Goal: Information Seeking & Learning: Learn about a topic

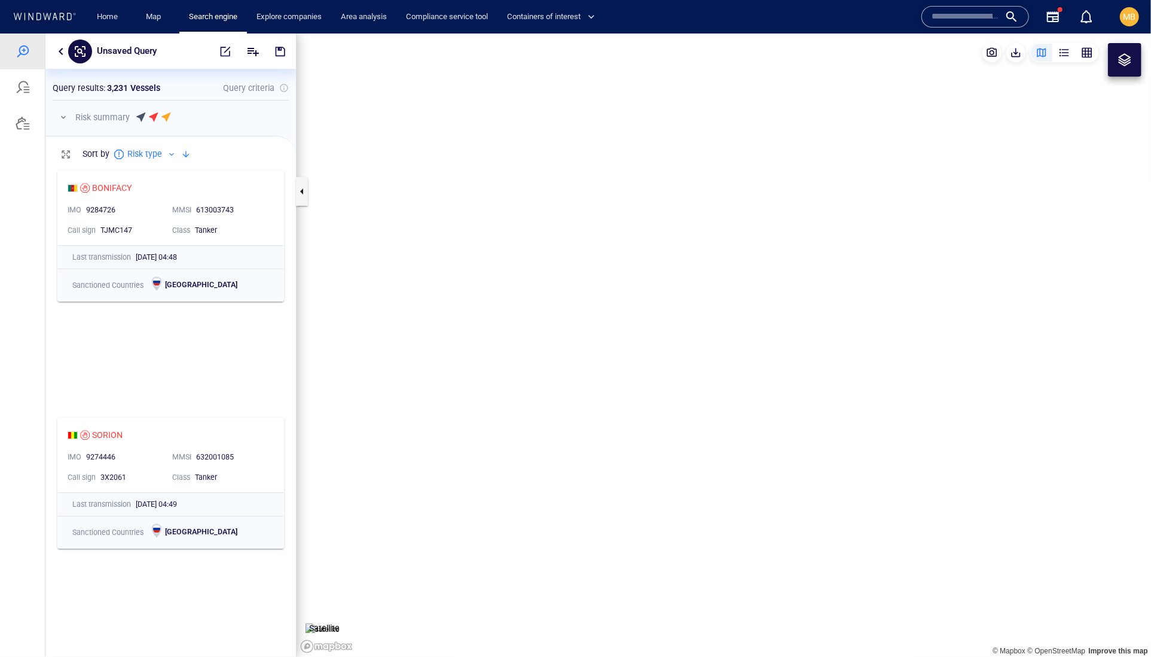
click at [955, 22] on input "text" at bounding box center [966, 17] width 68 height 18
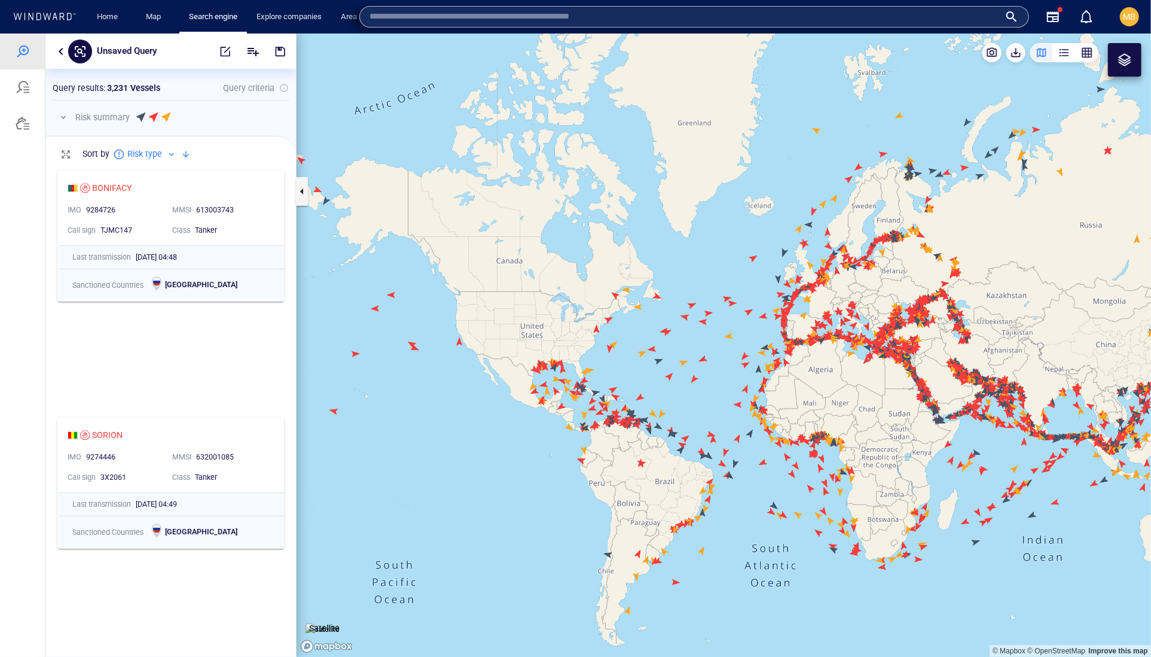
paste input "*******"
type input "*******"
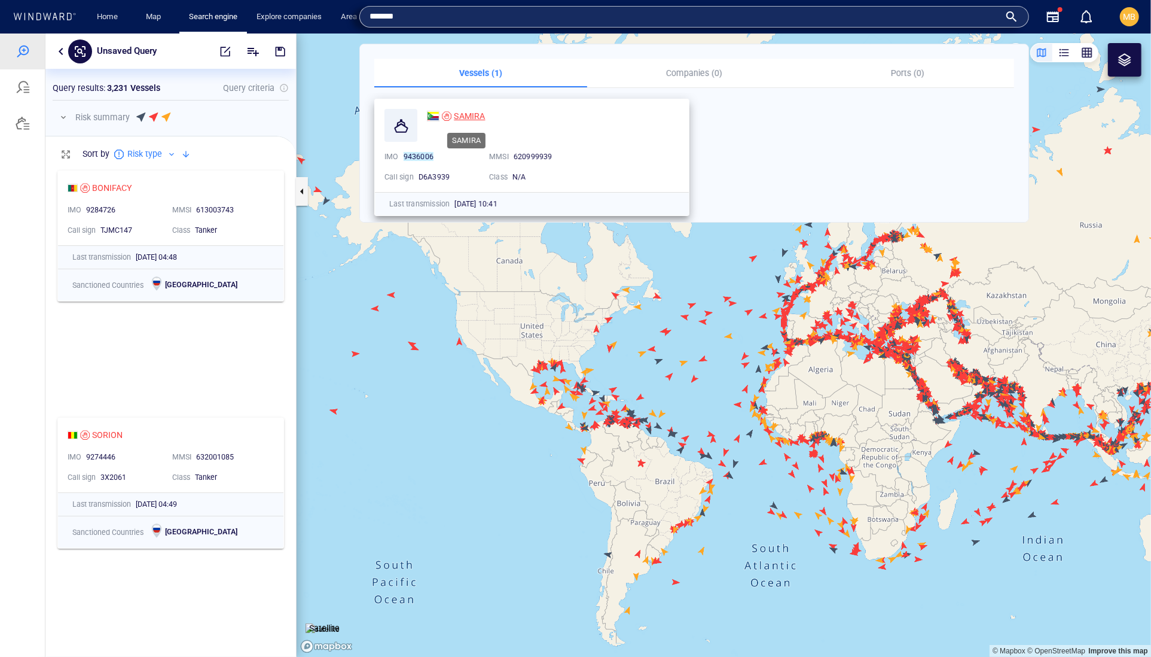
click at [476, 116] on span "SAMIRA" at bounding box center [469, 116] width 31 height 10
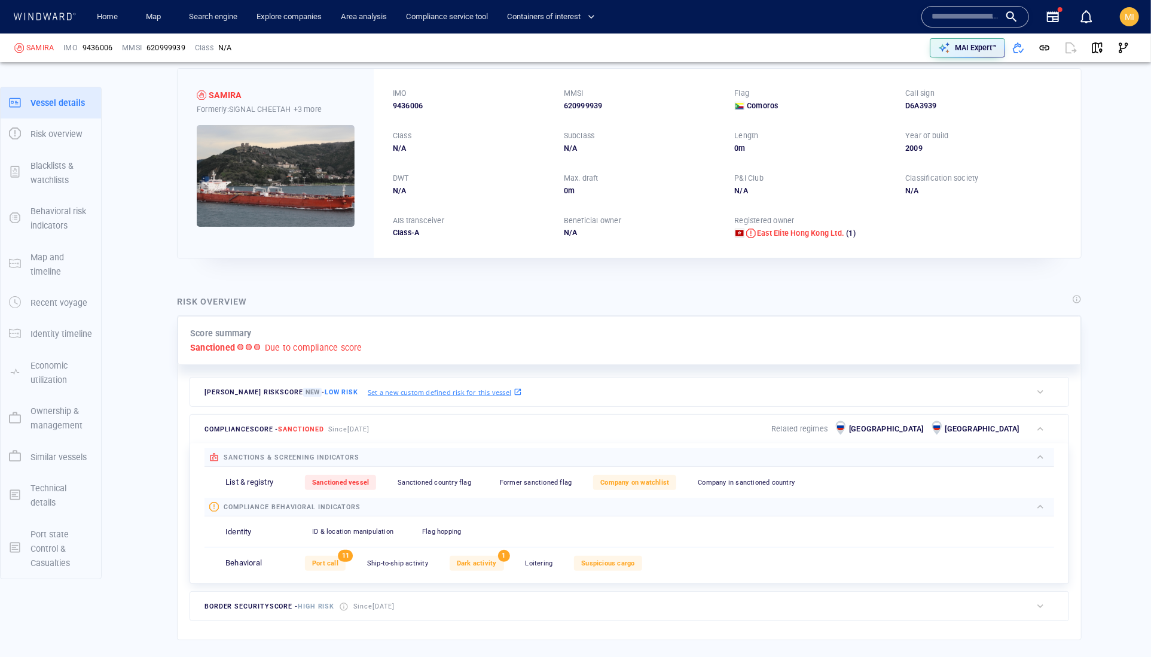
scroll to position [10, 0]
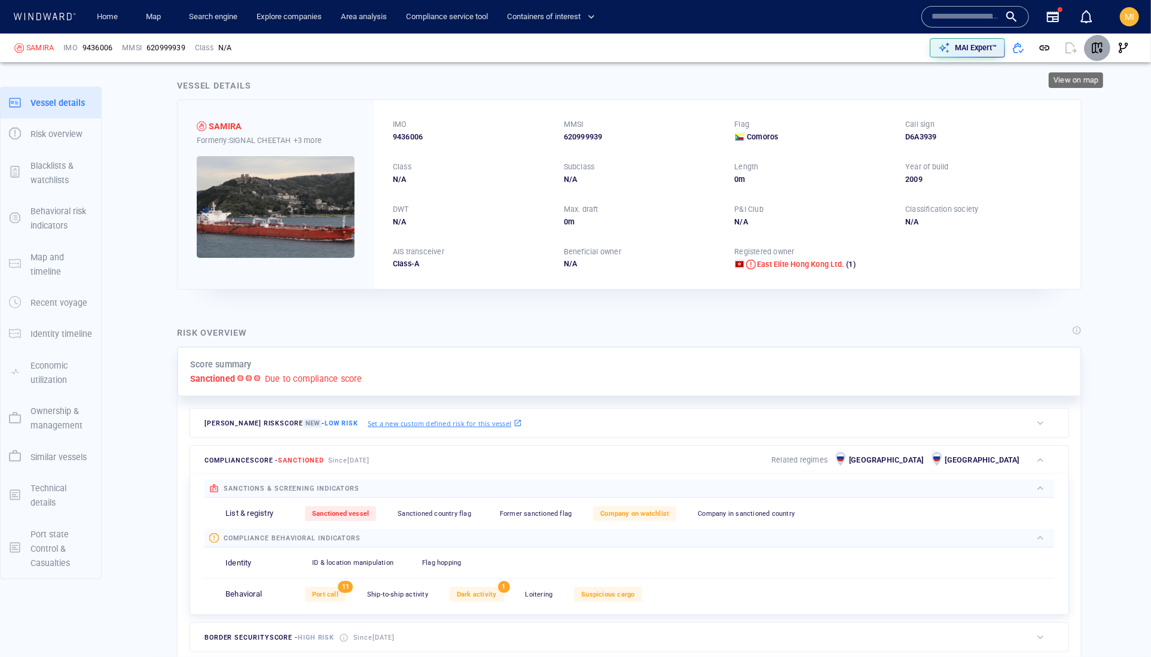
click at [1091, 46] on span "button" at bounding box center [1097, 48] width 12 height 12
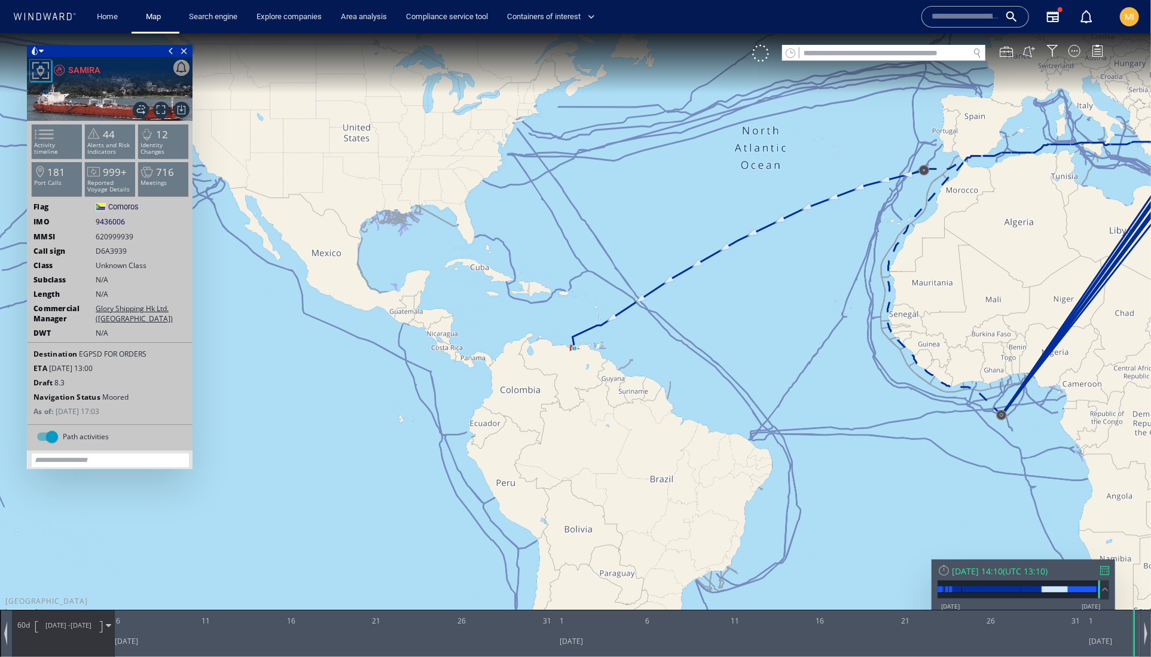
drag, startPoint x: 804, startPoint y: 268, endPoint x: 648, endPoint y: 285, distance: 157.0
click at [651, 285] on canvas "Map" at bounding box center [575, 339] width 1151 height 612
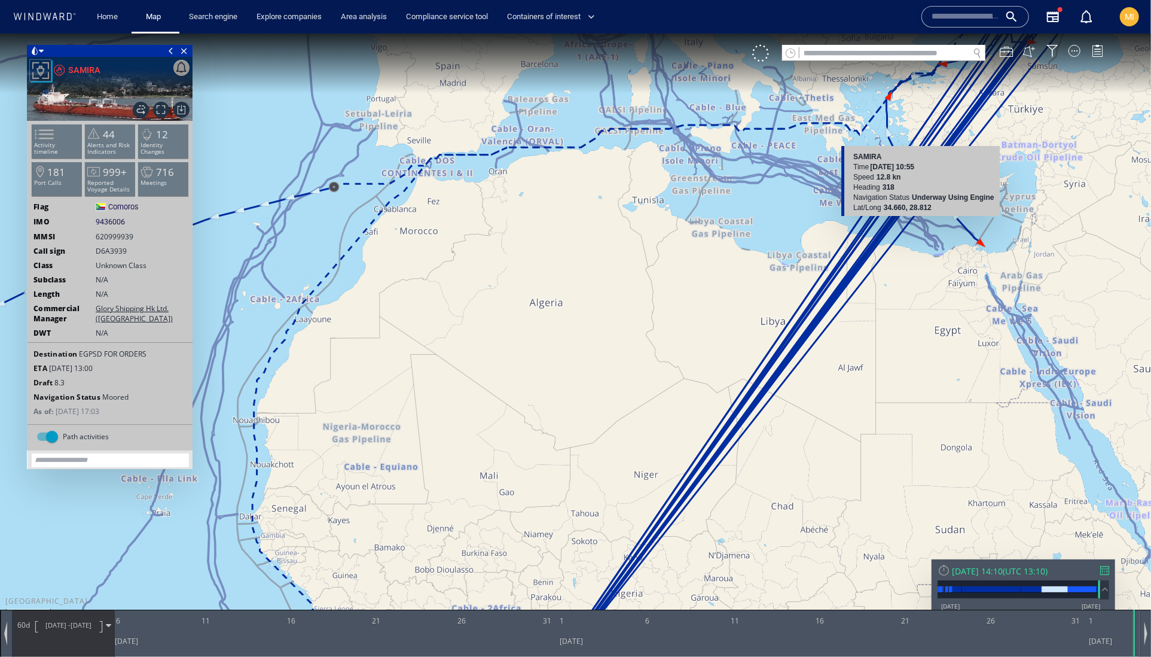
drag, startPoint x: 950, startPoint y: 204, endPoint x: 884, endPoint y: 371, distance: 179.3
click at [886, 362] on canvas "Map" at bounding box center [575, 339] width 1151 height 612
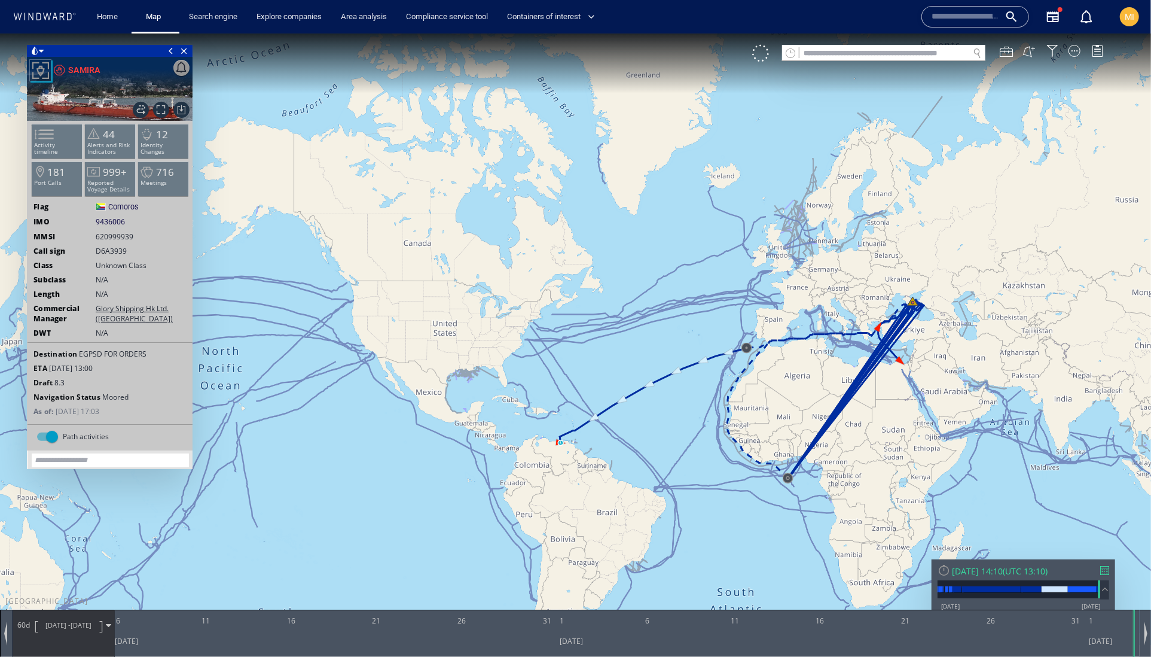
drag, startPoint x: 781, startPoint y: 475, endPoint x: 778, endPoint y: 424, distance: 51.5
click at [778, 425] on canvas "Map" at bounding box center [575, 339] width 1151 height 612
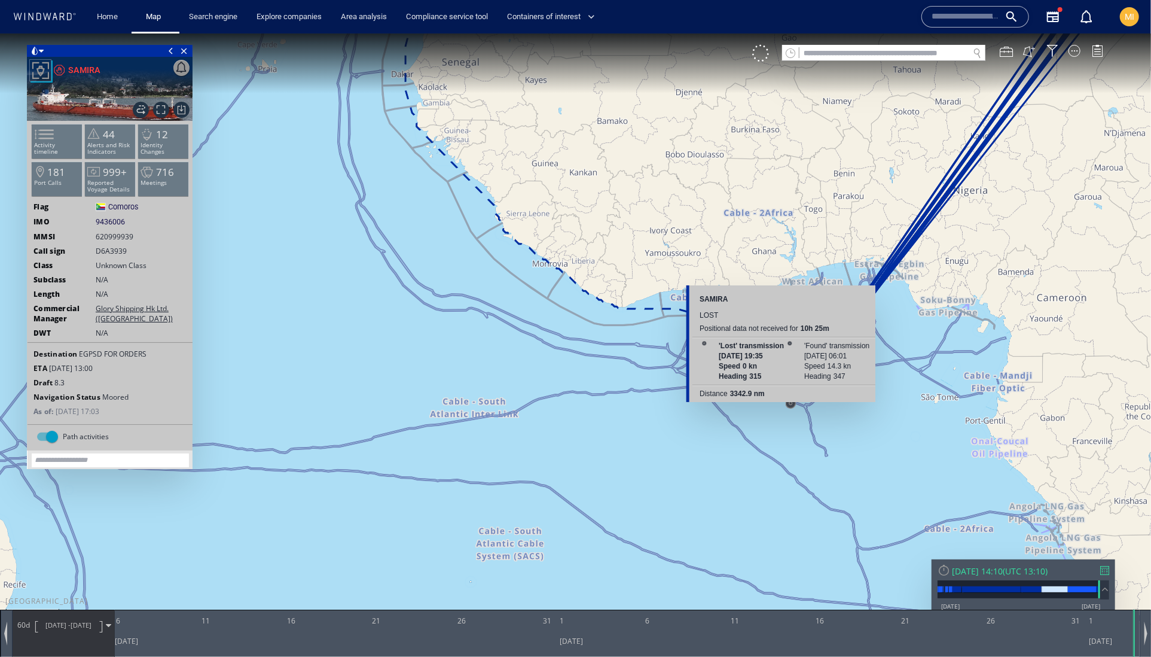
scroll to position [-2, 0]
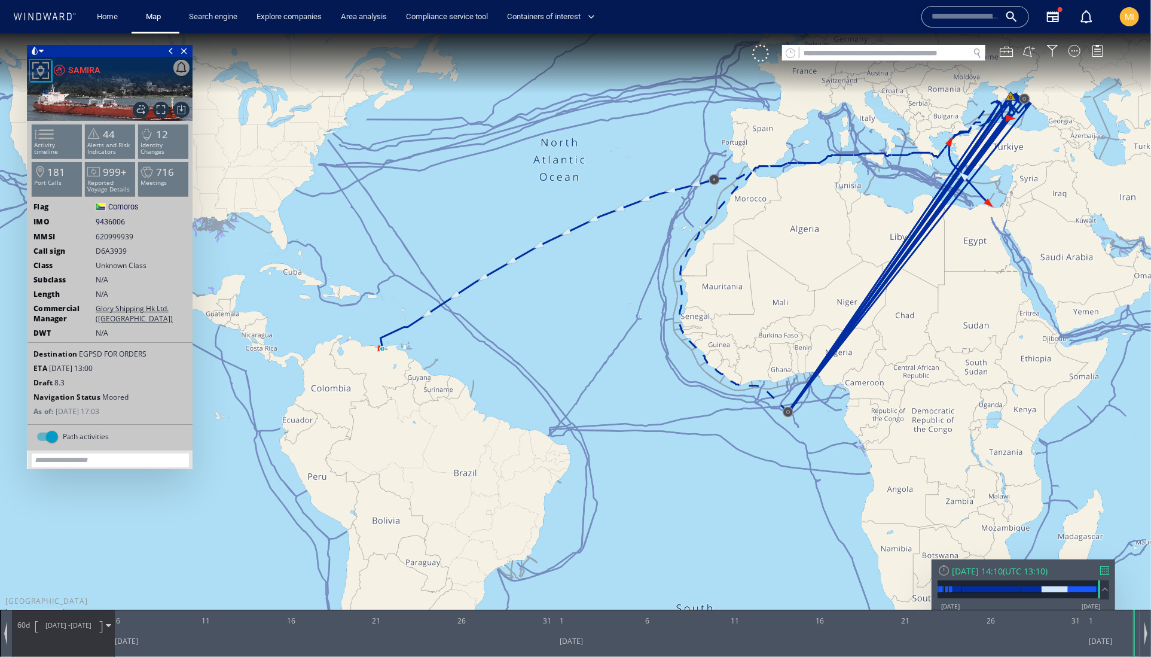
drag, startPoint x: 918, startPoint y: 261, endPoint x: 835, endPoint y: 344, distance: 117.5
click at [836, 341] on canvas "Map" at bounding box center [575, 339] width 1151 height 612
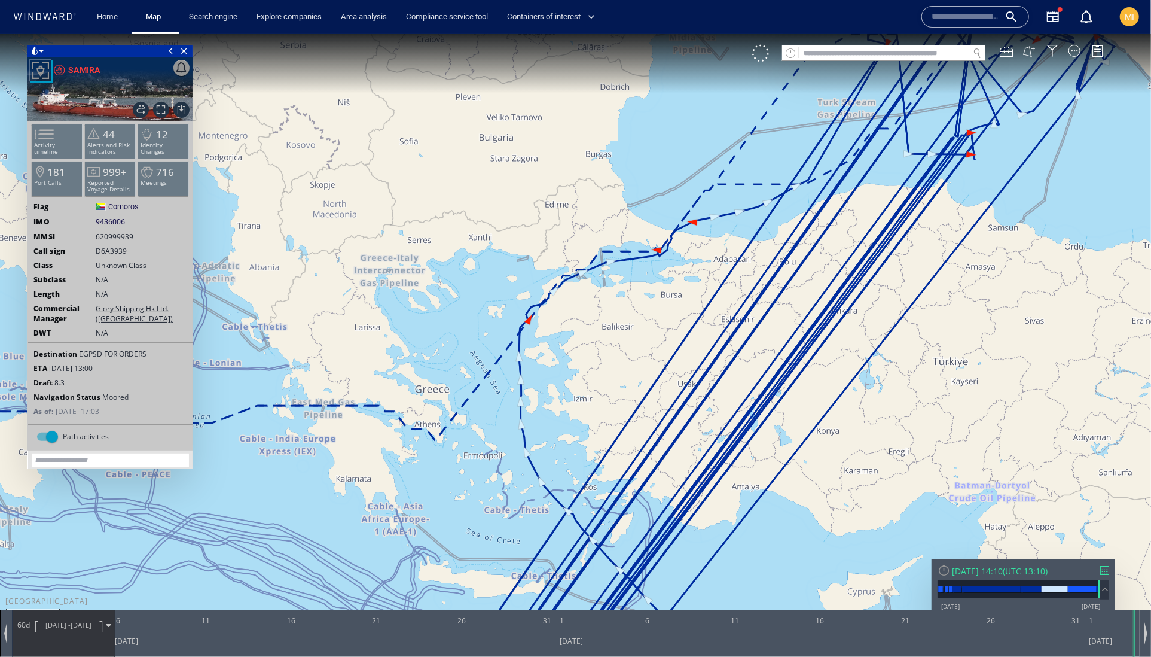
drag, startPoint x: 927, startPoint y: 198, endPoint x: 854, endPoint y: 344, distance: 163.4
click at [854, 344] on canvas "Map" at bounding box center [575, 339] width 1151 height 612
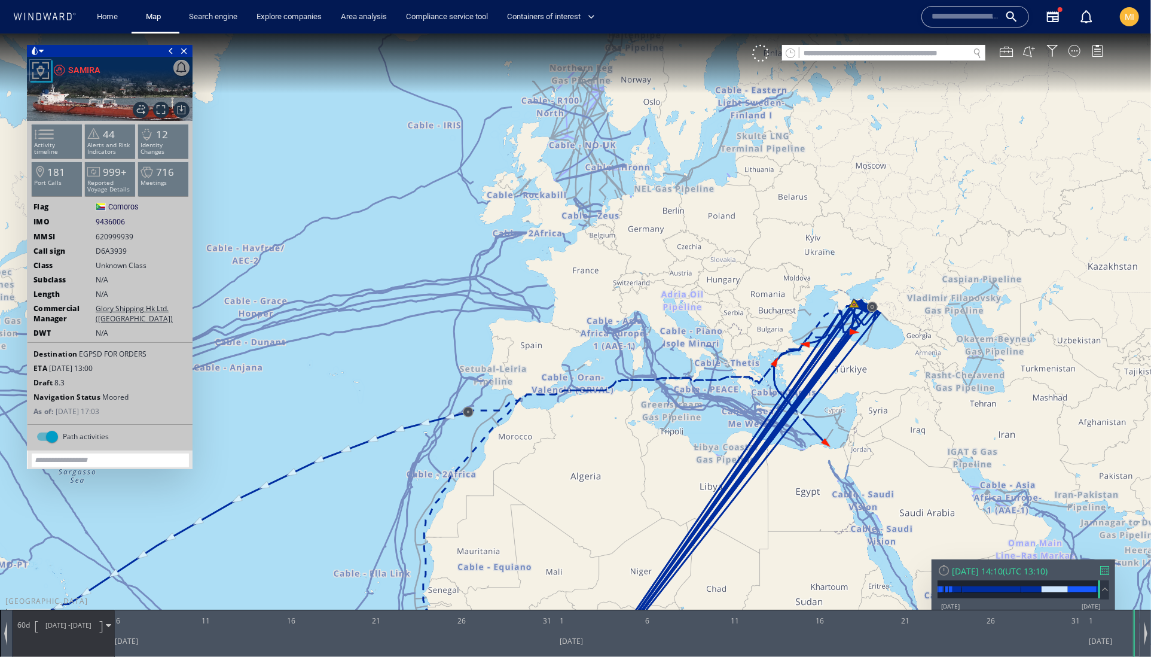
drag, startPoint x: 863, startPoint y: 302, endPoint x: 862, endPoint y: 242, distance: 60.4
click at [862, 242] on canvas "Map" at bounding box center [575, 339] width 1151 height 612
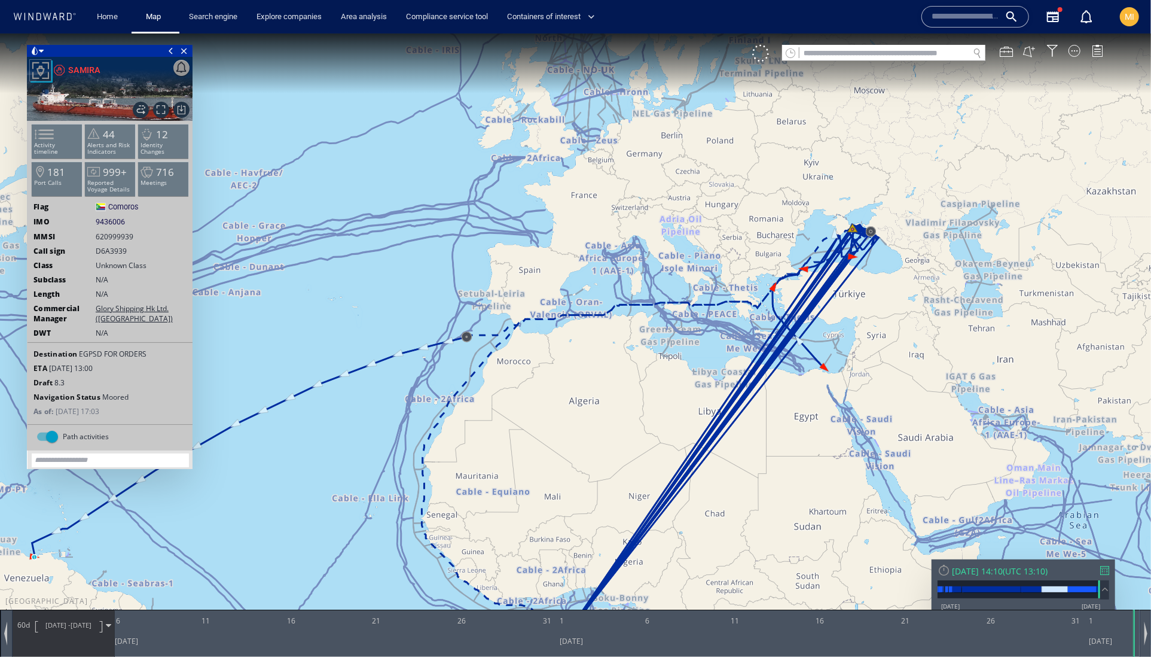
drag, startPoint x: 860, startPoint y: 309, endPoint x: 862, endPoint y: 173, distance: 136.3
click at [862, 173] on canvas "Map" at bounding box center [575, 339] width 1151 height 612
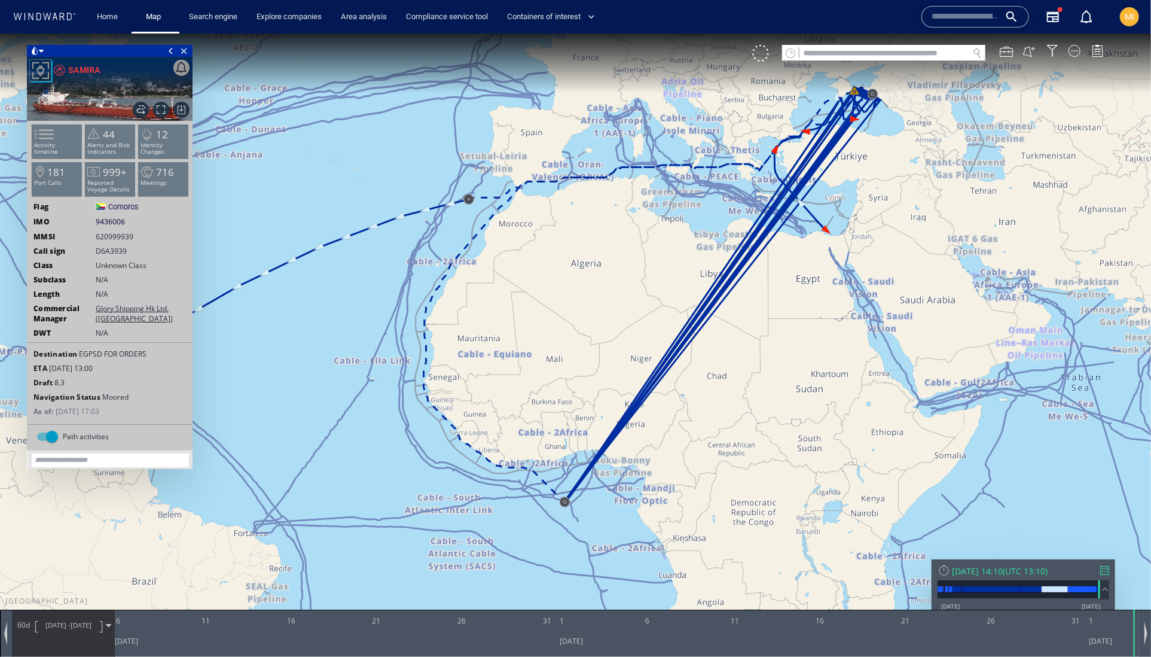
drag, startPoint x: 542, startPoint y: 487, endPoint x: 505, endPoint y: 424, distance: 73.4
click at [505, 424] on canvas "Map" at bounding box center [575, 339] width 1151 height 612
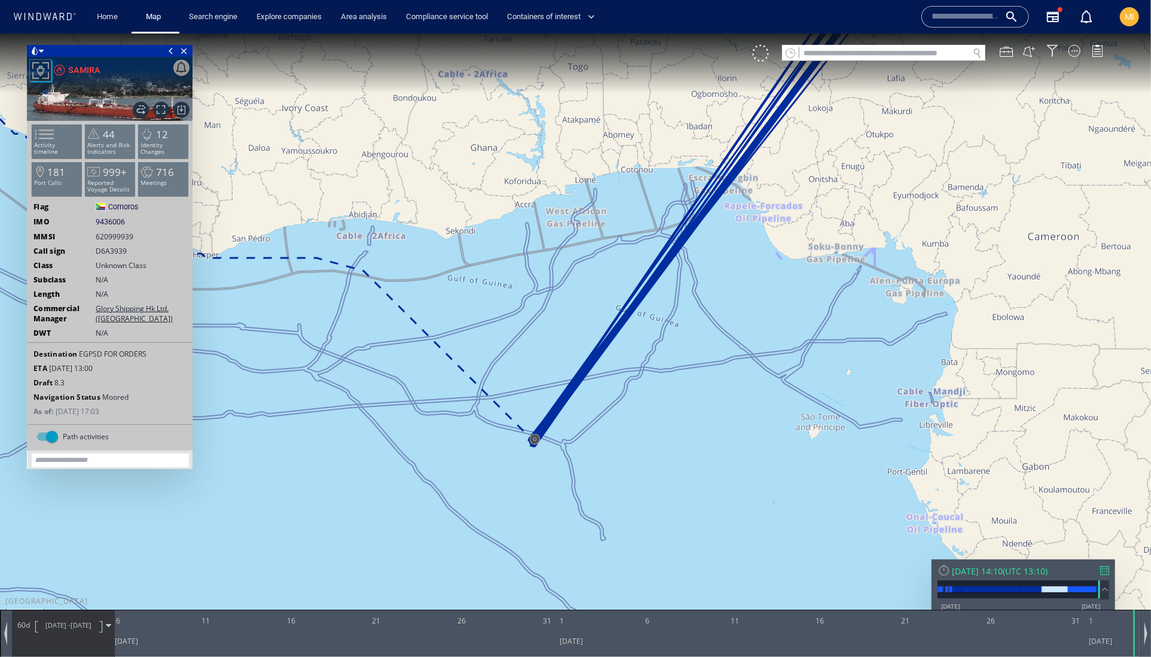
drag, startPoint x: 524, startPoint y: 430, endPoint x: 522, endPoint y: 352, distance: 77.8
click at [522, 352] on canvas "Map" at bounding box center [575, 339] width 1151 height 612
click at [521, 352] on canvas "Map" at bounding box center [575, 339] width 1151 height 612
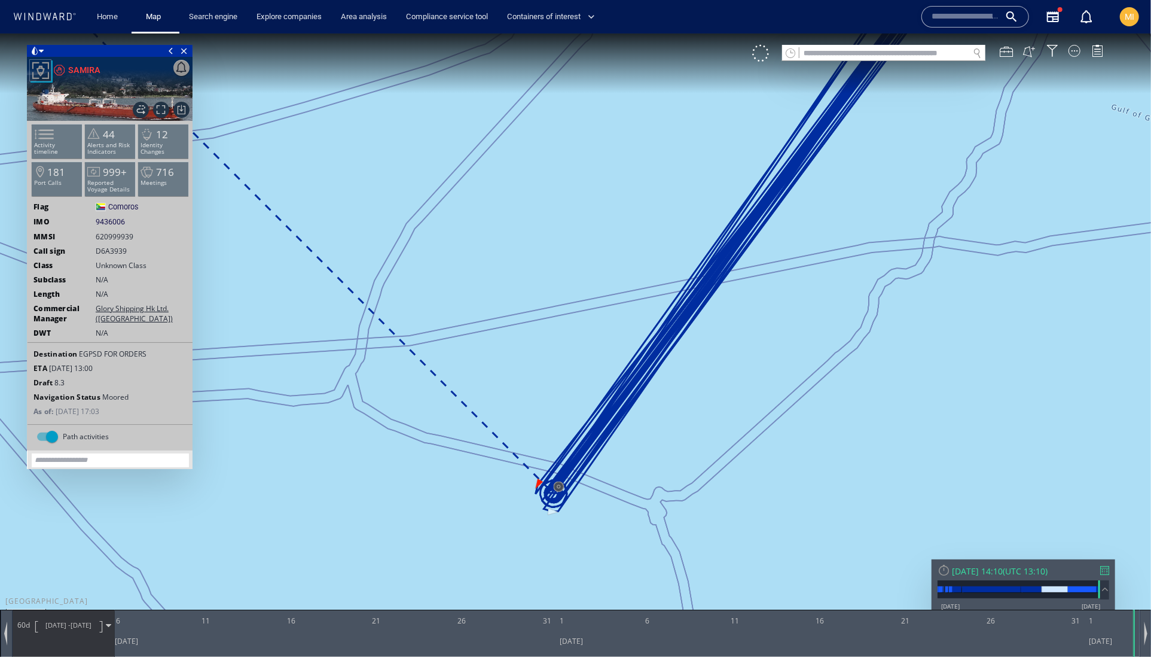
drag, startPoint x: 527, startPoint y: 394, endPoint x: 480, endPoint y: 318, distance: 89.9
click at [480, 318] on canvas "Map" at bounding box center [575, 339] width 1151 height 612
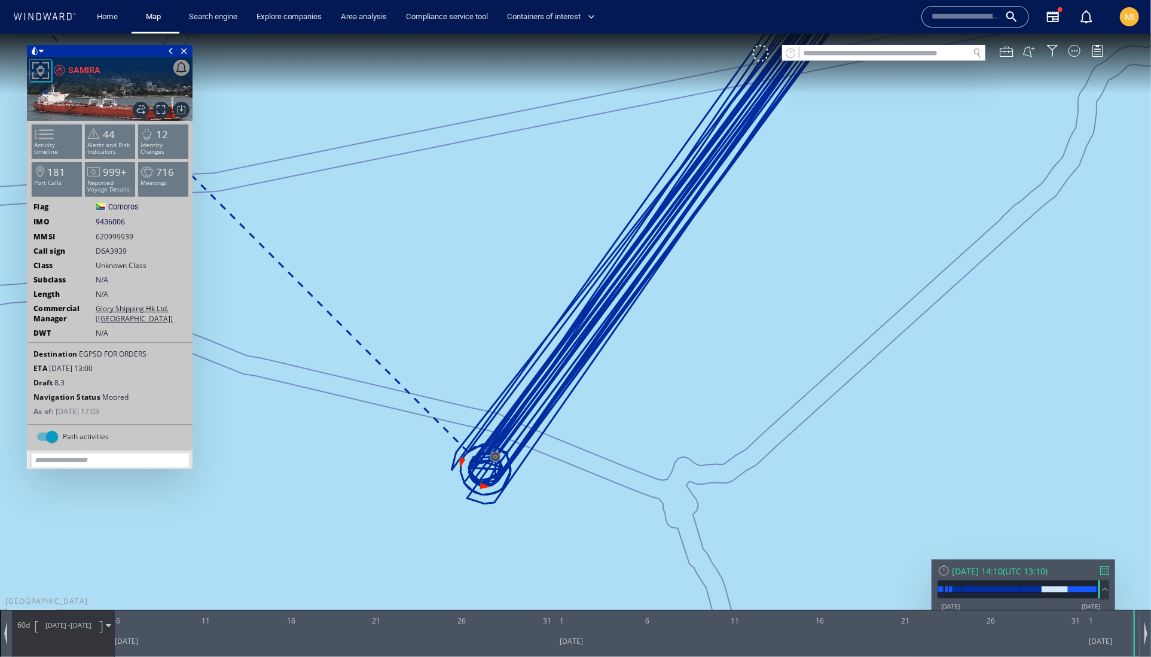
drag, startPoint x: 490, startPoint y: 311, endPoint x: 480, endPoint y: 172, distance: 139.7
click at [481, 170] on canvas "Map" at bounding box center [575, 339] width 1151 height 612
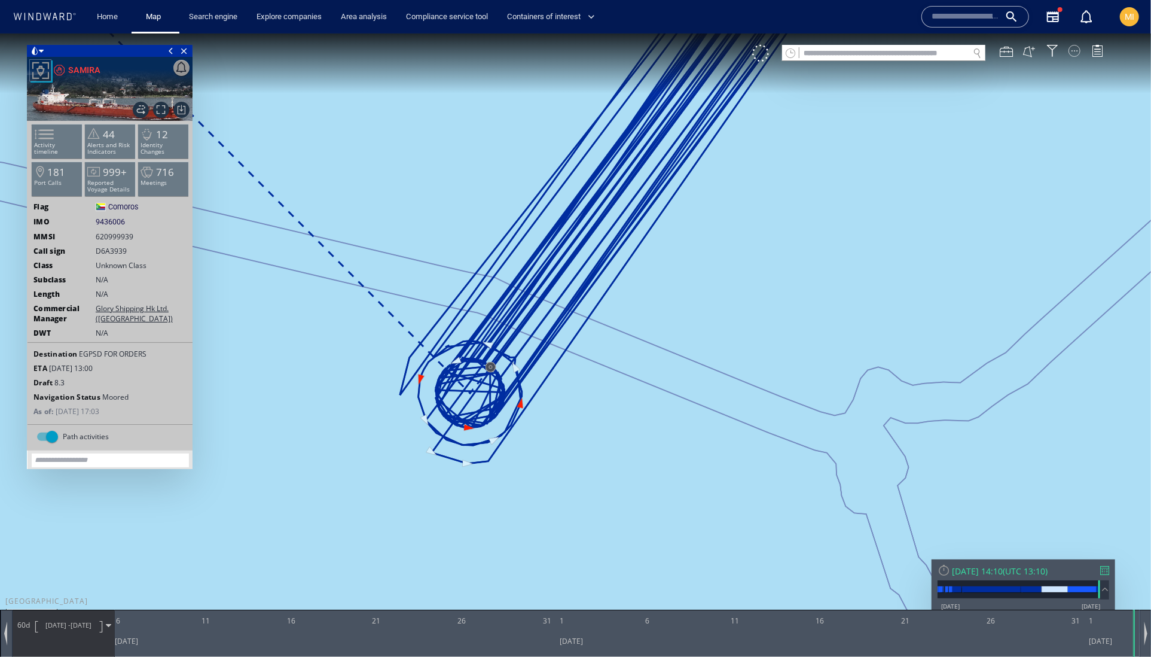
click at [1072, 52] on div at bounding box center [1075, 50] width 12 height 12
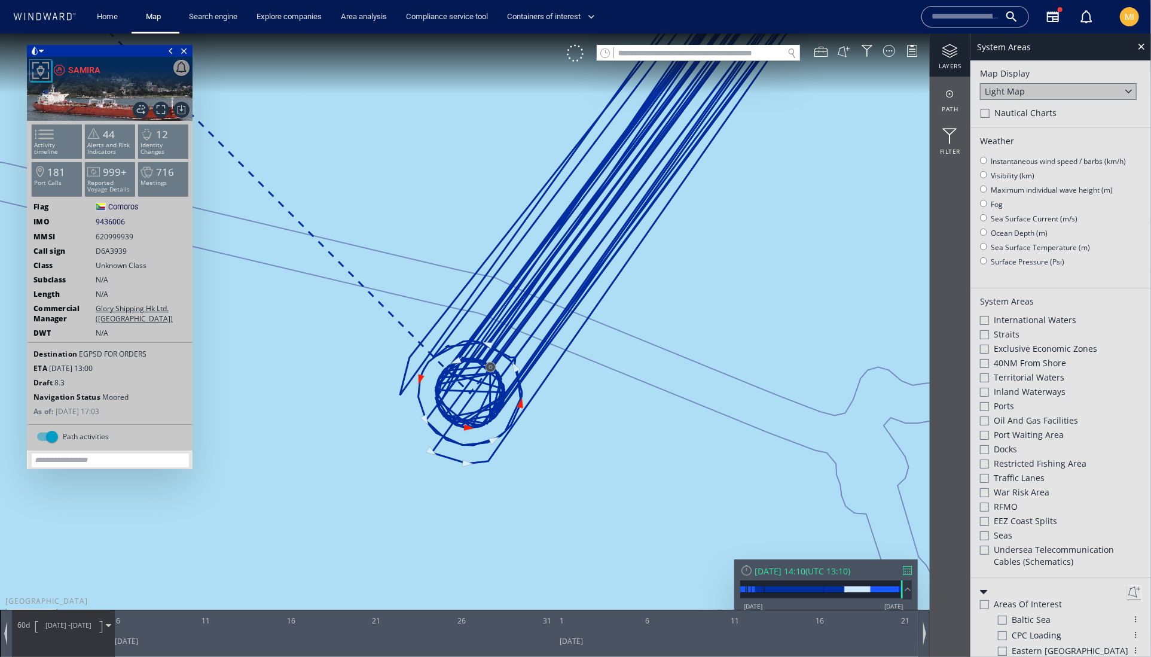
click at [952, 60] on div "layers" at bounding box center [950, 54] width 41 height 43
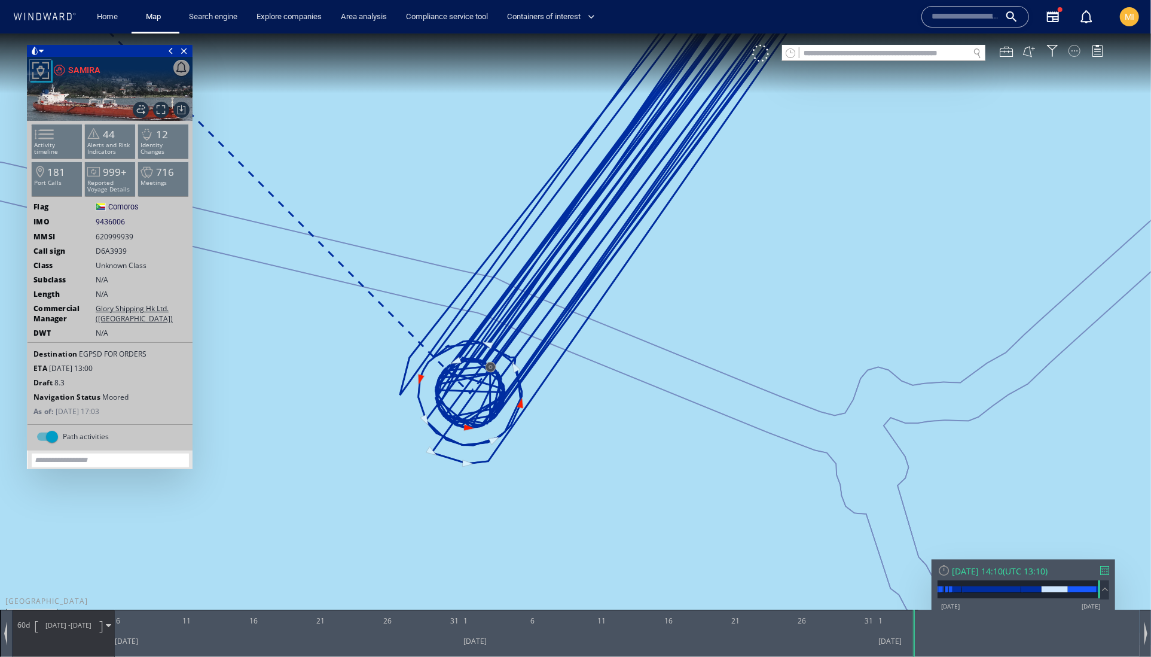
click at [1076, 55] on div at bounding box center [1075, 50] width 12 height 12
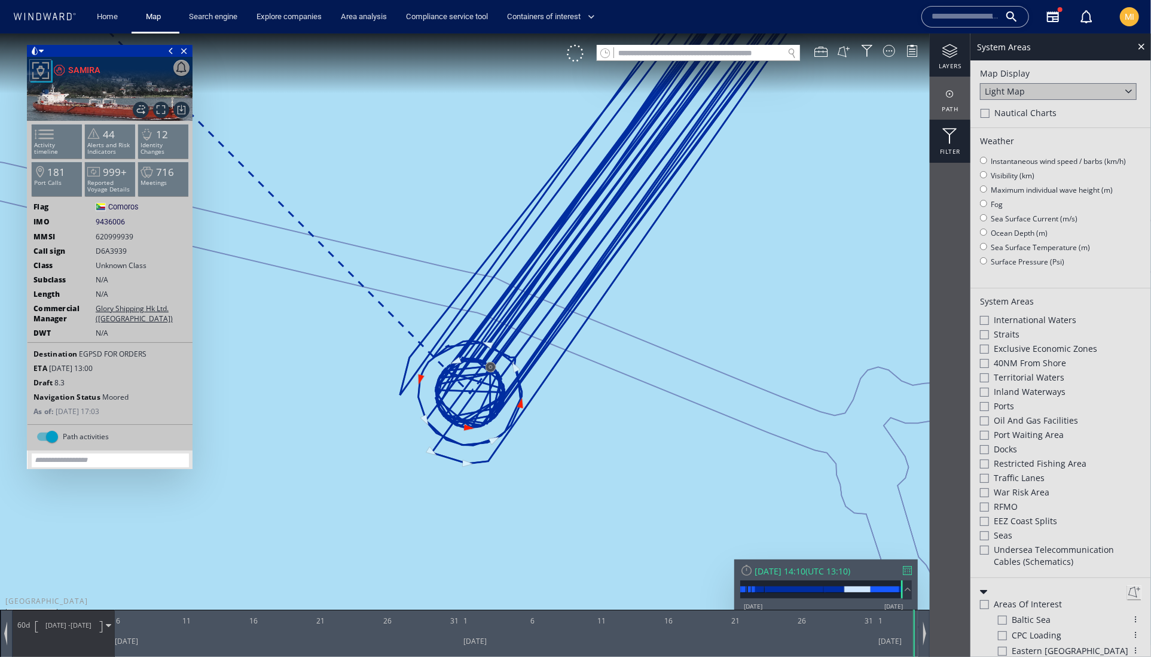
click at [951, 132] on div at bounding box center [950, 136] width 41 height 16
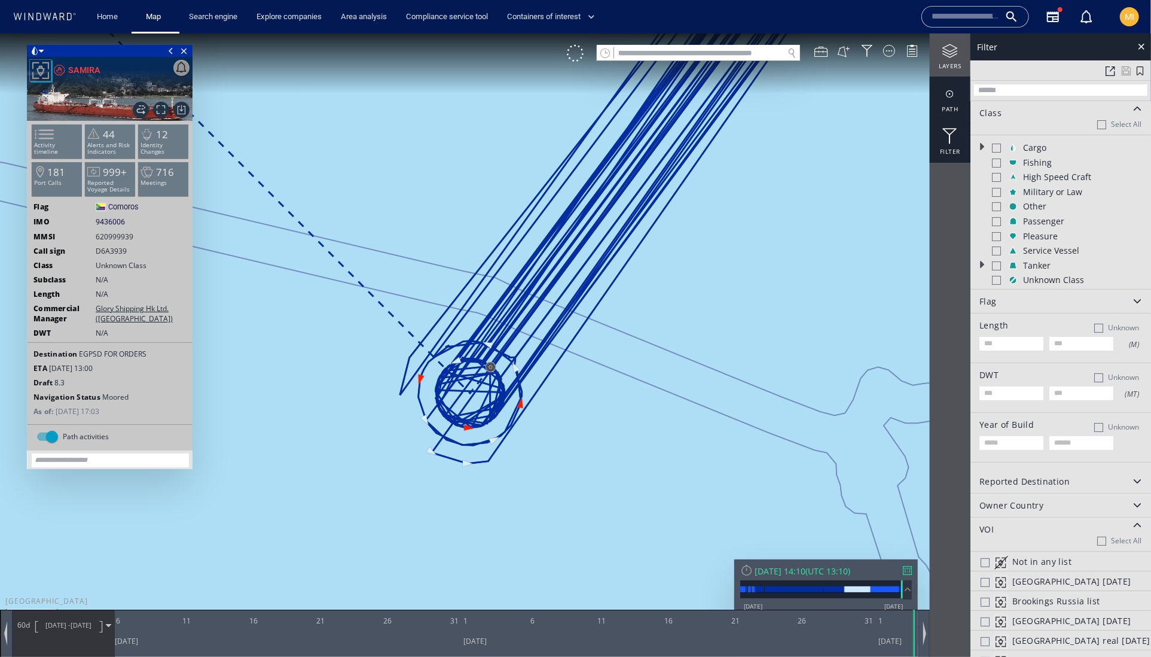
click at [950, 88] on div at bounding box center [950, 93] width 41 height 15
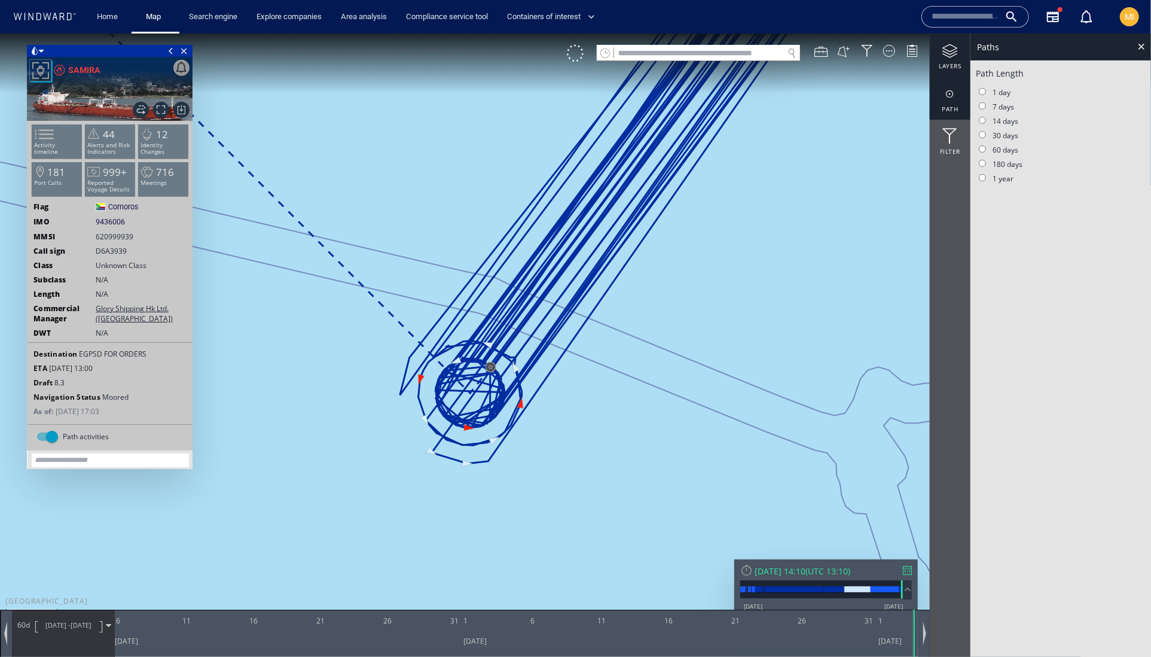
click at [952, 59] on div "layers" at bounding box center [950, 54] width 41 height 43
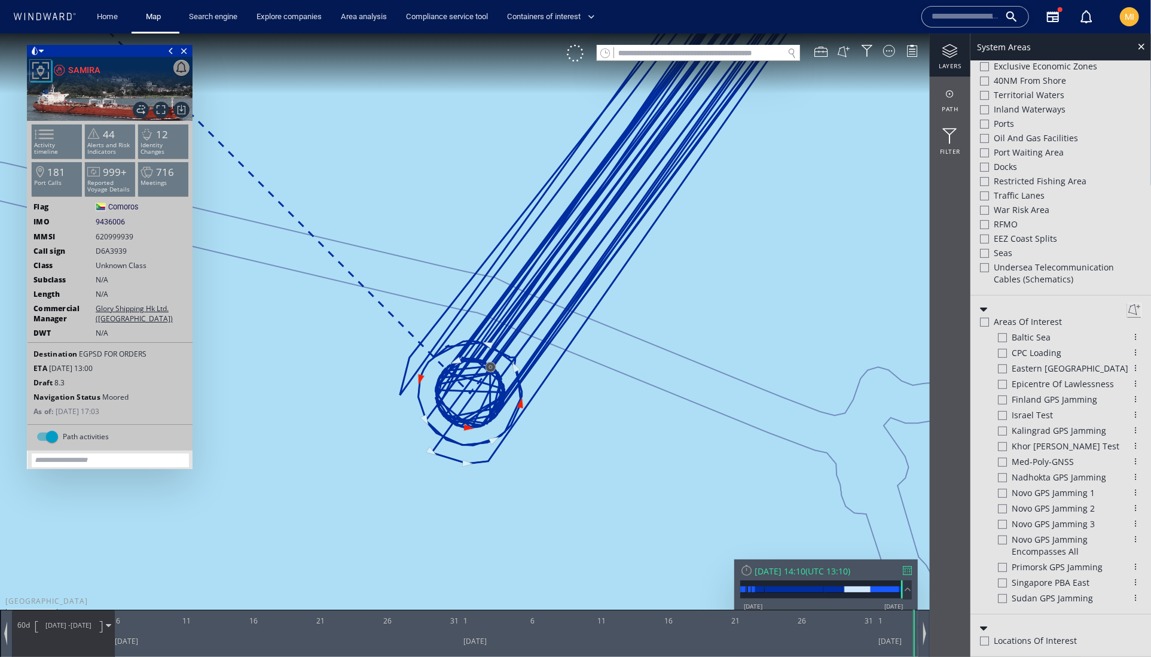
scroll to position [560, 0]
click at [1127, 316] on button at bounding box center [1134, 309] width 14 height 14
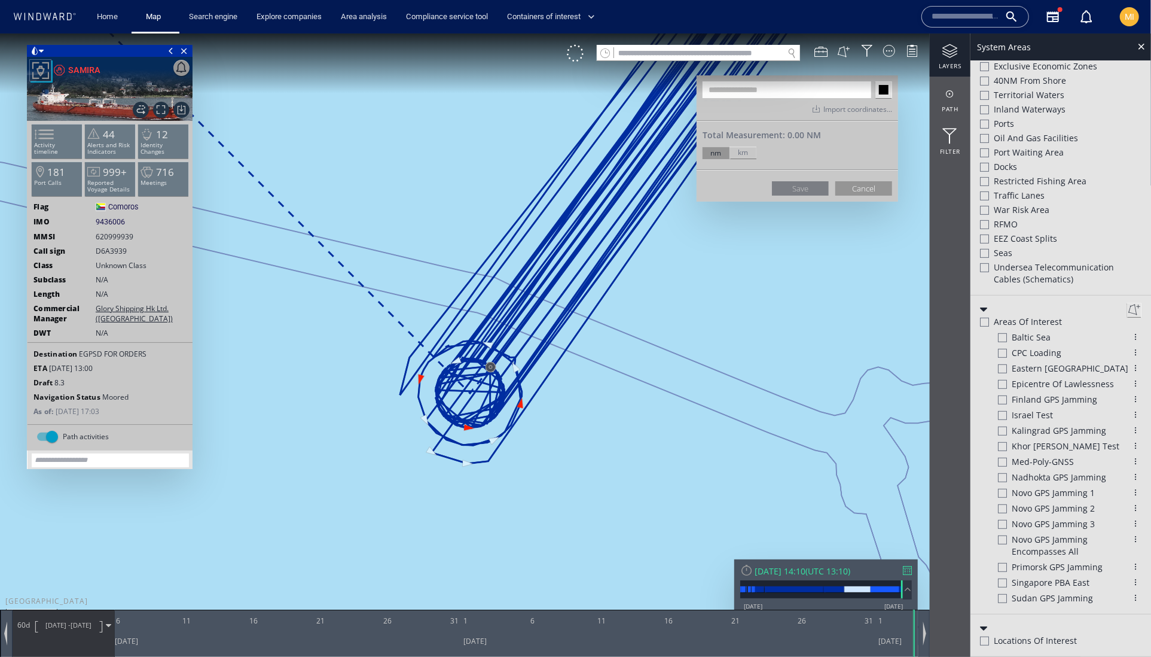
click at [384, 318] on canvas "Map" at bounding box center [575, 339] width 1151 height 612
click at [380, 466] on canvas "Map" at bounding box center [575, 339] width 1151 height 612
click at [562, 474] on canvas "Map" at bounding box center [575, 339] width 1151 height 612
click at [591, 320] on canvas "Map" at bounding box center [575, 339] width 1151 height 612
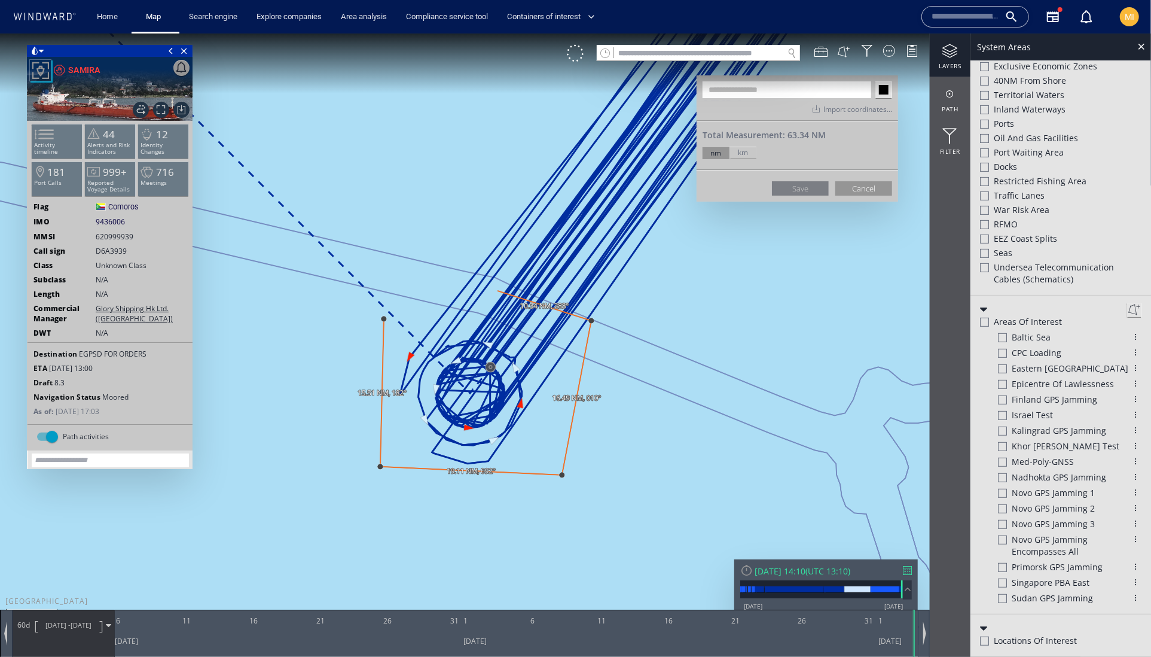
click at [480, 287] on canvas "Map" at bounding box center [575, 339] width 1151 height 612
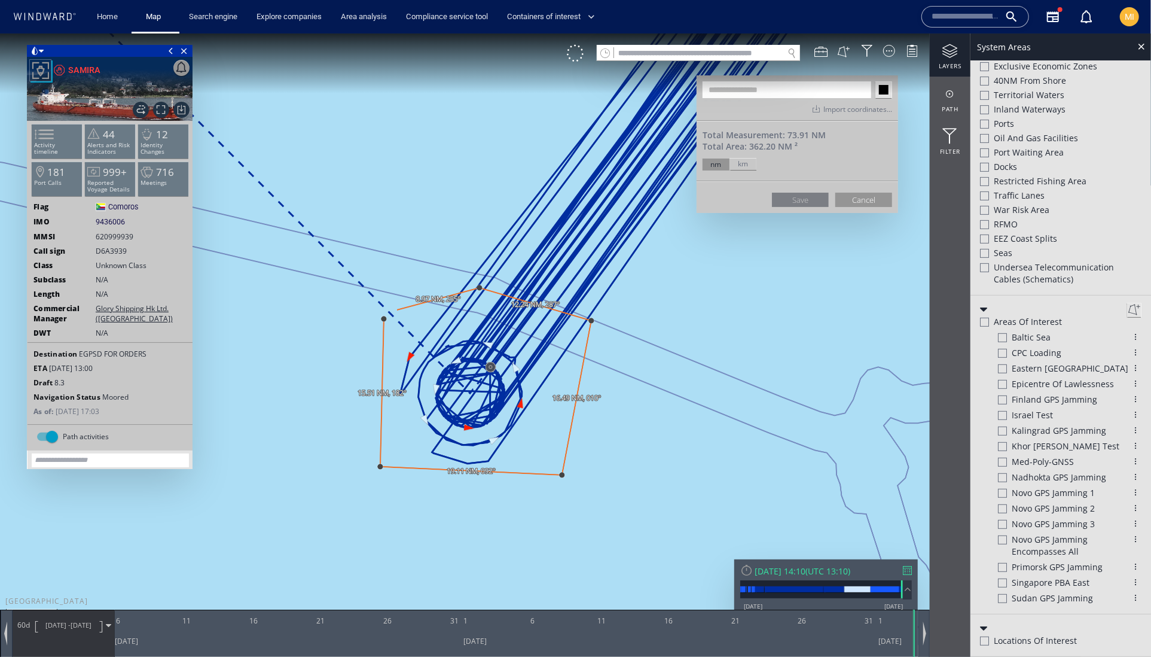
click at [386, 318] on canvas "Map" at bounding box center [575, 339] width 1151 height 612
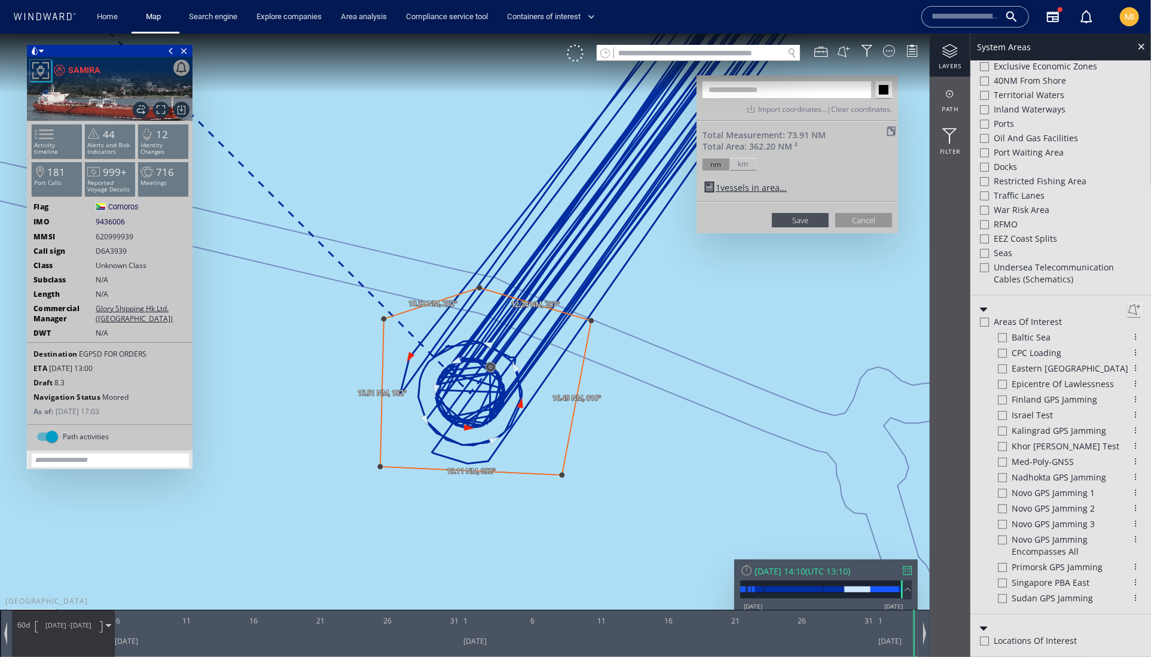
drag, startPoint x: 776, startPoint y: 81, endPoint x: 780, endPoint y: 58, distance: 23.7
click at [776, 79] on ww-map-aoi-input "*******" at bounding box center [798, 88] width 202 height 26
click at [761, 86] on input "text" at bounding box center [787, 89] width 169 height 17
type input "**********"
click at [814, 227] on button "Save" at bounding box center [800, 219] width 57 height 14
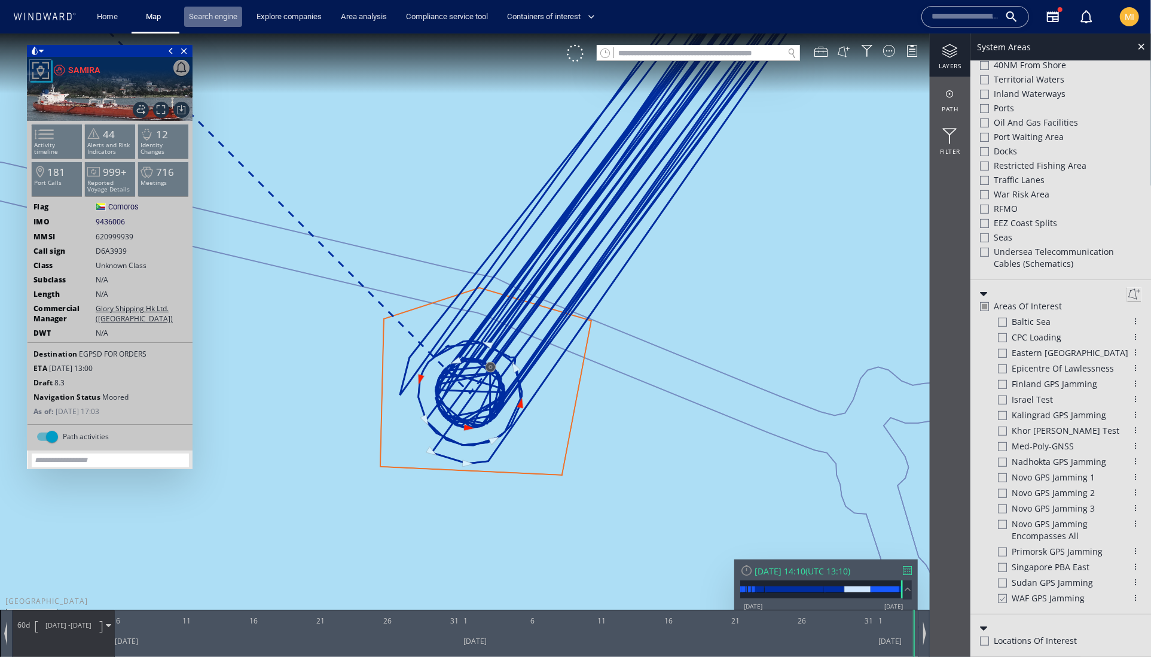
click at [242, 16] on link "Search engine" at bounding box center [213, 17] width 58 height 21
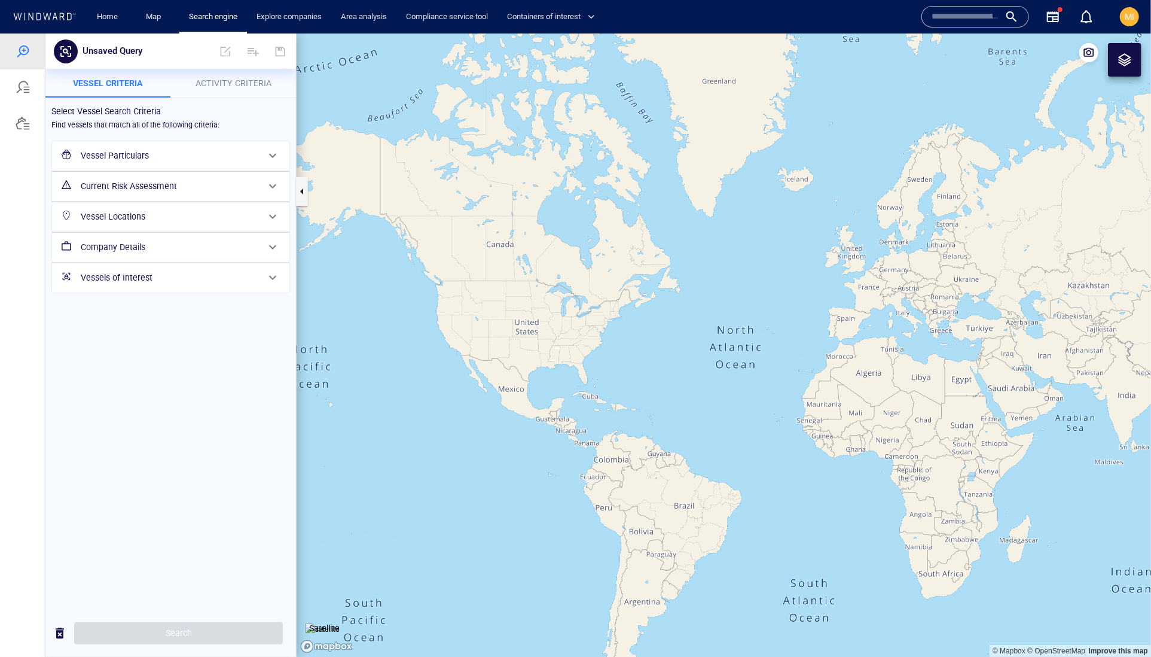
click at [210, 82] on span "Activity Criteria" at bounding box center [234, 83] width 76 height 10
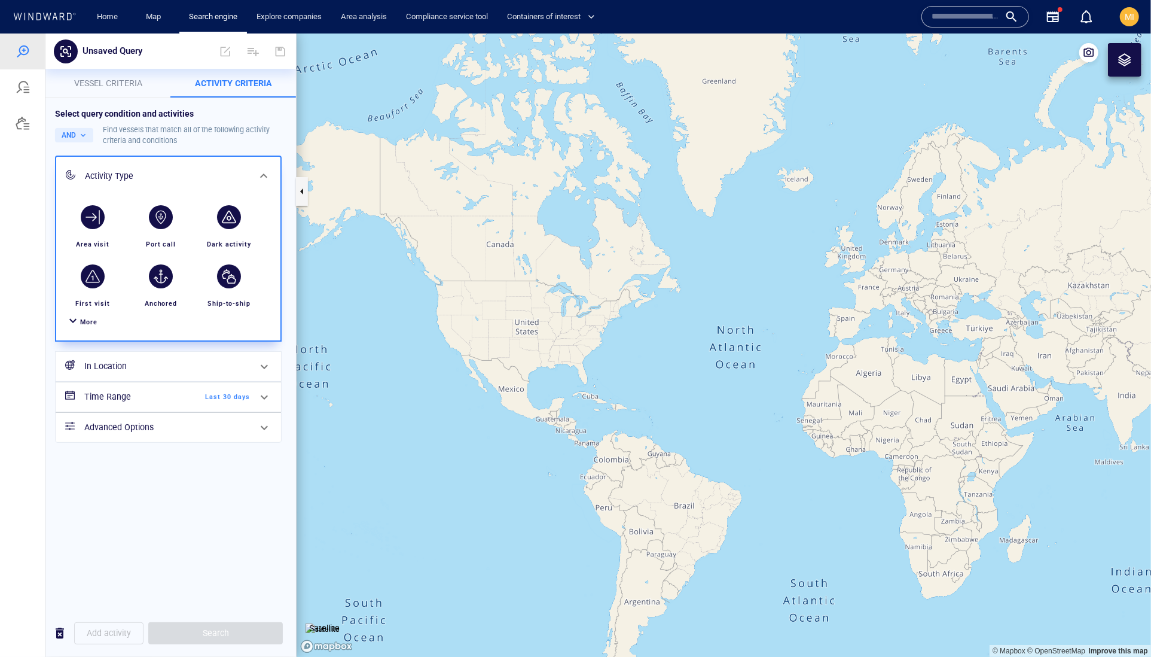
click at [97, 325] on span "More" at bounding box center [88, 322] width 17 height 8
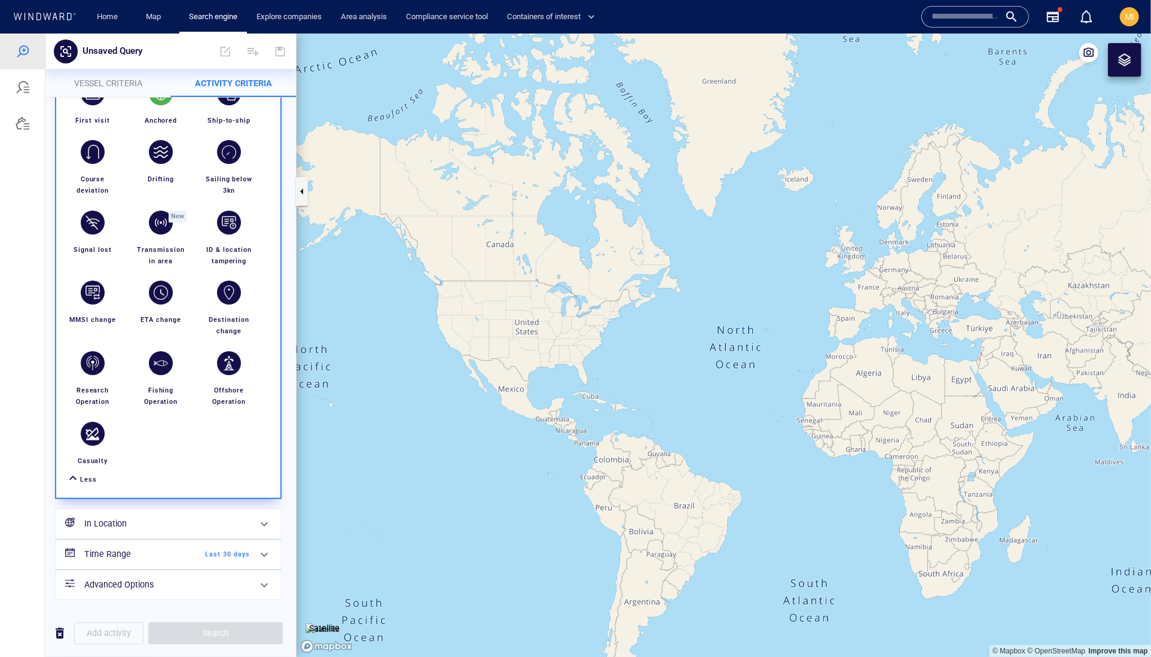
scroll to position [193, 0]
click at [173, 234] on div "button" at bounding box center [161, 222] width 24 height 24
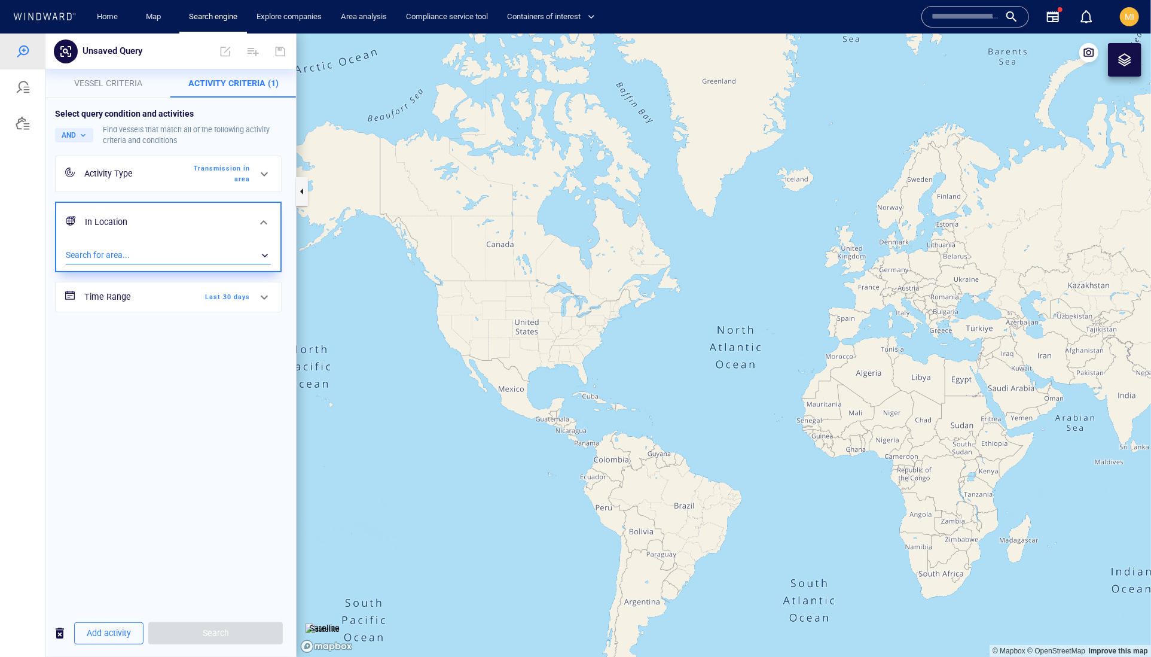
click at [178, 264] on div "​" at bounding box center [168, 255] width 205 height 18
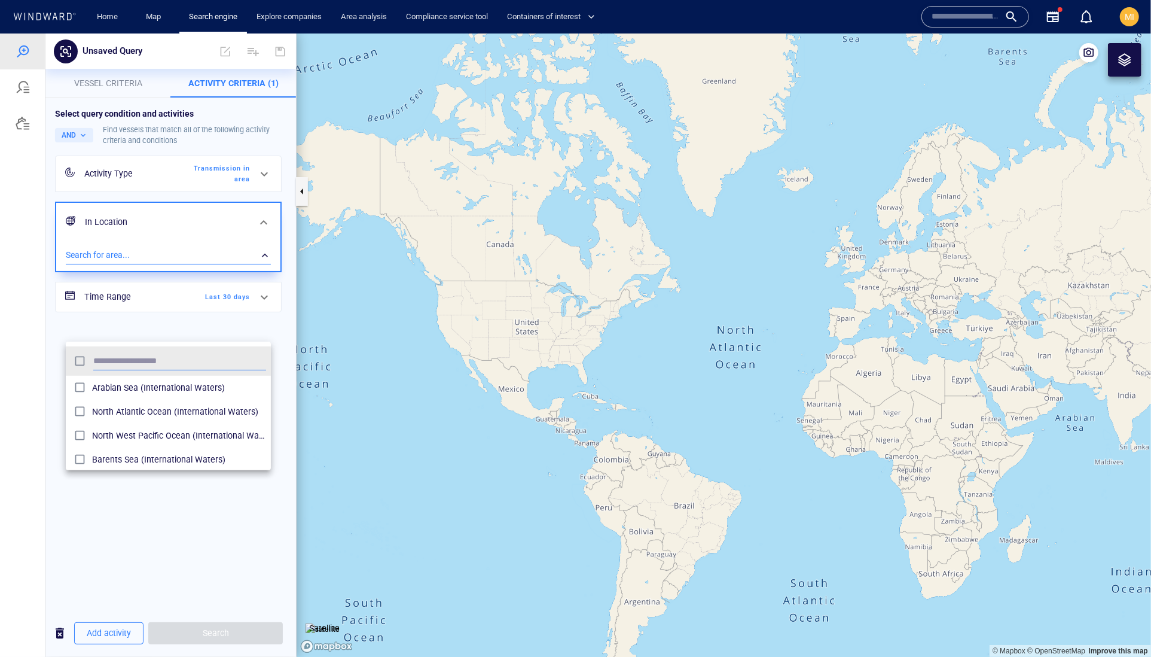
scroll to position [130, 206]
type input "***"
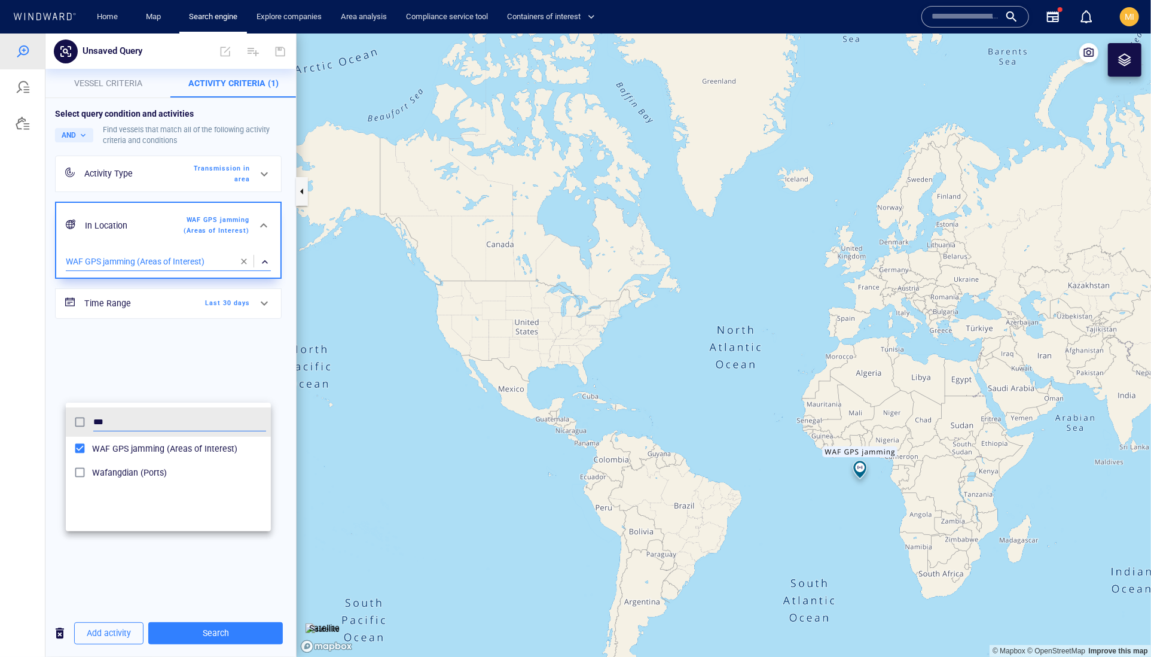
click at [227, 630] on div at bounding box center [575, 344] width 1151 height 623
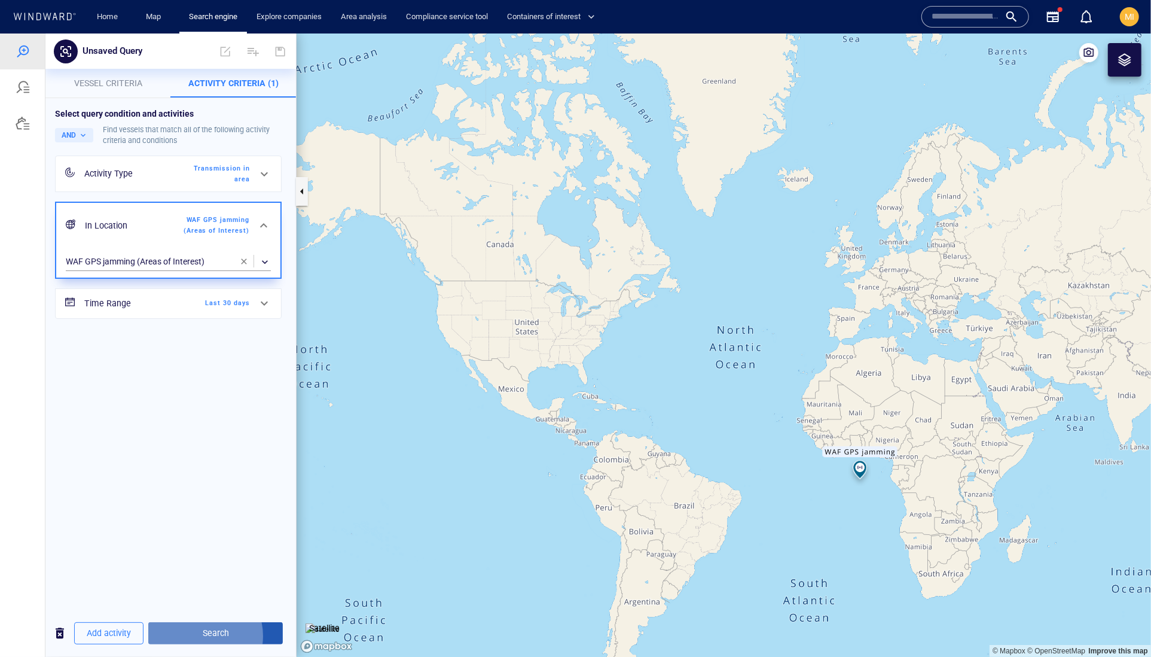
click at [225, 631] on span "Search" at bounding box center [215, 632] width 115 height 15
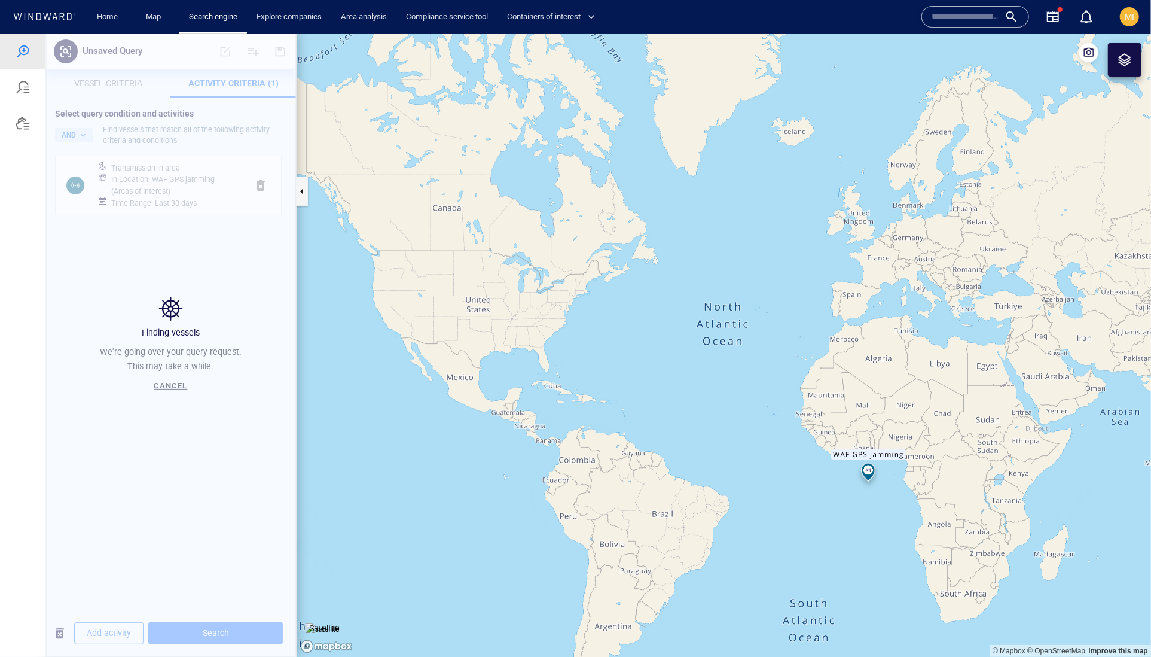
drag, startPoint x: 811, startPoint y: 459, endPoint x: 719, endPoint y: 395, distance: 112.3
click at [721, 395] on canvas "Map" at bounding box center [724, 345] width 854 height 624
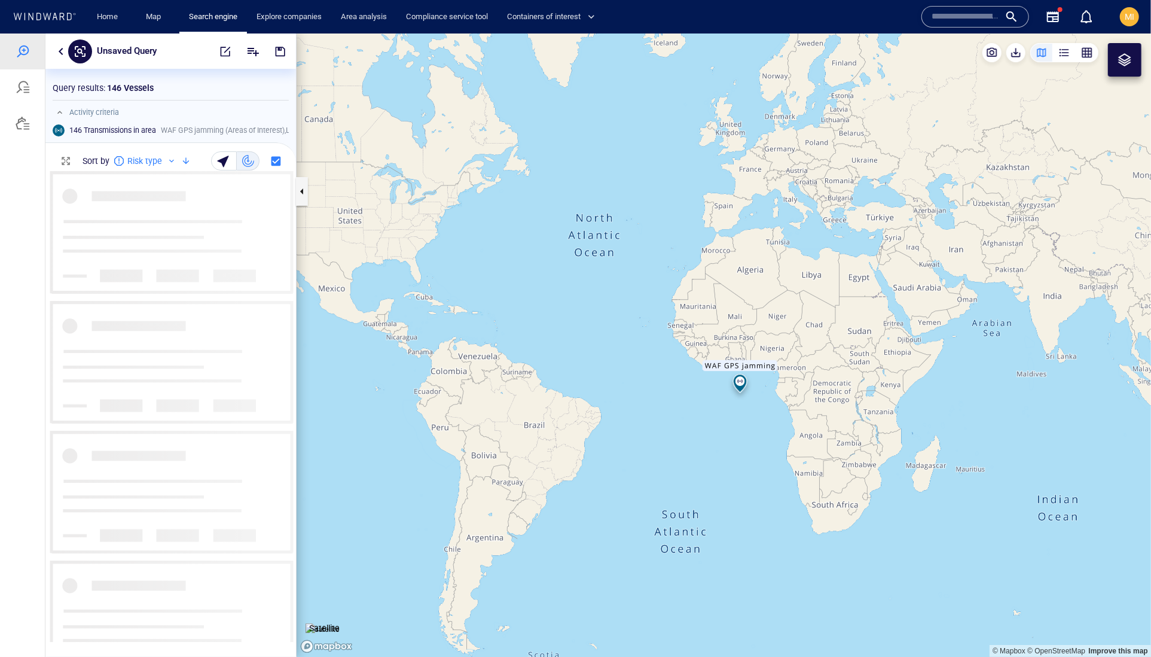
scroll to position [1, 1]
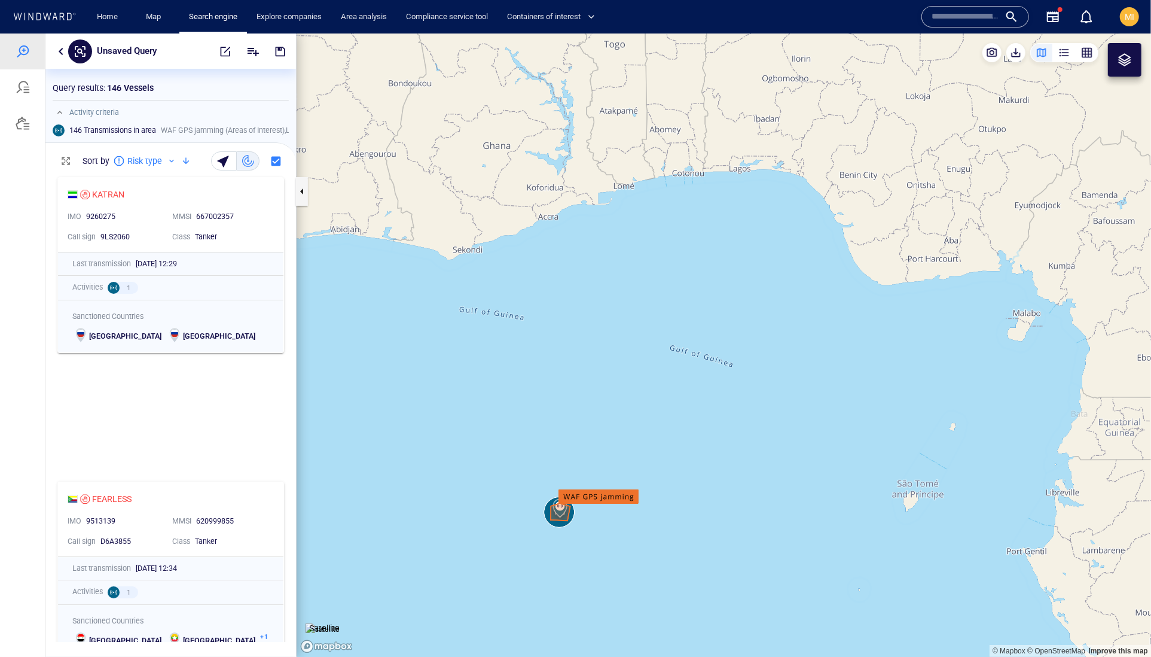
drag, startPoint x: 604, startPoint y: 474, endPoint x: 706, endPoint y: 277, distance: 221.4
click at [706, 278] on canvas "Map" at bounding box center [724, 345] width 854 height 624
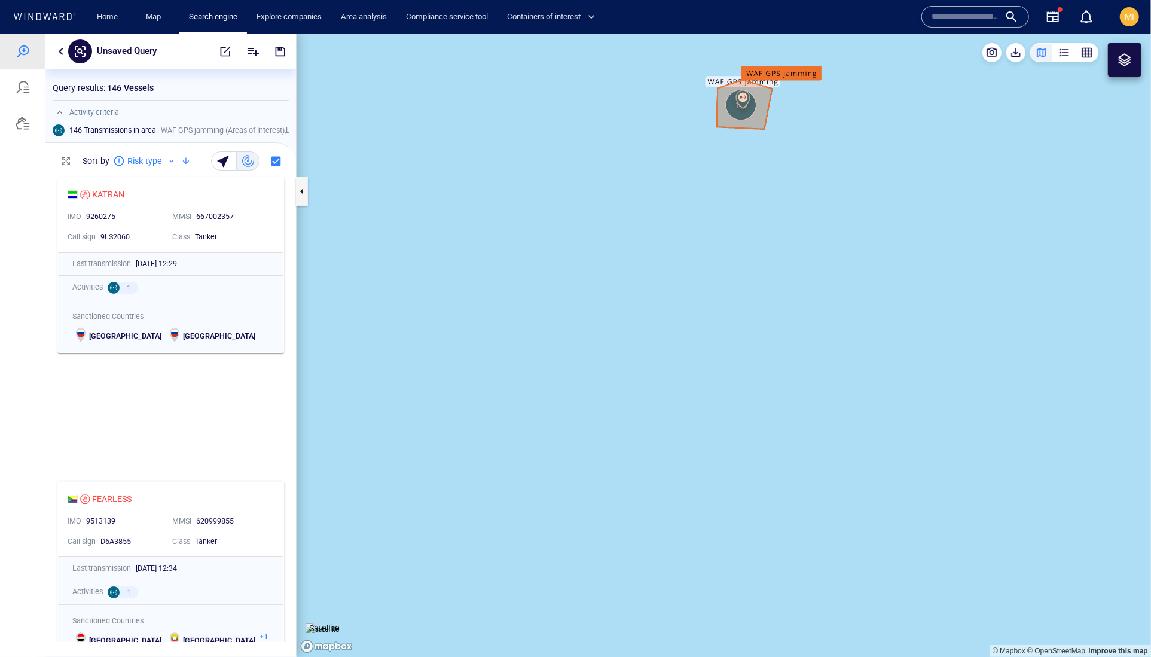
drag, startPoint x: 718, startPoint y: 294, endPoint x: 709, endPoint y: 315, distance: 22.5
click at [710, 313] on canvas "Map" at bounding box center [724, 345] width 854 height 624
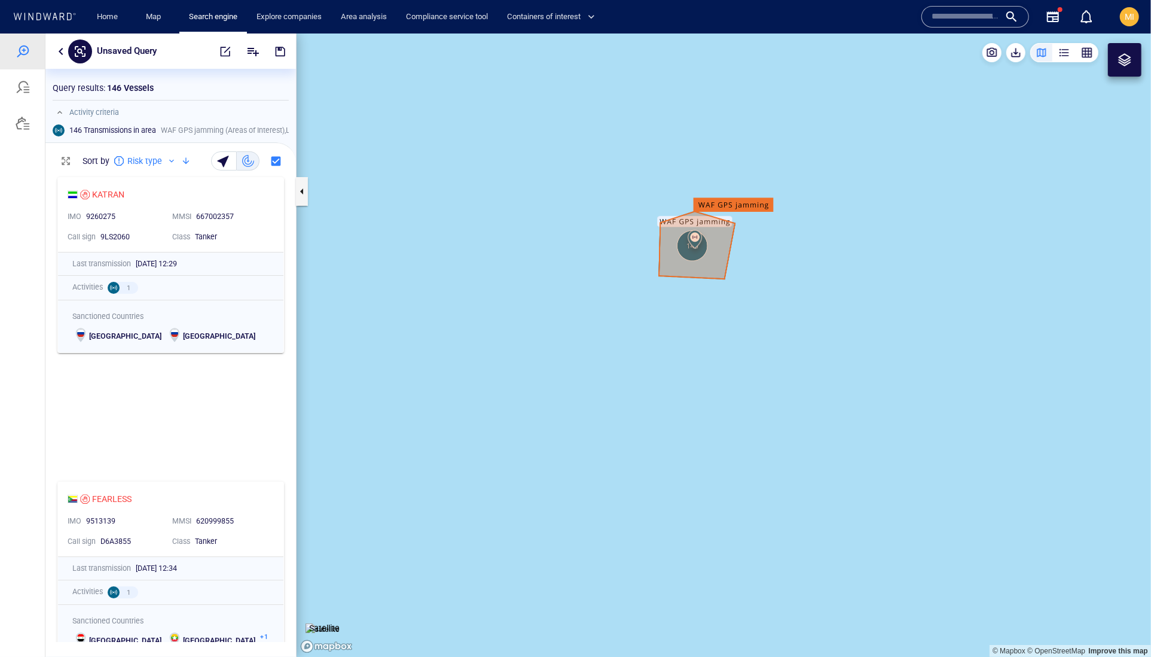
click at [709, 315] on canvas "Map" at bounding box center [724, 345] width 854 height 624
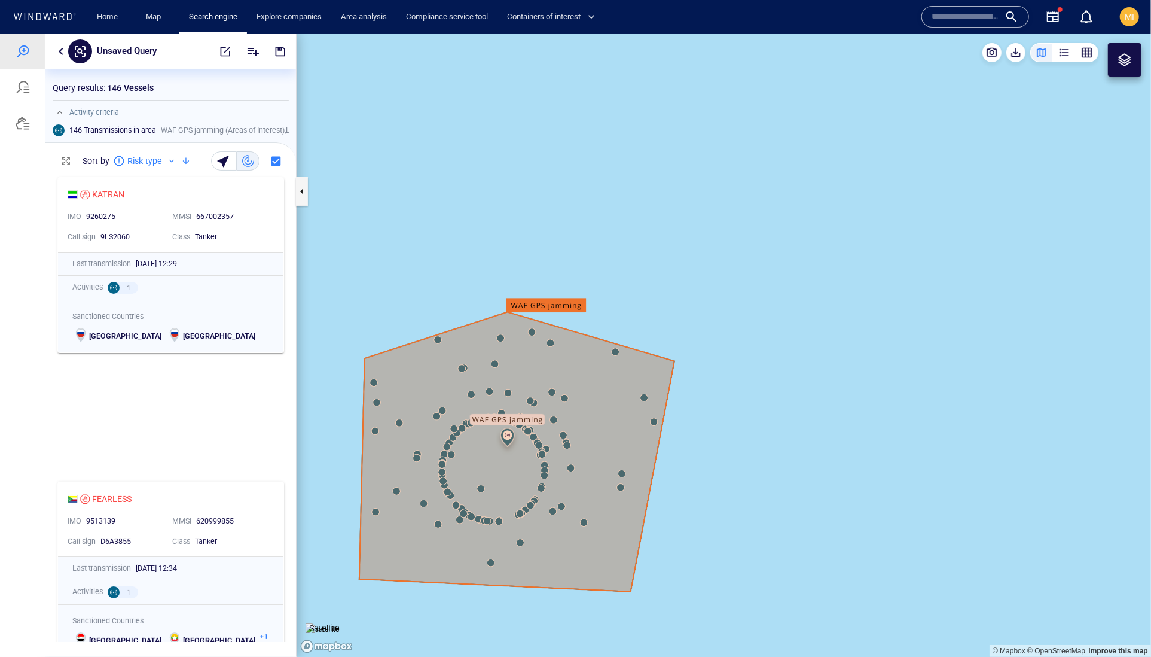
drag, startPoint x: 709, startPoint y: 315, endPoint x: 801, endPoint y: 211, distance: 138.9
click at [801, 211] on canvas "Map" at bounding box center [724, 345] width 854 height 624
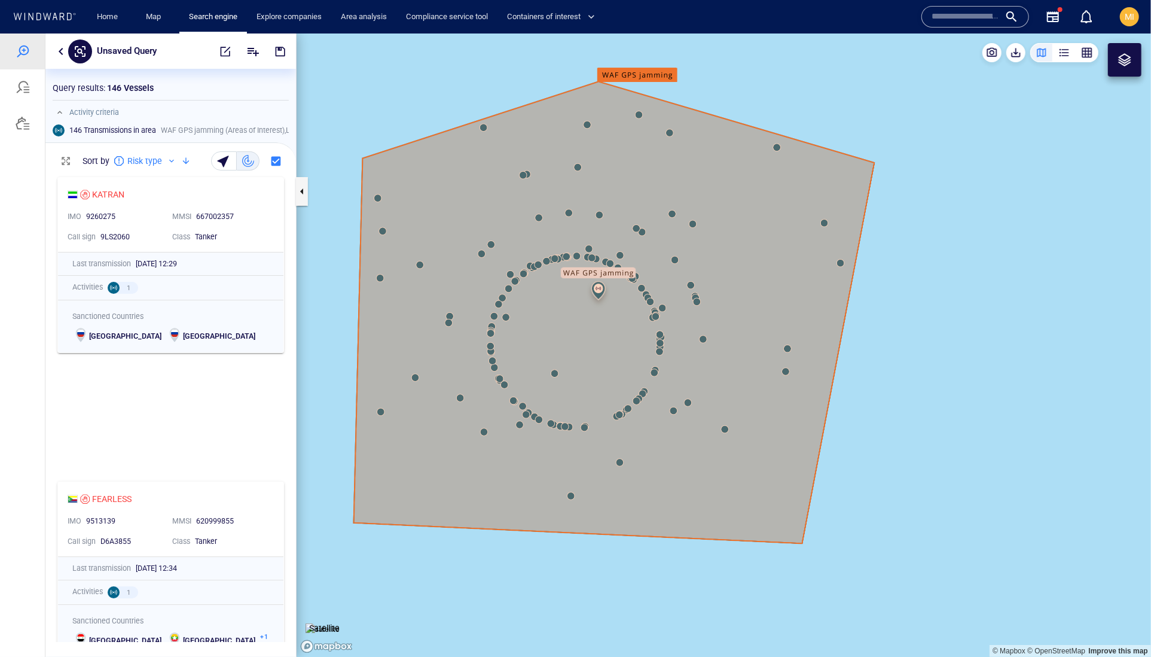
drag, startPoint x: 821, startPoint y: 273, endPoint x: 918, endPoint y: 202, distance: 120.7
click at [919, 202] on canvas "Map" at bounding box center [724, 345] width 854 height 624
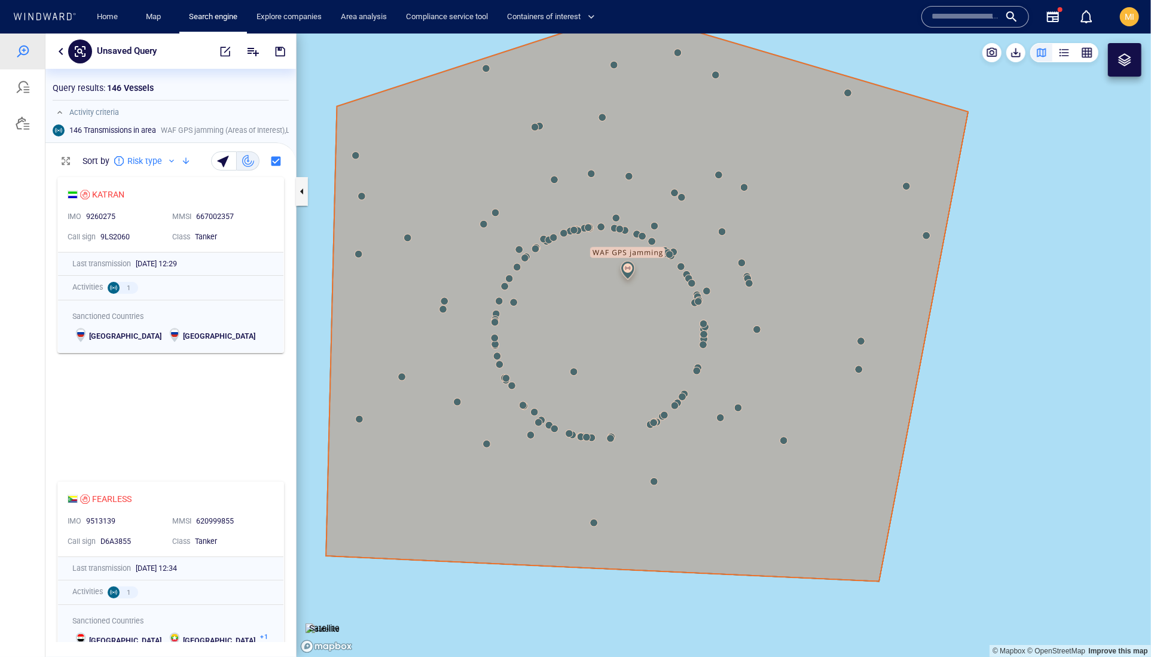
click at [496, 363] on canvas "Map" at bounding box center [724, 345] width 854 height 624
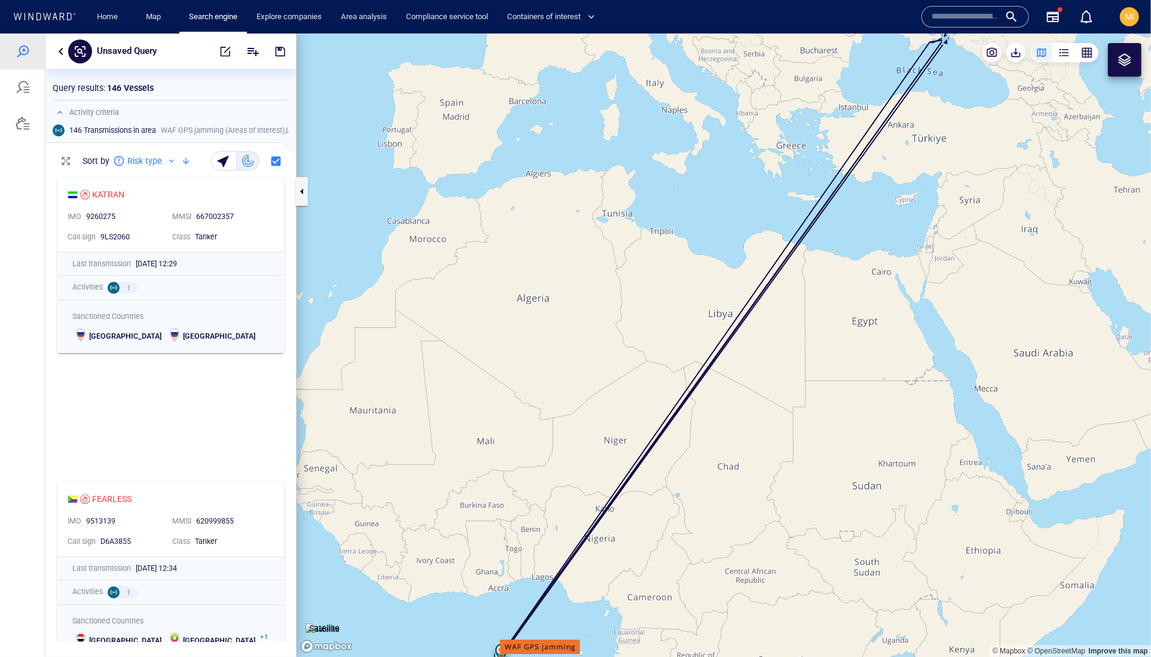
drag, startPoint x: 859, startPoint y: 173, endPoint x: 796, endPoint y: 271, distance: 116.1
click at [797, 270] on canvas "Map" at bounding box center [724, 345] width 854 height 624
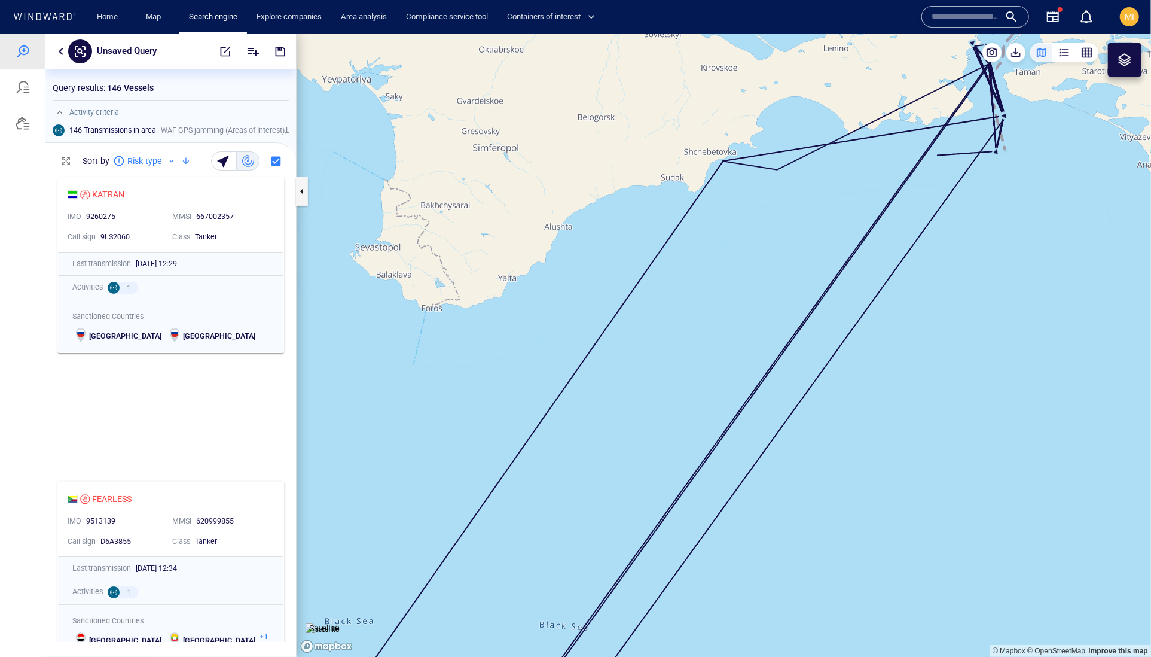
drag, startPoint x: 873, startPoint y: 187, endPoint x: 808, endPoint y: 233, distance: 79.3
click at [808, 233] on canvas "Map" at bounding box center [724, 345] width 854 height 624
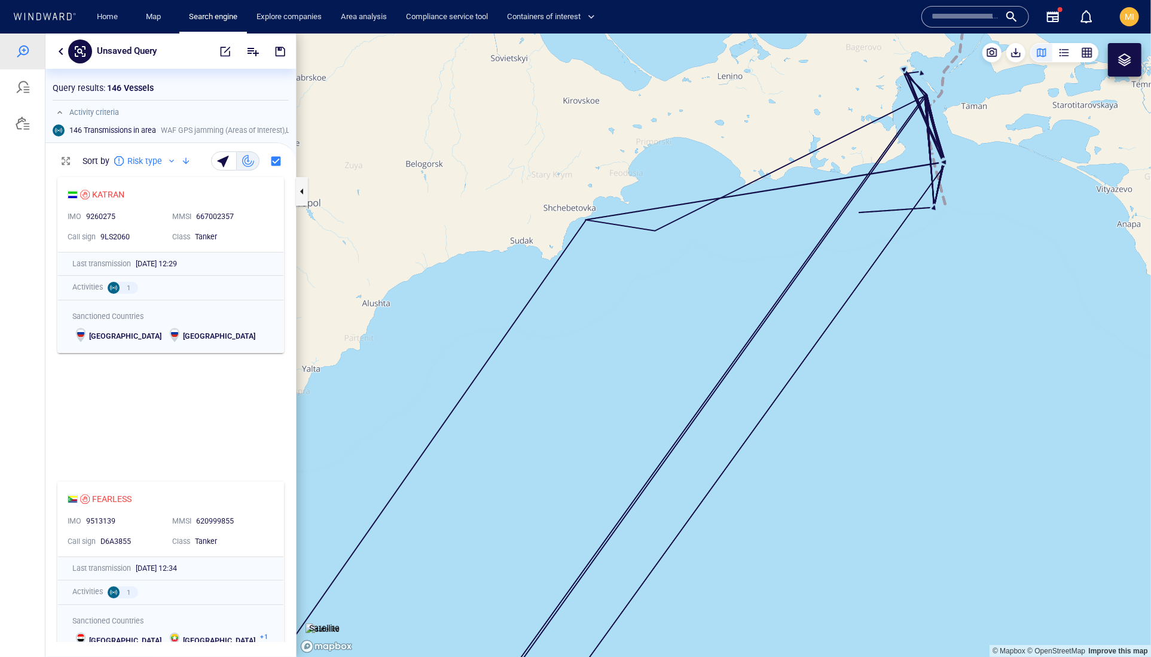
drag, startPoint x: 878, startPoint y: 194, endPoint x: 800, endPoint y: 242, distance: 92.1
click at [802, 241] on canvas "Map" at bounding box center [724, 345] width 854 height 624
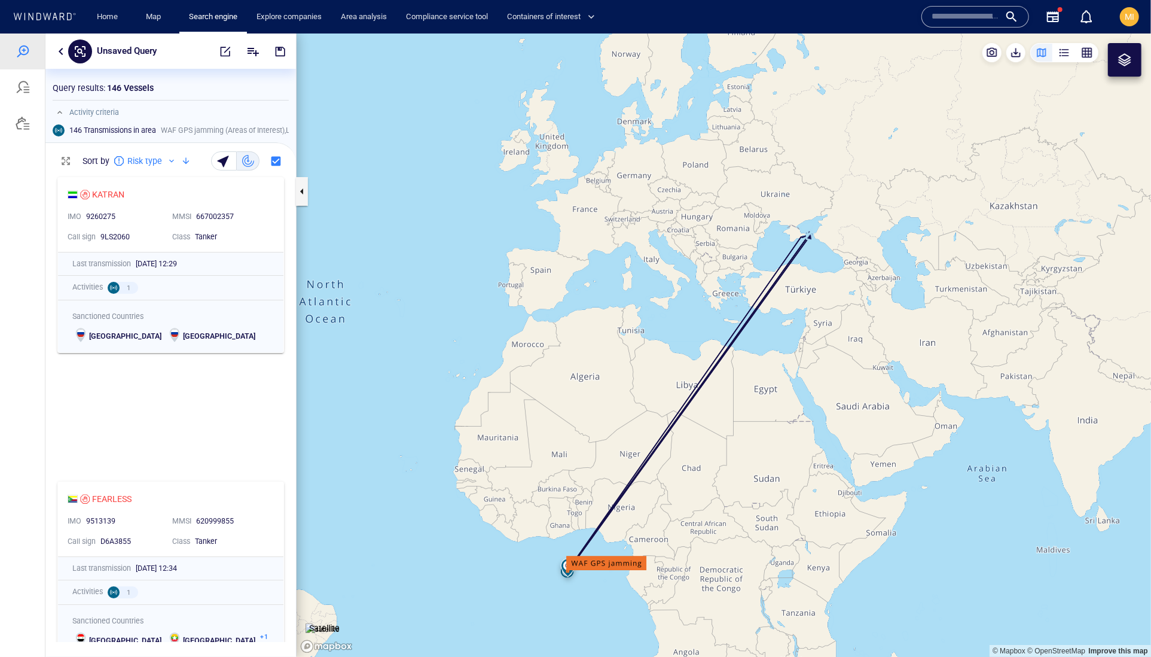
drag, startPoint x: 669, startPoint y: 389, endPoint x: 781, endPoint y: 191, distance: 228.1
click at [780, 192] on canvas "Map" at bounding box center [724, 345] width 854 height 624
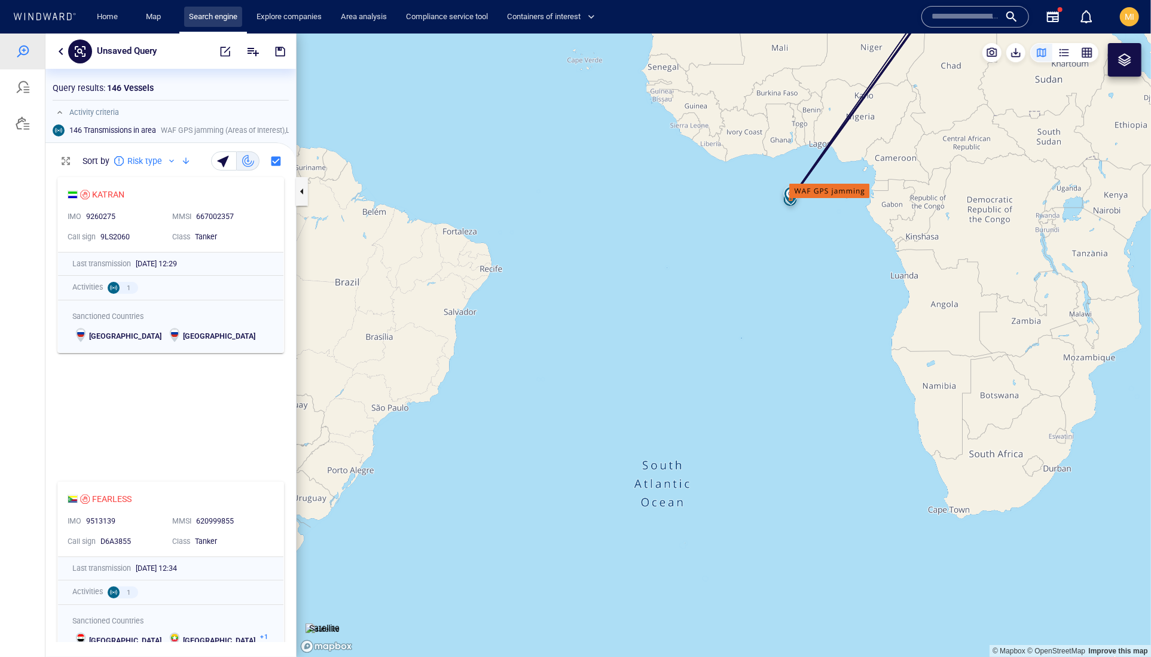
click at [221, 20] on link "Search engine" at bounding box center [213, 17] width 58 height 21
click at [24, 55] on div at bounding box center [23, 51] width 14 height 14
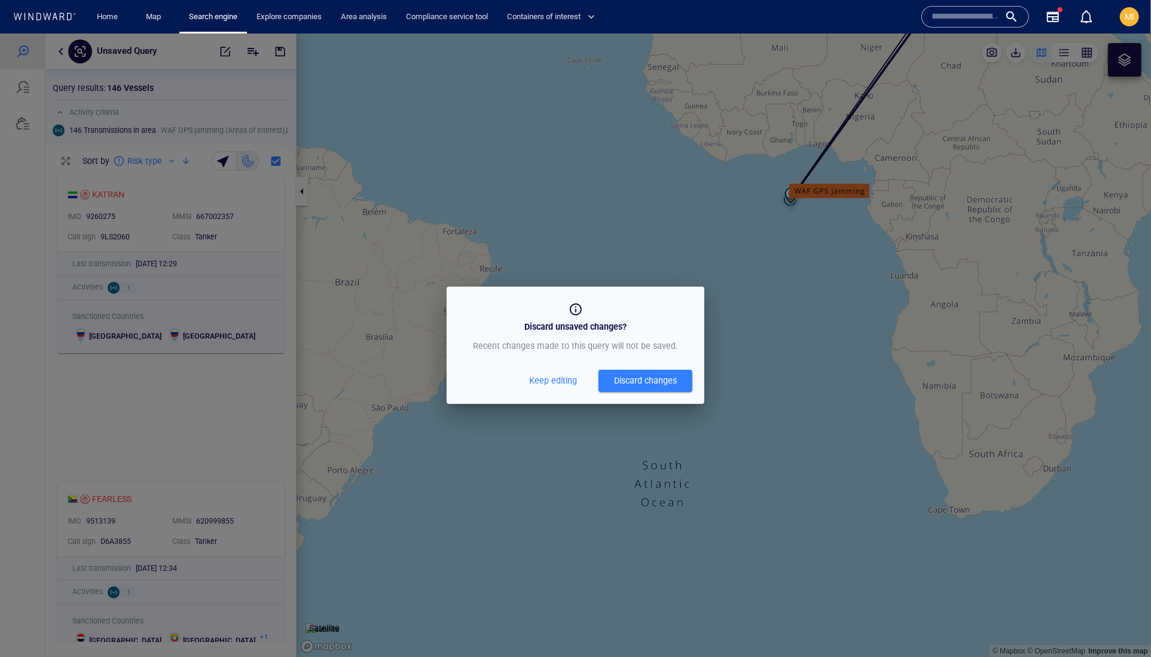
click at [646, 387] on div "Discard changes" at bounding box center [645, 380] width 63 height 15
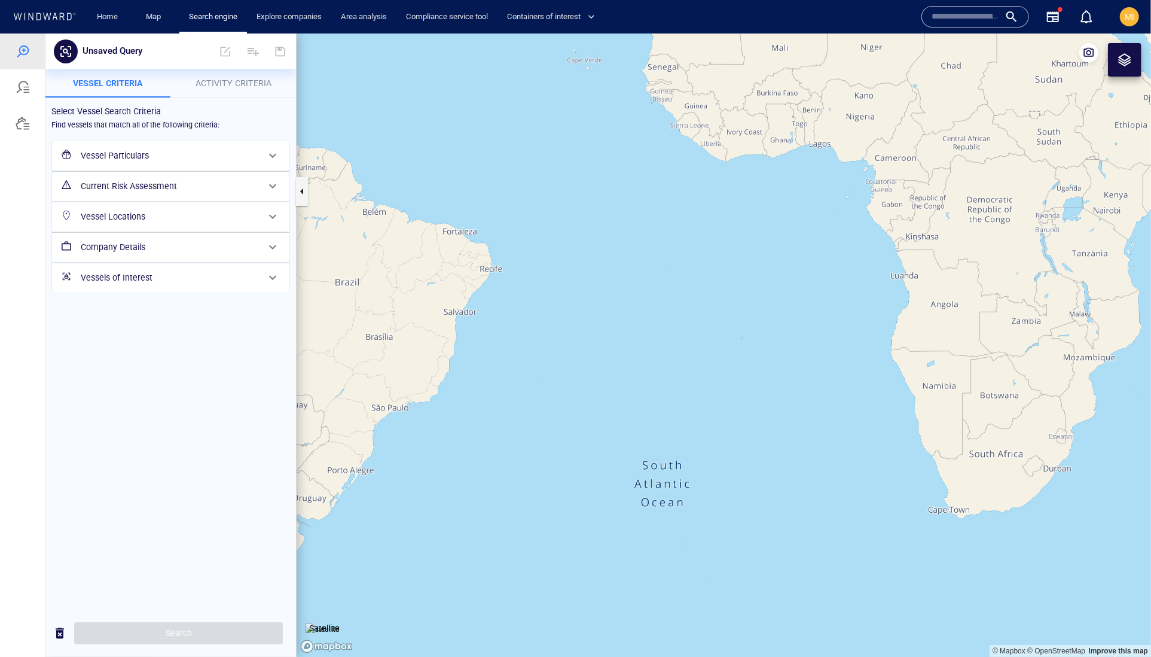
click at [190, 163] on h6 "Vessel Particulars" at bounding box center [170, 155] width 178 height 15
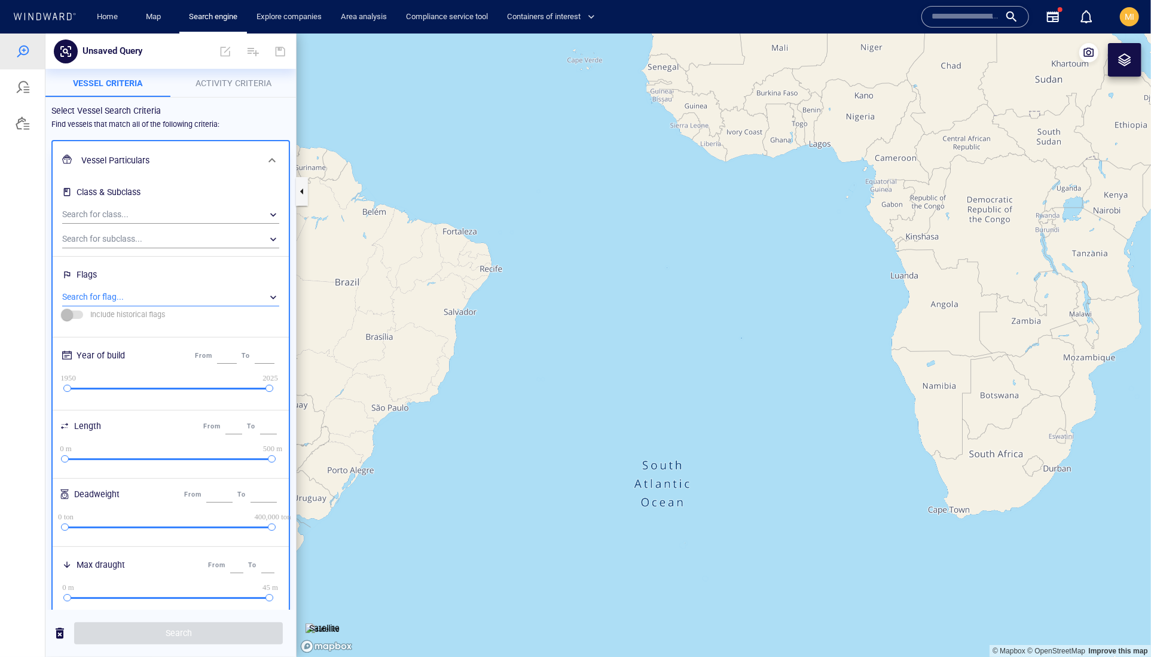
click at [147, 306] on div "​" at bounding box center [170, 297] width 217 height 18
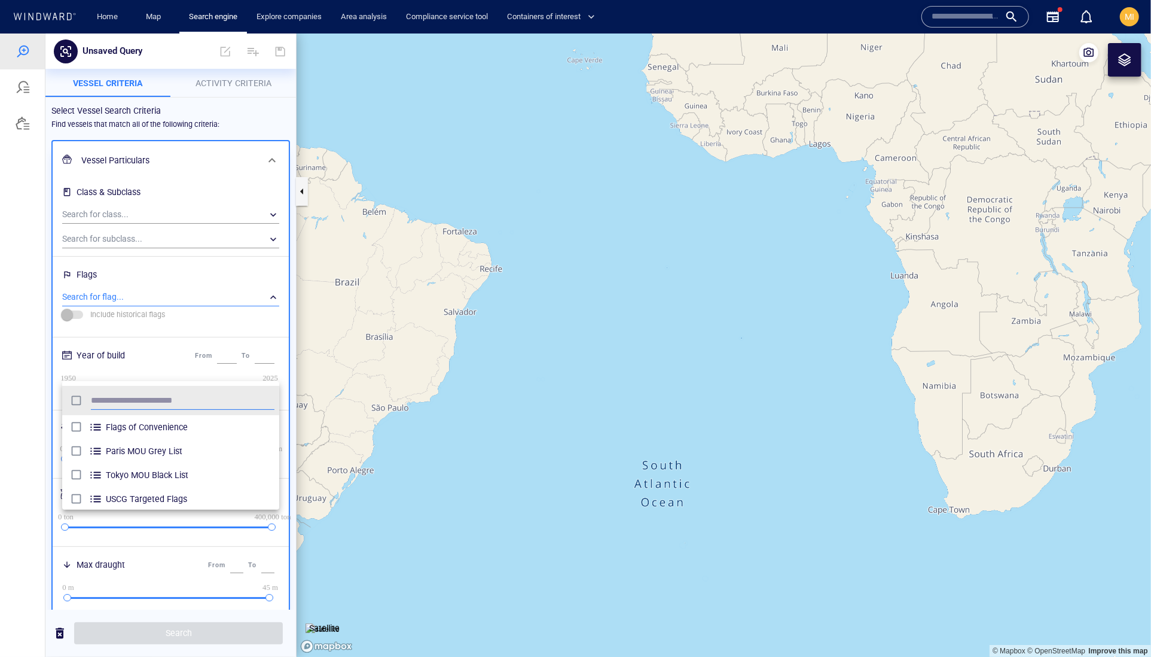
scroll to position [130, 218]
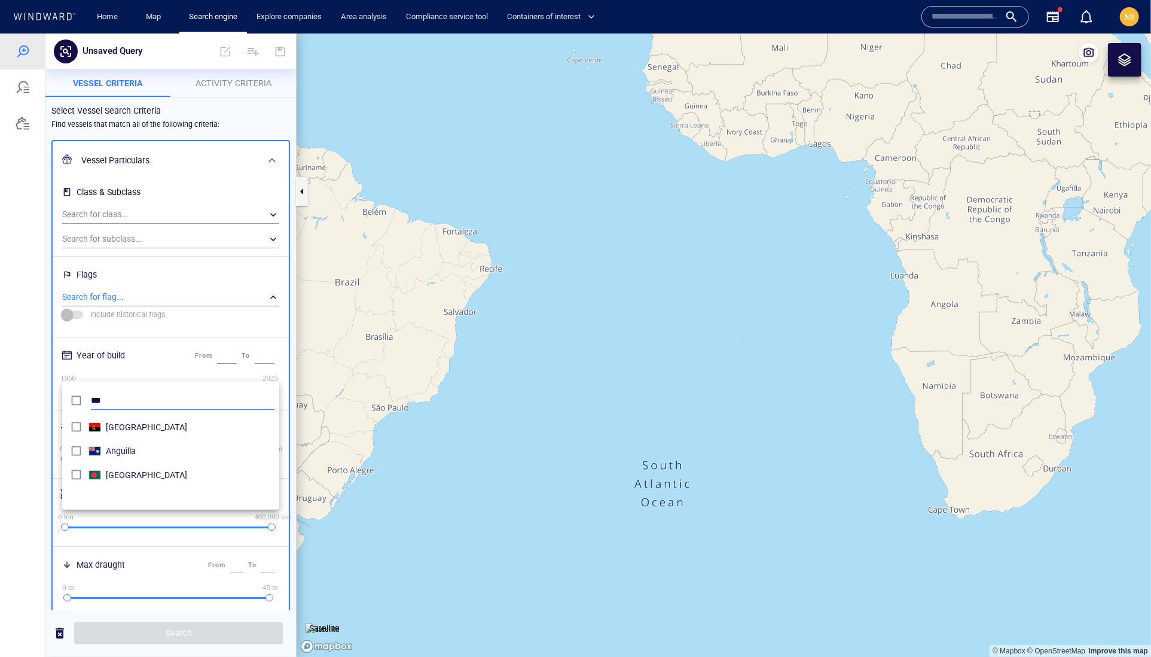
type input "***"
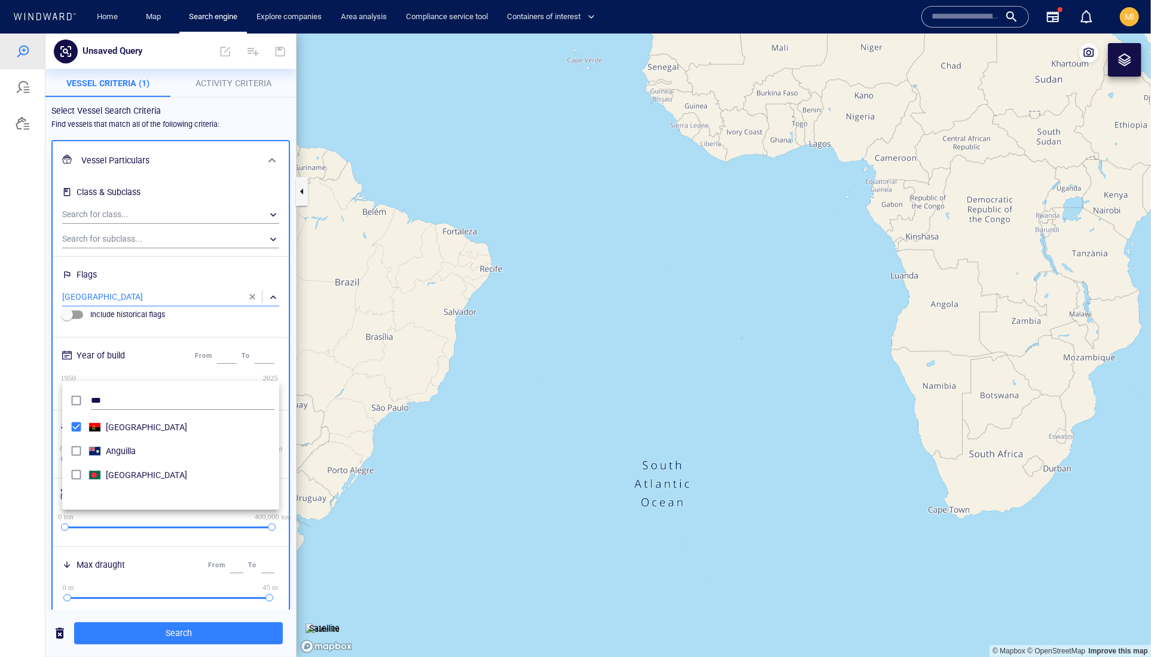
click at [167, 634] on div at bounding box center [575, 344] width 1151 height 623
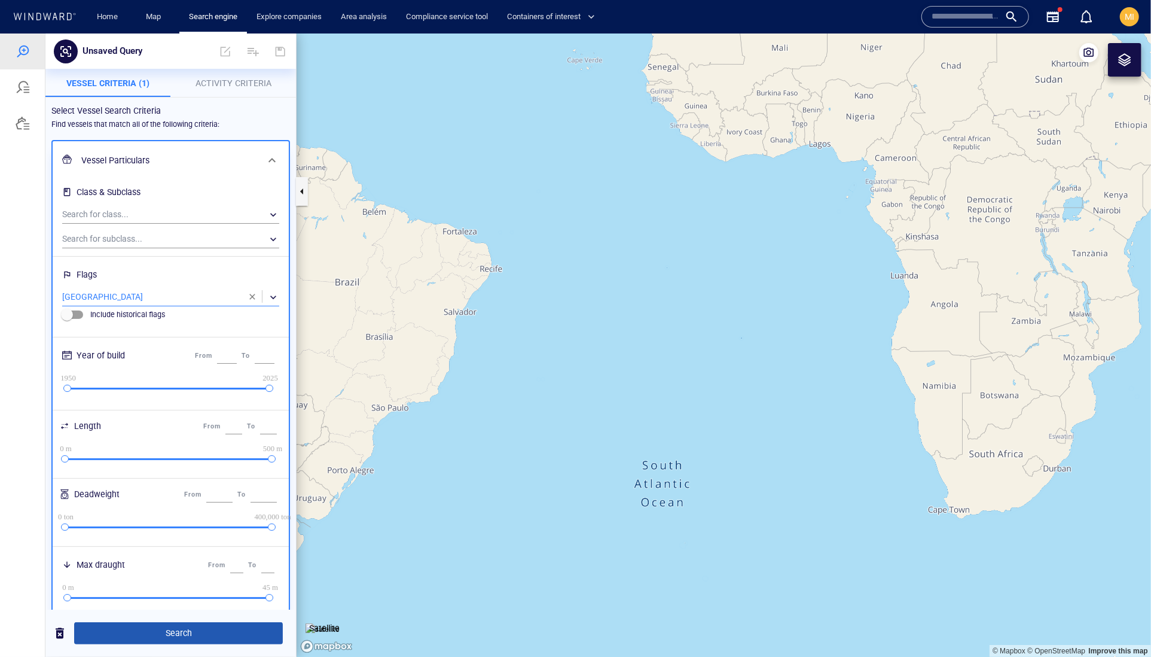
click at [187, 631] on span "Search" at bounding box center [179, 632] width 190 height 15
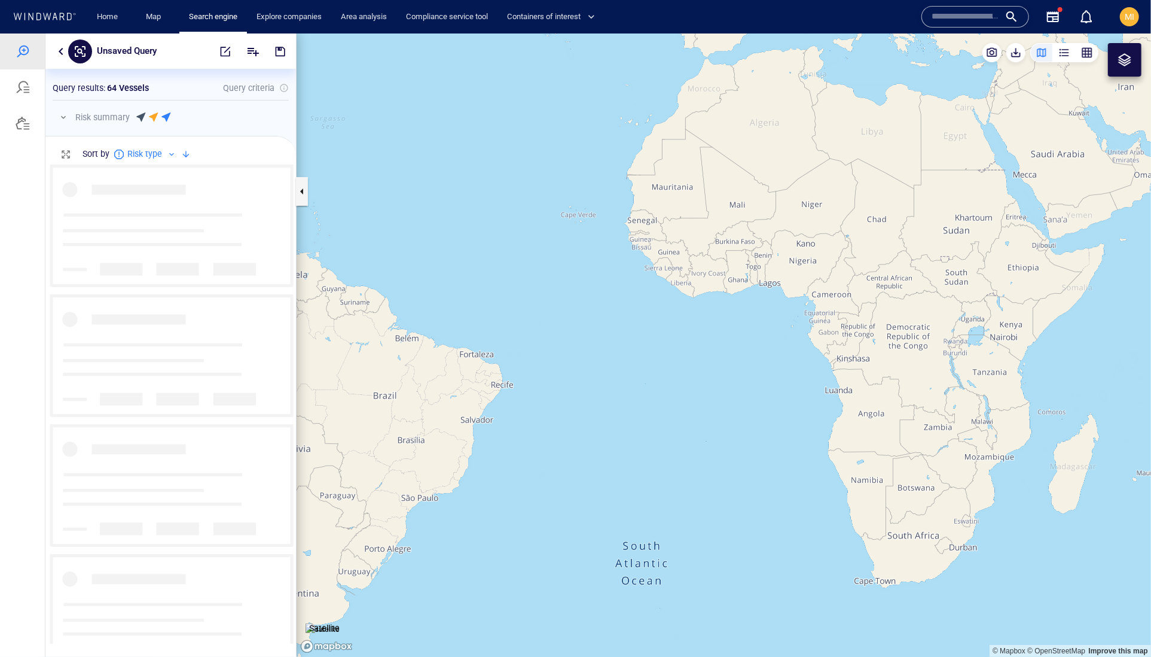
scroll to position [478, 250]
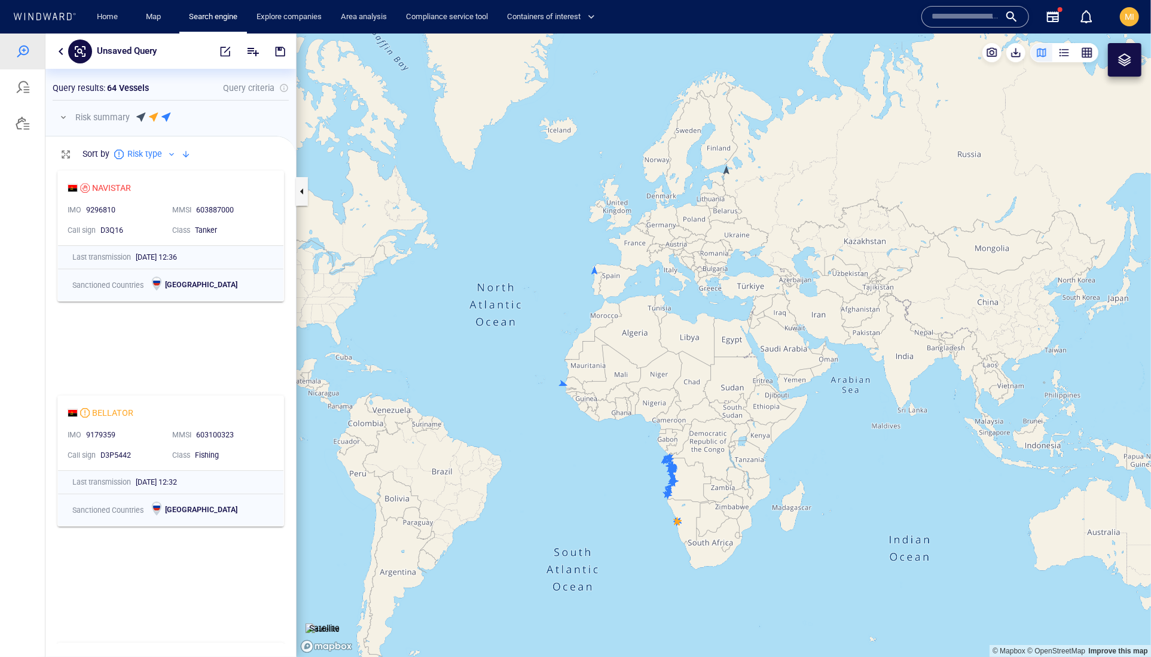
drag, startPoint x: 695, startPoint y: 263, endPoint x: 682, endPoint y: 316, distance: 54.8
click at [682, 316] on canvas "Map" at bounding box center [724, 345] width 854 height 624
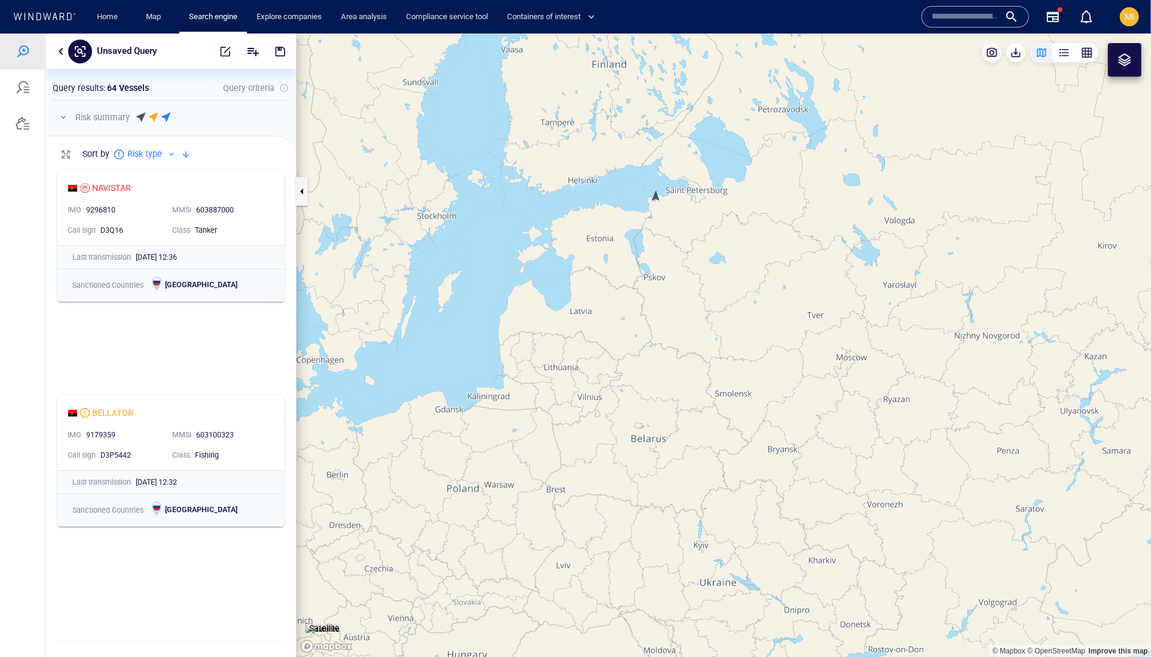
click at [657, 202] on canvas "Map" at bounding box center [724, 345] width 854 height 624
click at [657, 199] on canvas "Map" at bounding box center [724, 345] width 854 height 624
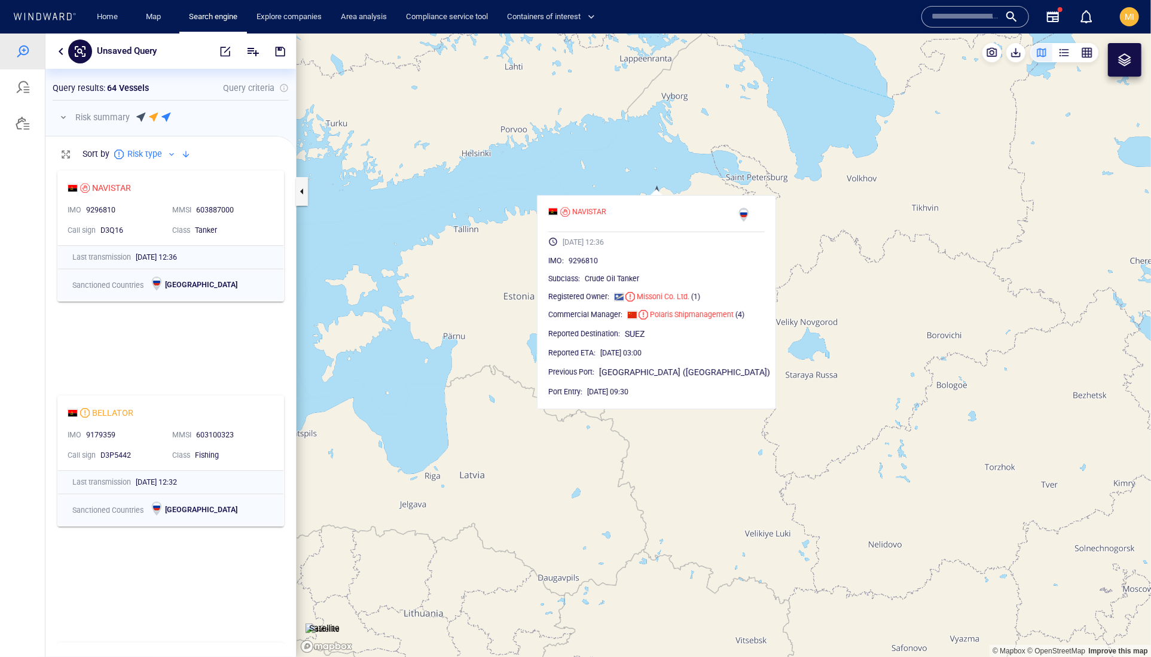
scroll to position [0, 0]
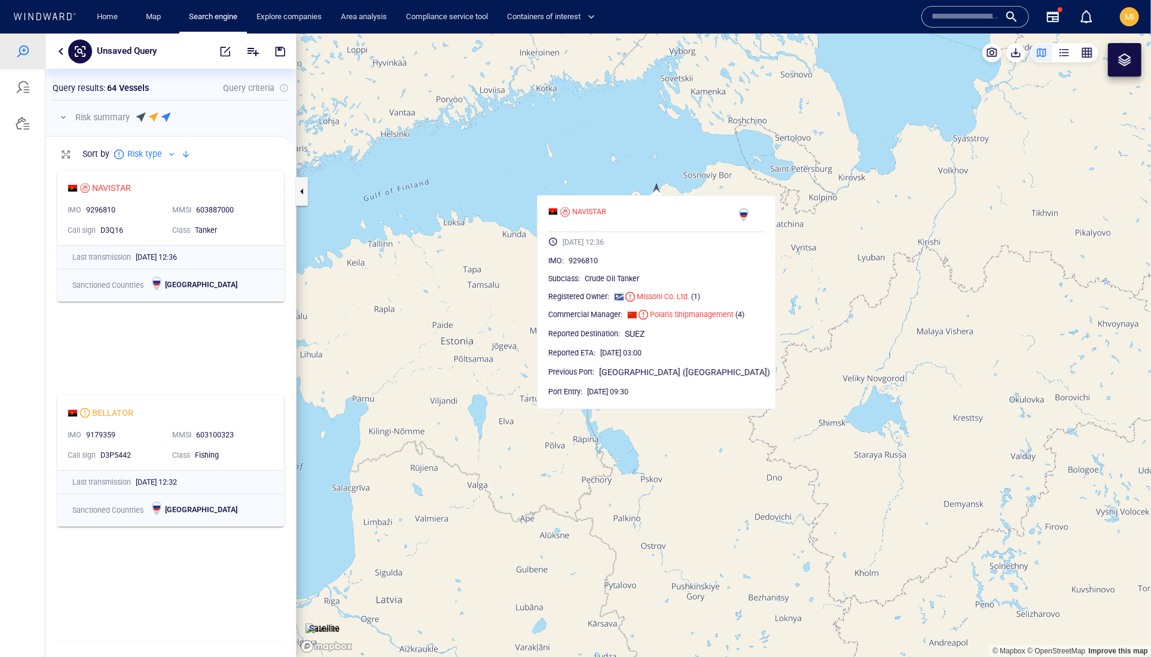
click at [606, 177] on canvas "Map" at bounding box center [724, 345] width 854 height 624
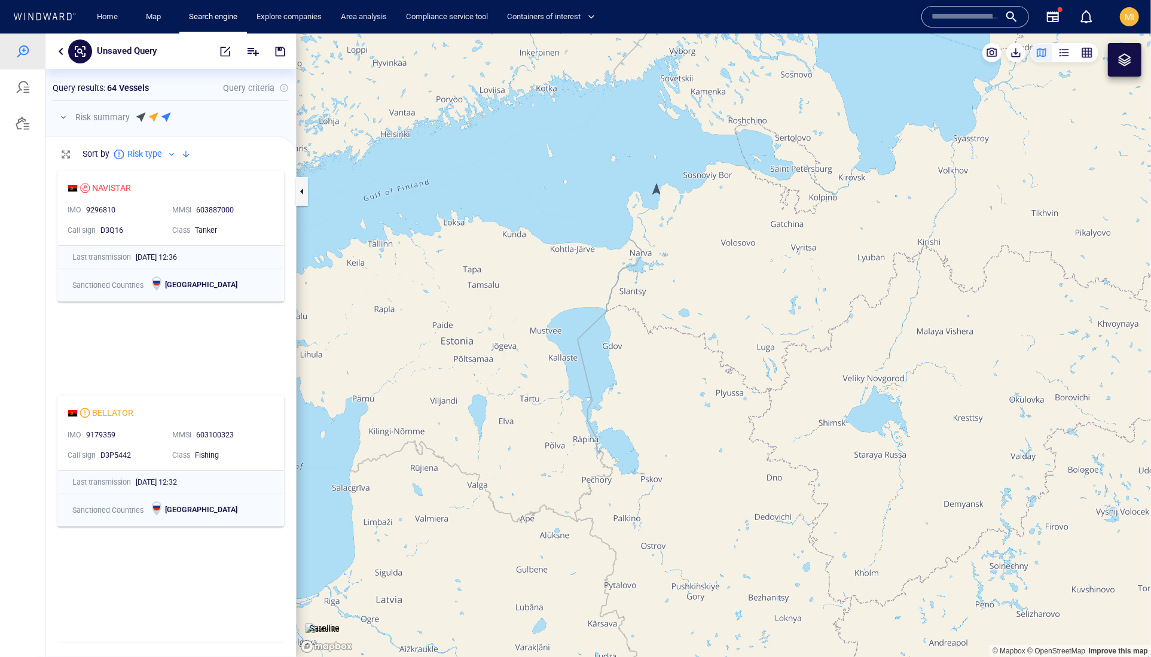
click at [658, 189] on canvas "Map" at bounding box center [724, 345] width 854 height 624
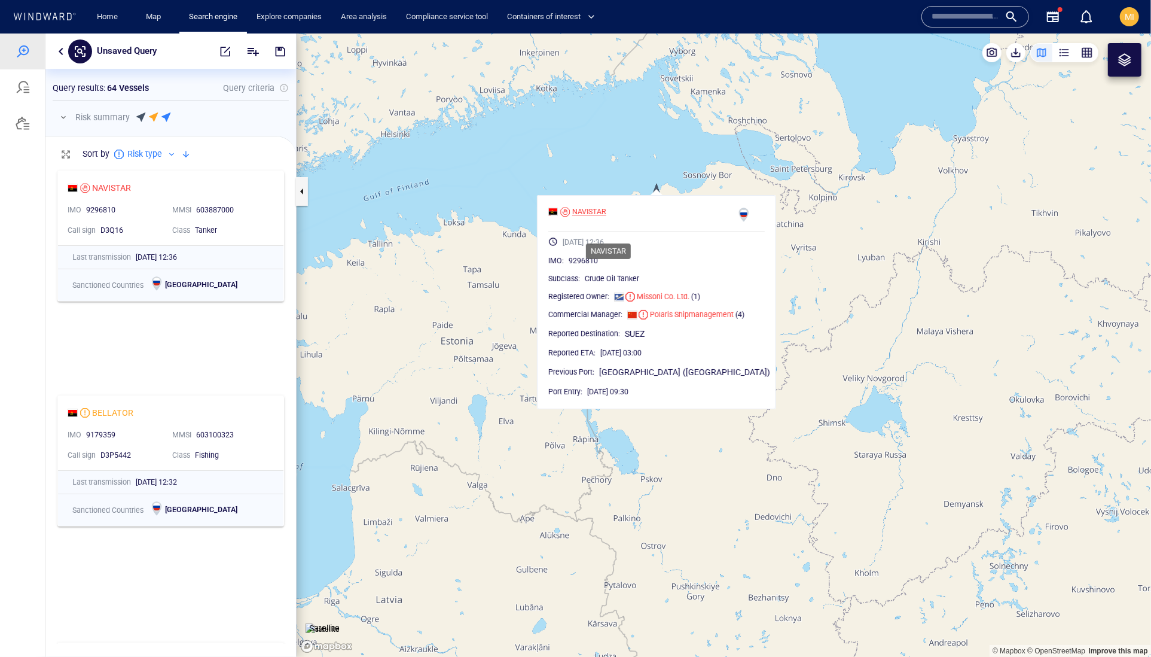
click at [606, 216] on div "NAVISTAR" at bounding box center [589, 211] width 34 height 11
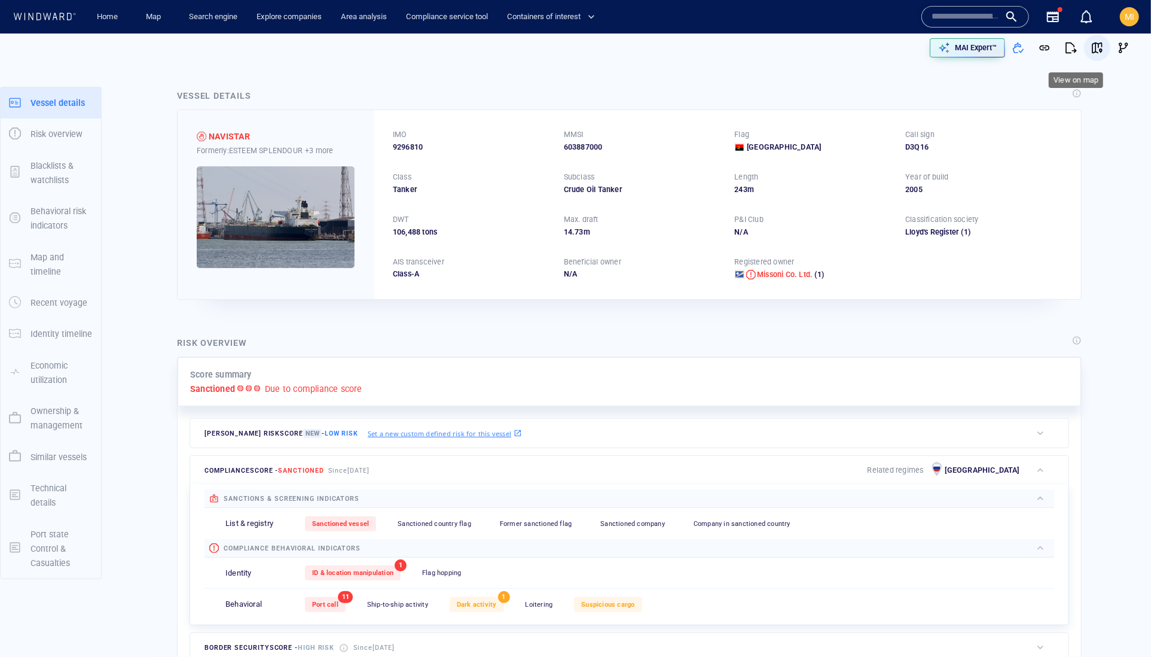
click at [1092, 48] on span "button" at bounding box center [1097, 48] width 12 height 12
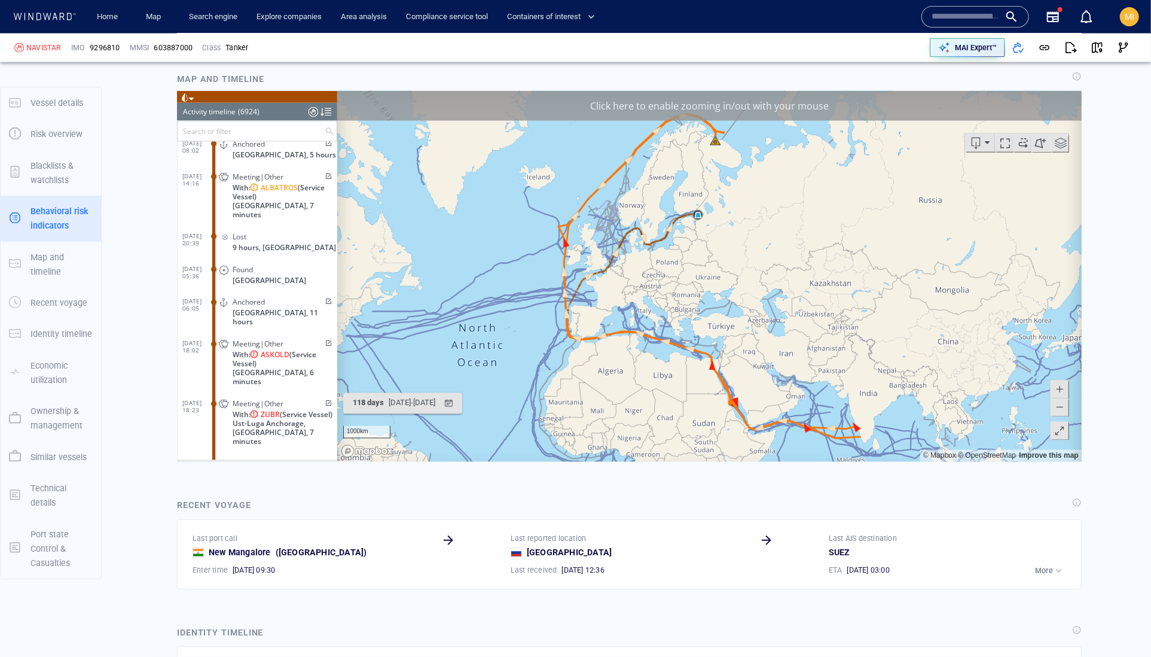
scroll to position [1477, 0]
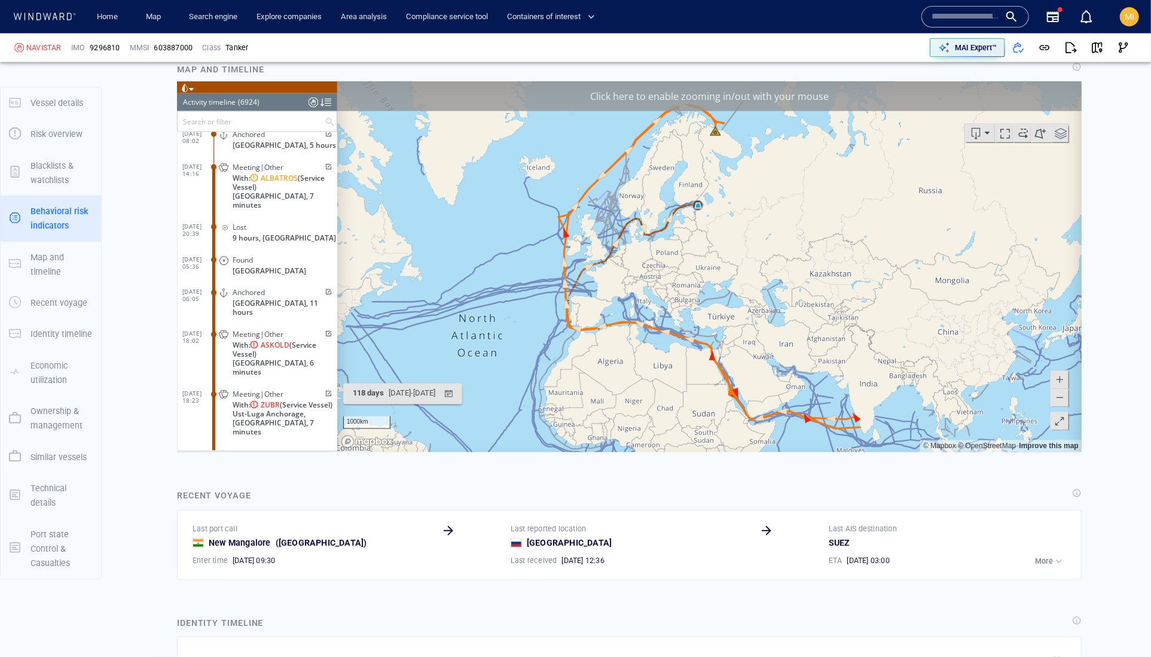
click at [600, 18] on span "Show 9 more" at bounding box center [607, 14] width 45 height 8
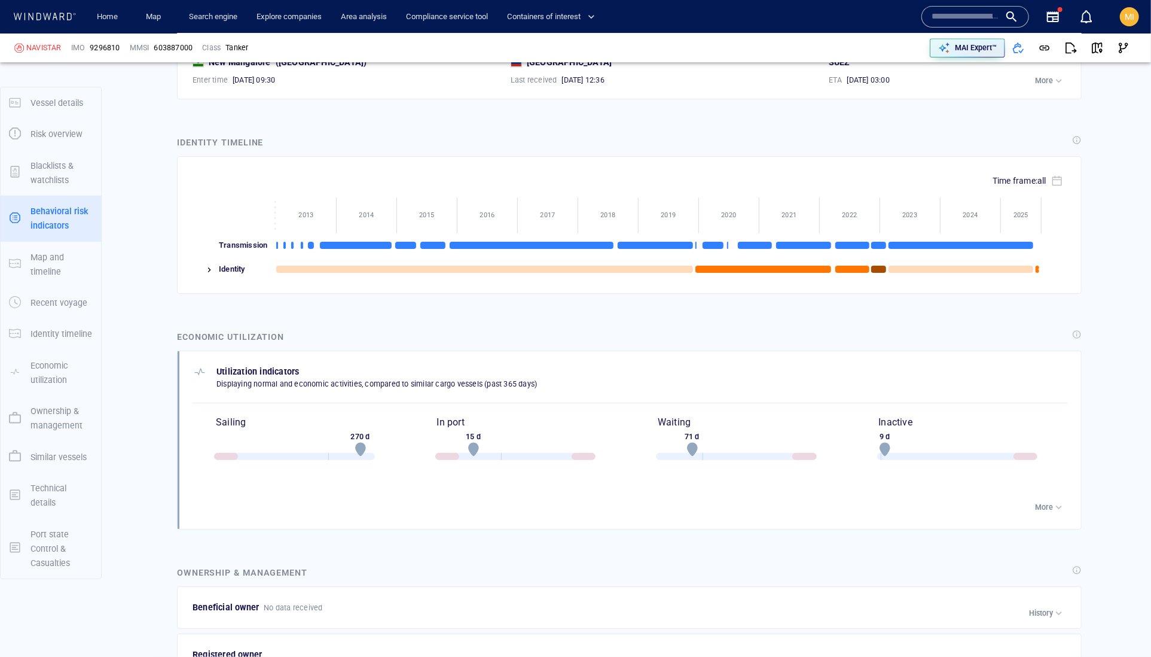
scroll to position [2948, 0]
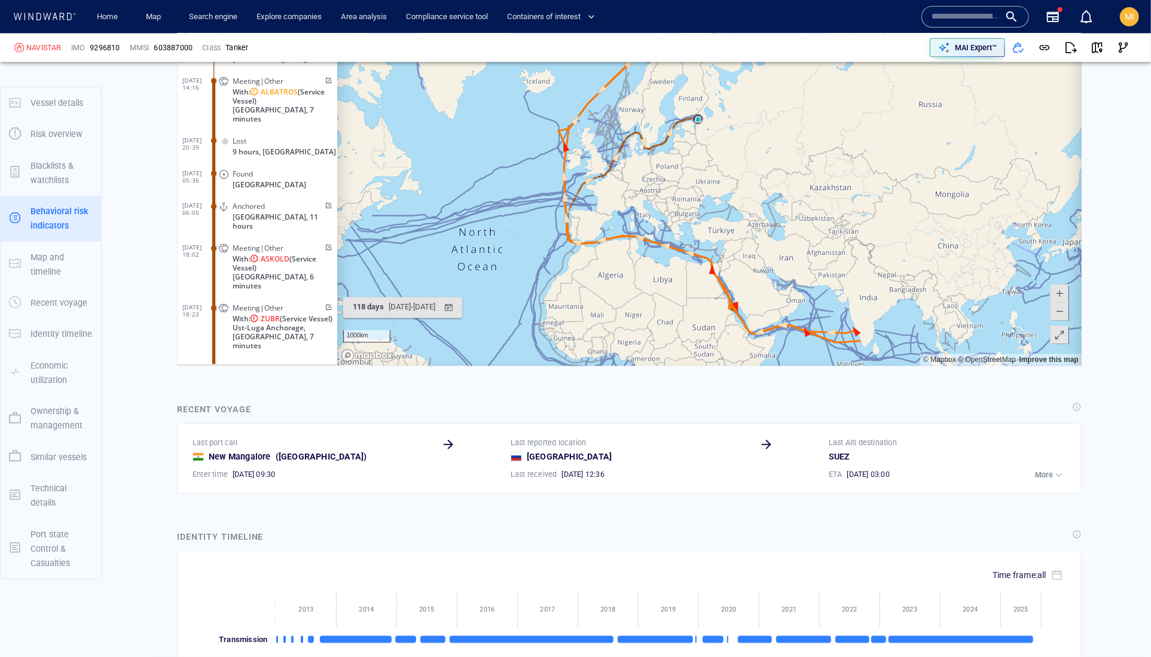
scroll to position [1534, 0]
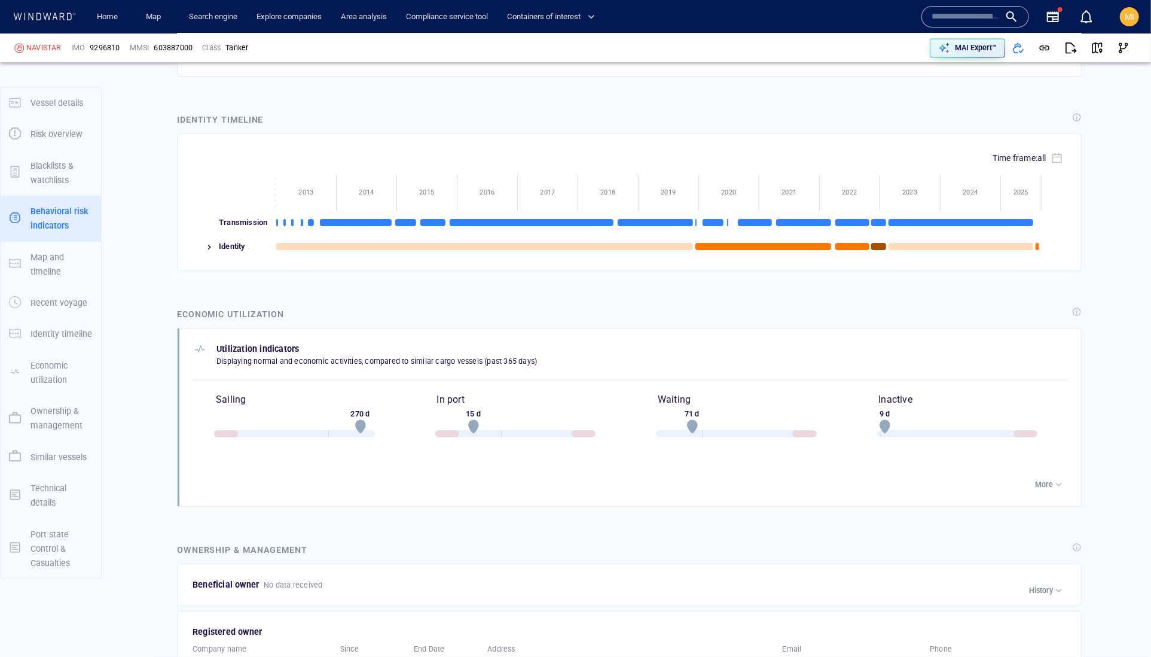
scroll to position [3096, 0]
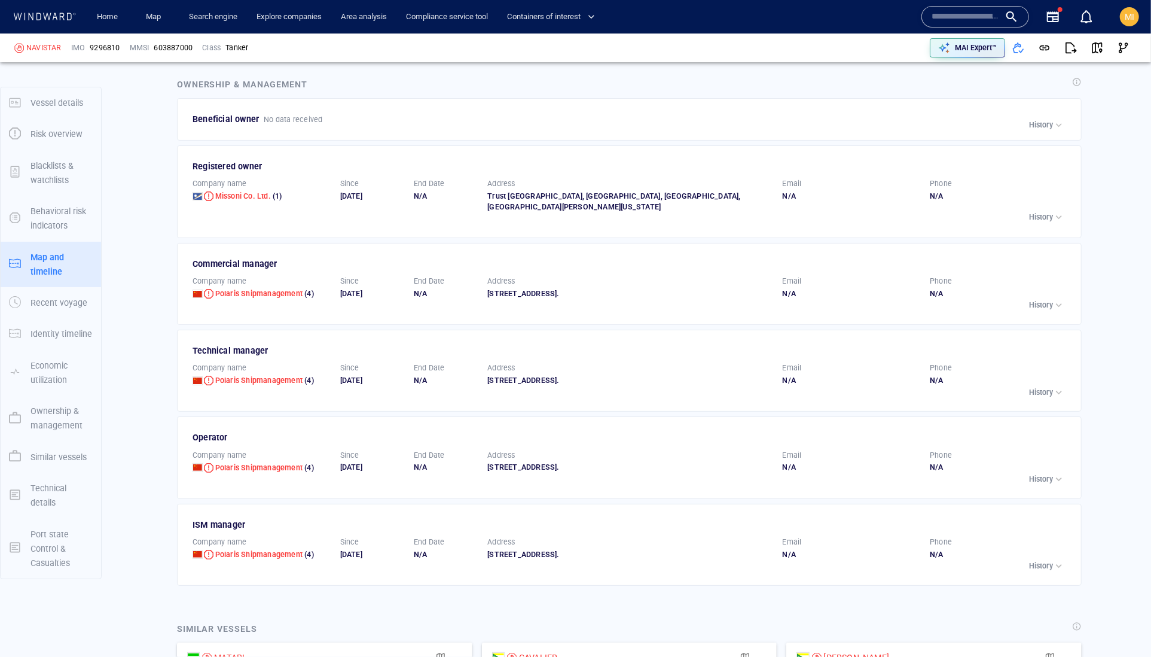
scroll to position [3411, 0]
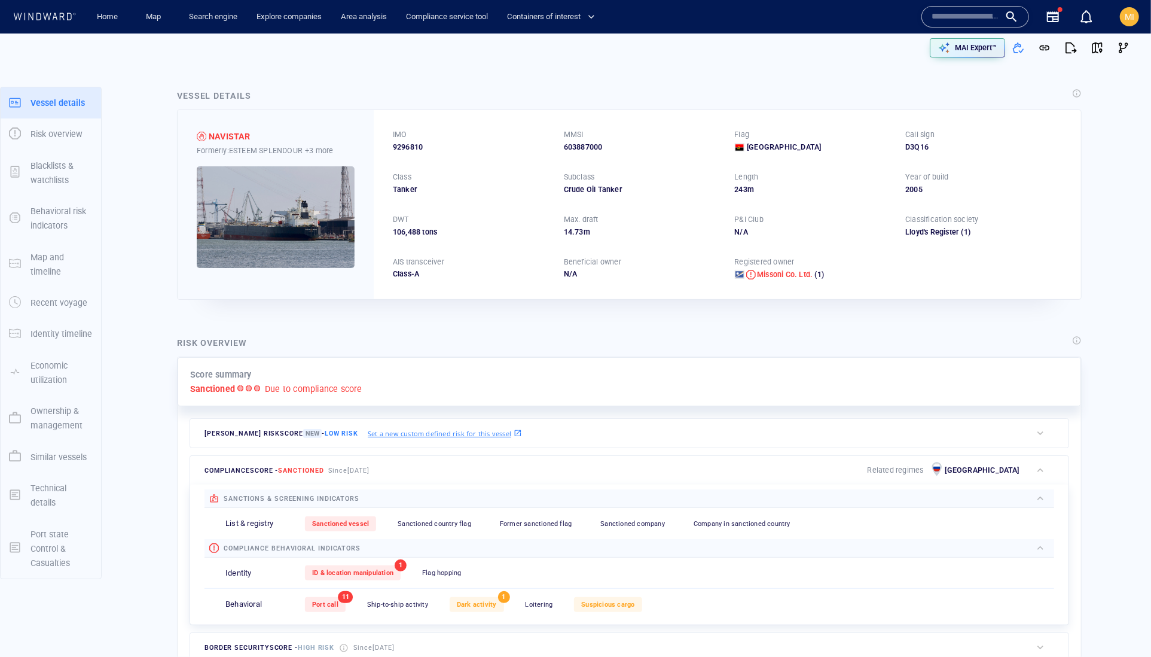
scroll to position [0, 0]
drag, startPoint x: 450, startPoint y: 163, endPoint x: 390, endPoint y: 161, distance: 60.4
click at [390, 161] on div "IMO 9296810 MMSI 603887000 Flag Angola Call sign D3Q16 Class Tanker Subclass Cr…" at bounding box center [727, 204] width 707 height 188
copy span "9296810"
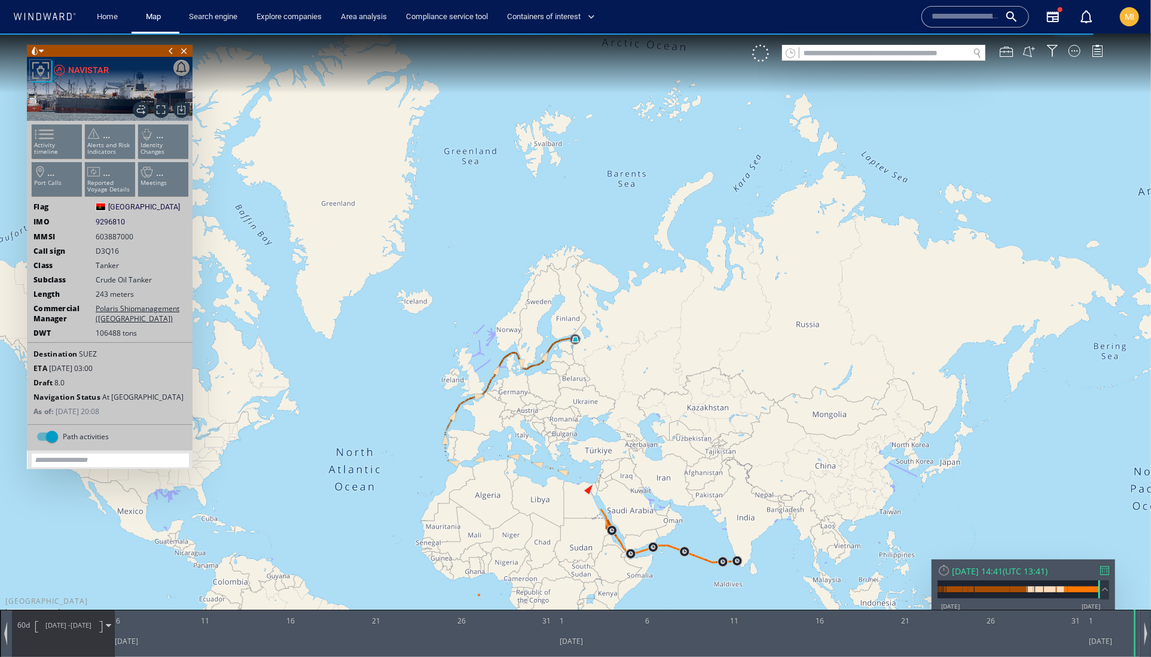
drag, startPoint x: 561, startPoint y: 396, endPoint x: 659, endPoint y: 342, distance: 112.2
click at [659, 342] on canvas "Map" at bounding box center [575, 339] width 1151 height 612
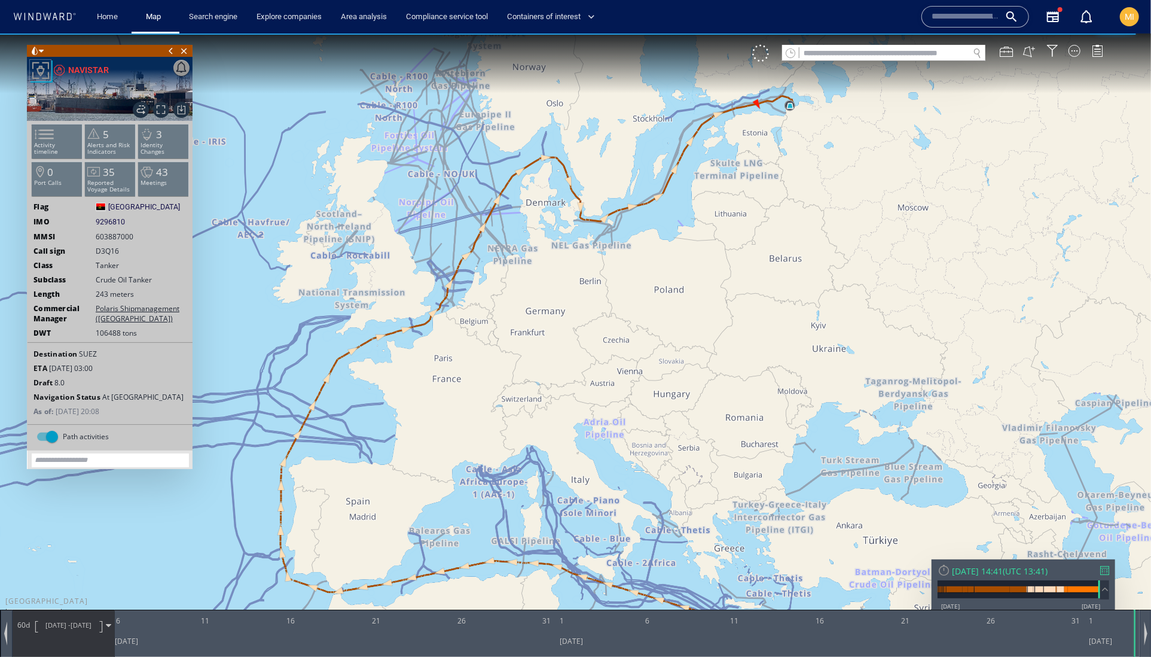
drag, startPoint x: 542, startPoint y: 486, endPoint x: 508, endPoint y: 598, distance: 116.7
click at [508, 598] on canvas "Map" at bounding box center [575, 339] width 1151 height 612
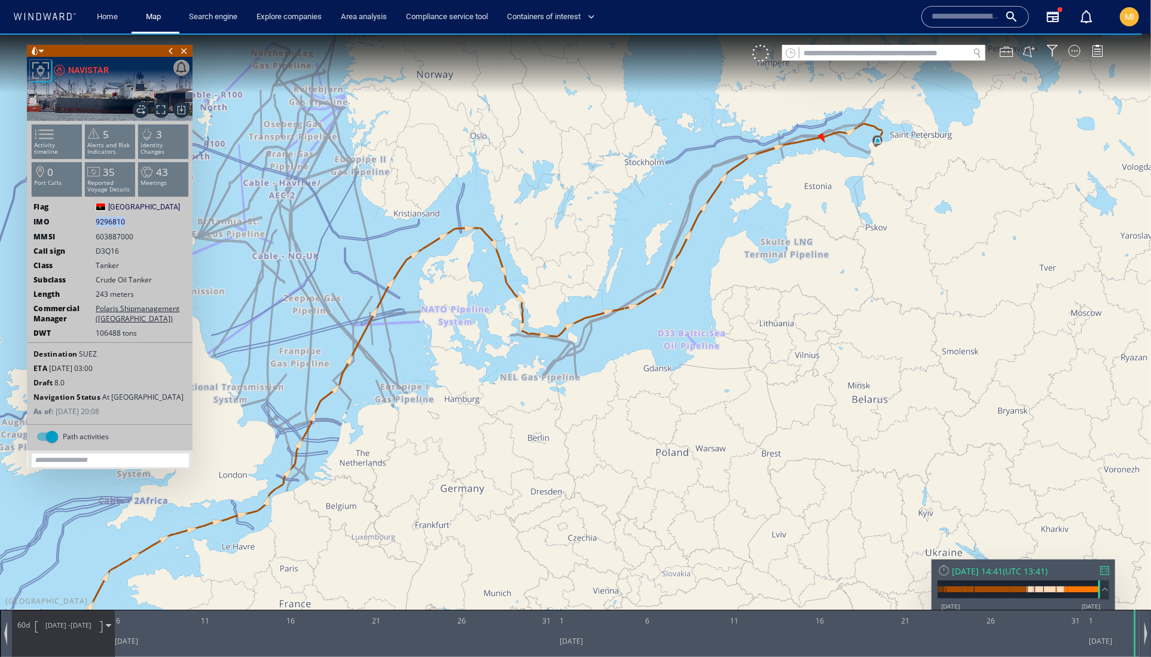
drag, startPoint x: 148, startPoint y: 235, endPoint x: 96, endPoint y: 237, distance: 52.1
click at [96, 227] on div "IMO 9296810 9296810" at bounding box center [110, 221] width 165 height 11
copy span "9296810"
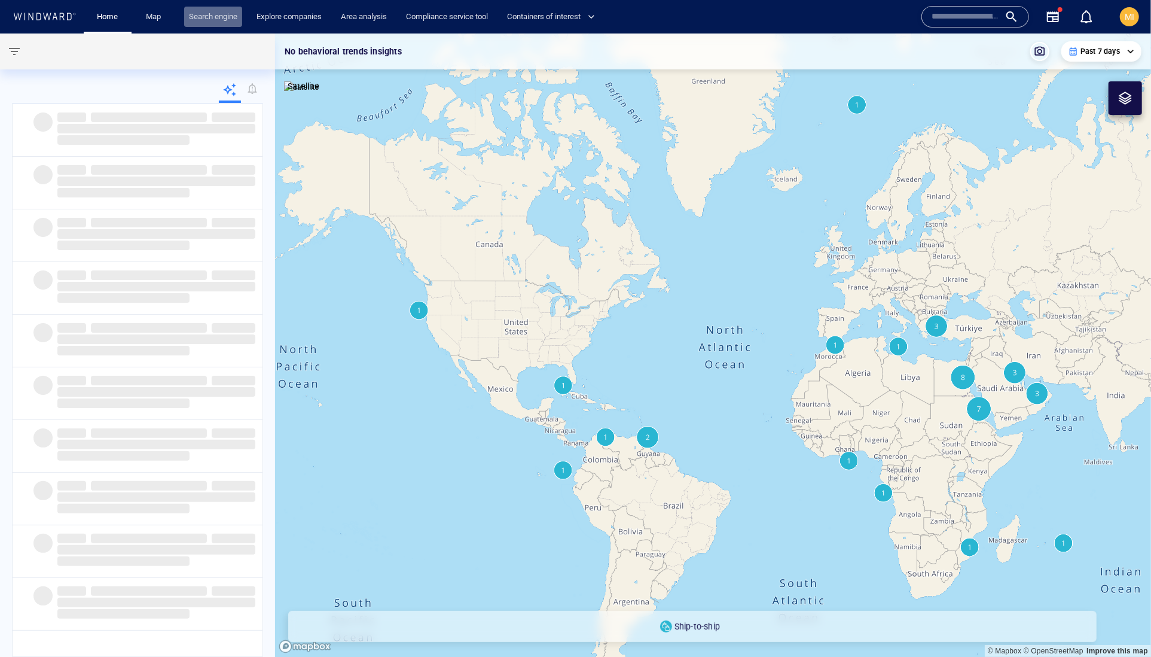
click at [231, 15] on link "Search engine" at bounding box center [213, 17] width 58 height 21
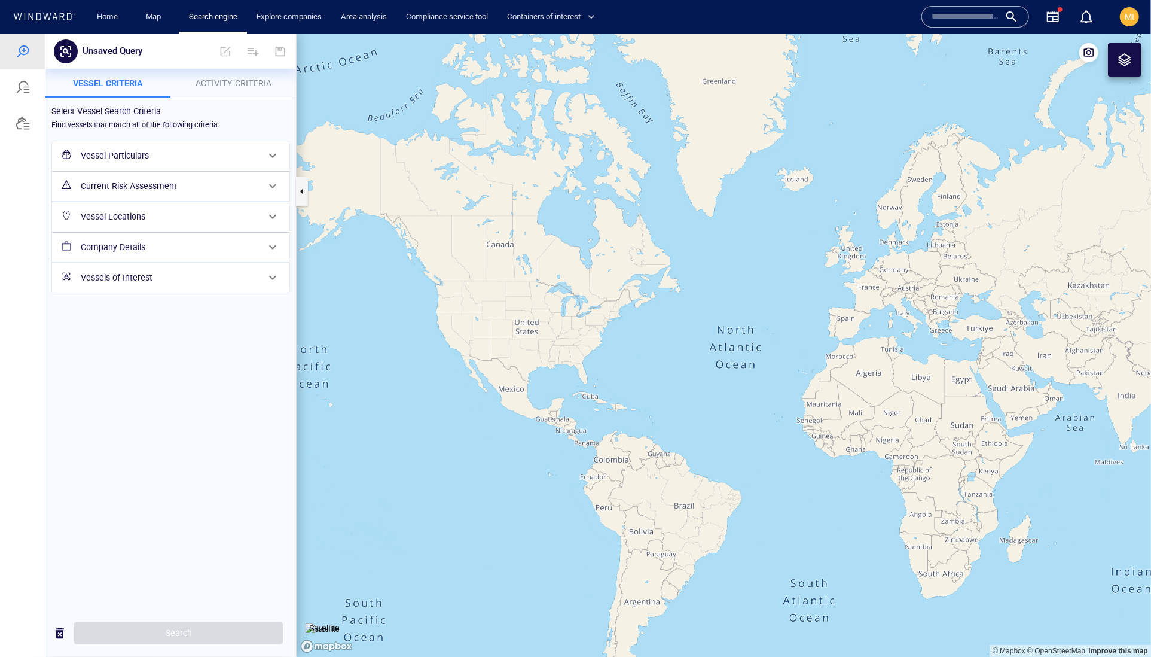
click at [153, 163] on h6 "Vessel Particulars" at bounding box center [170, 155] width 178 height 15
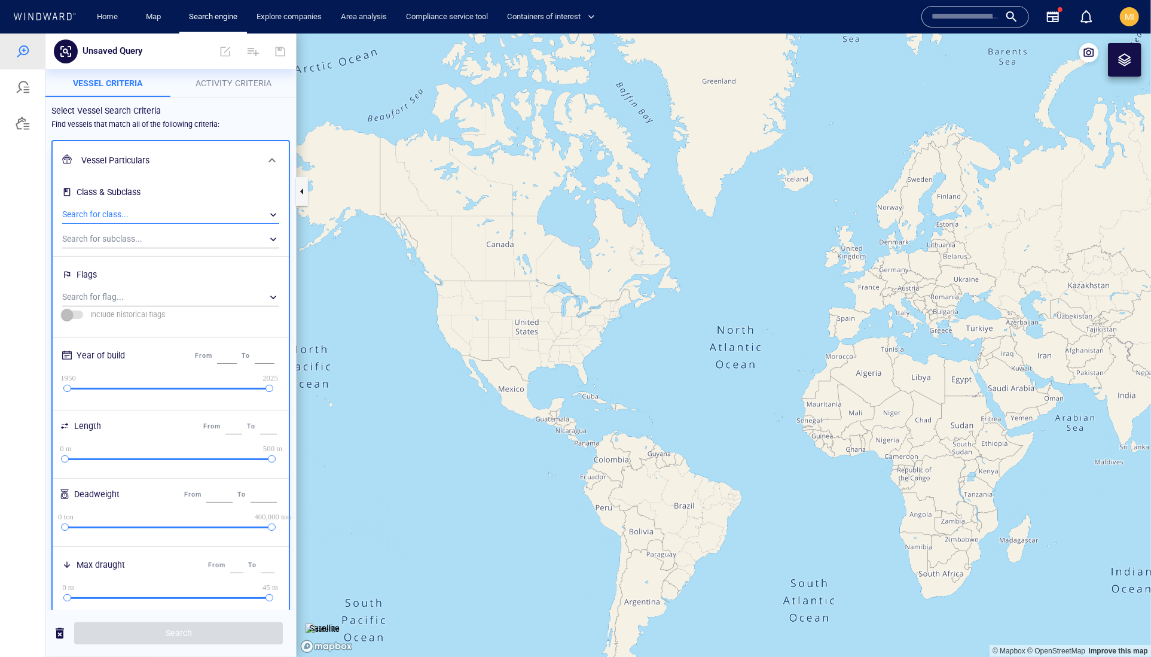
click at [148, 223] on div "​" at bounding box center [170, 214] width 217 height 18
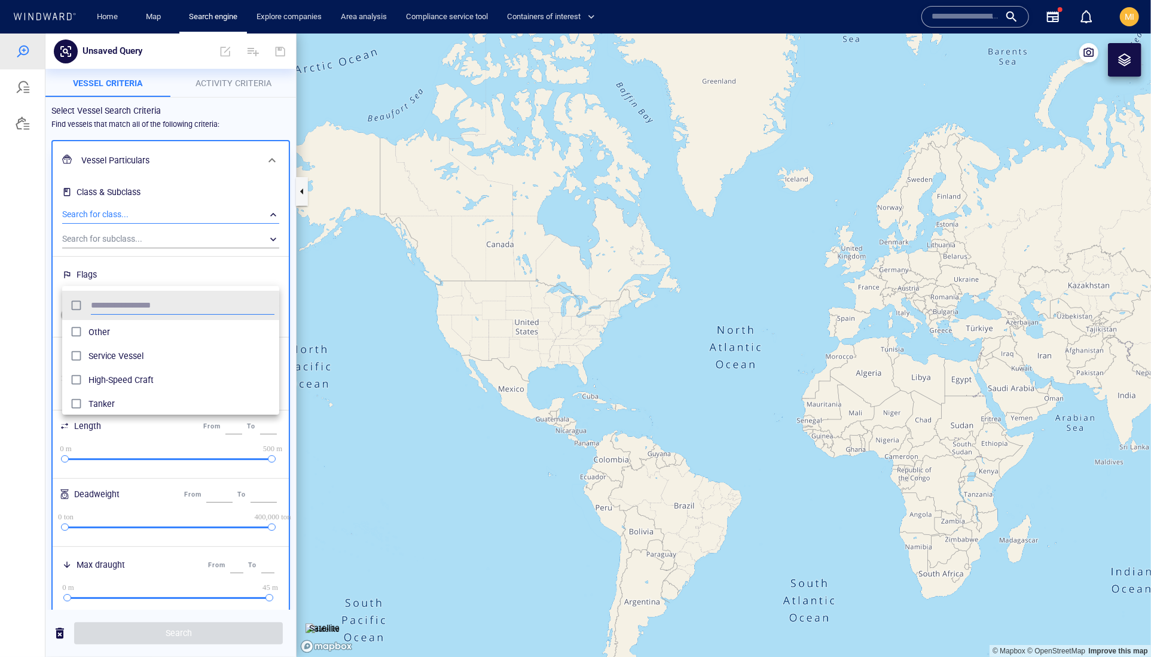
scroll to position [130, 218]
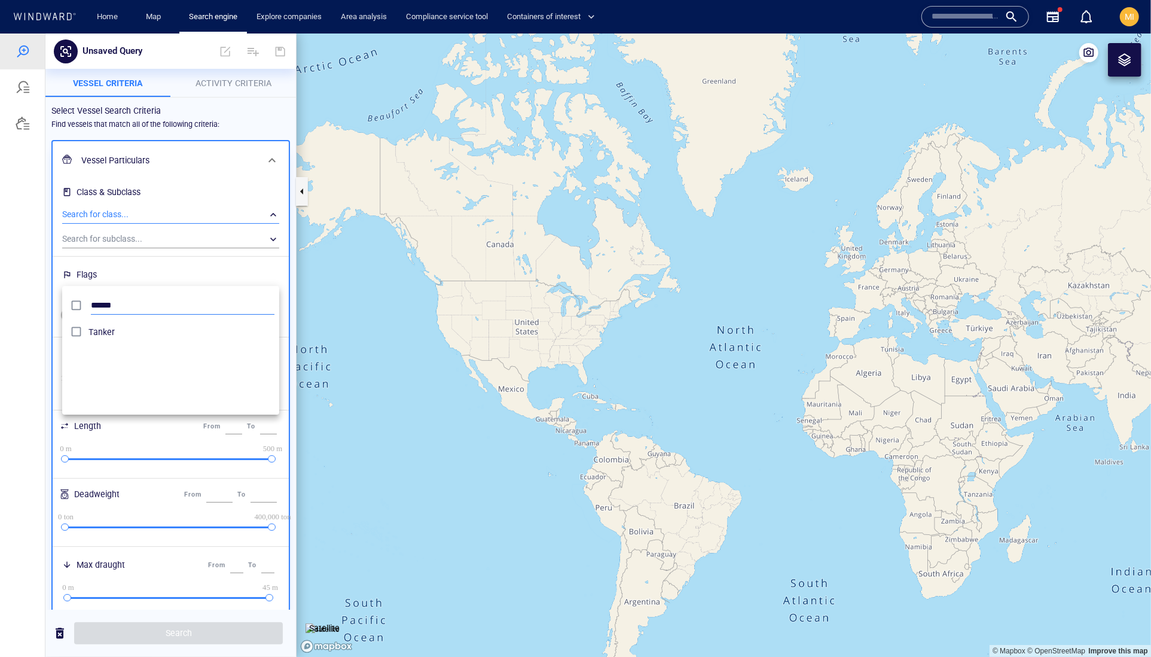
type input "******"
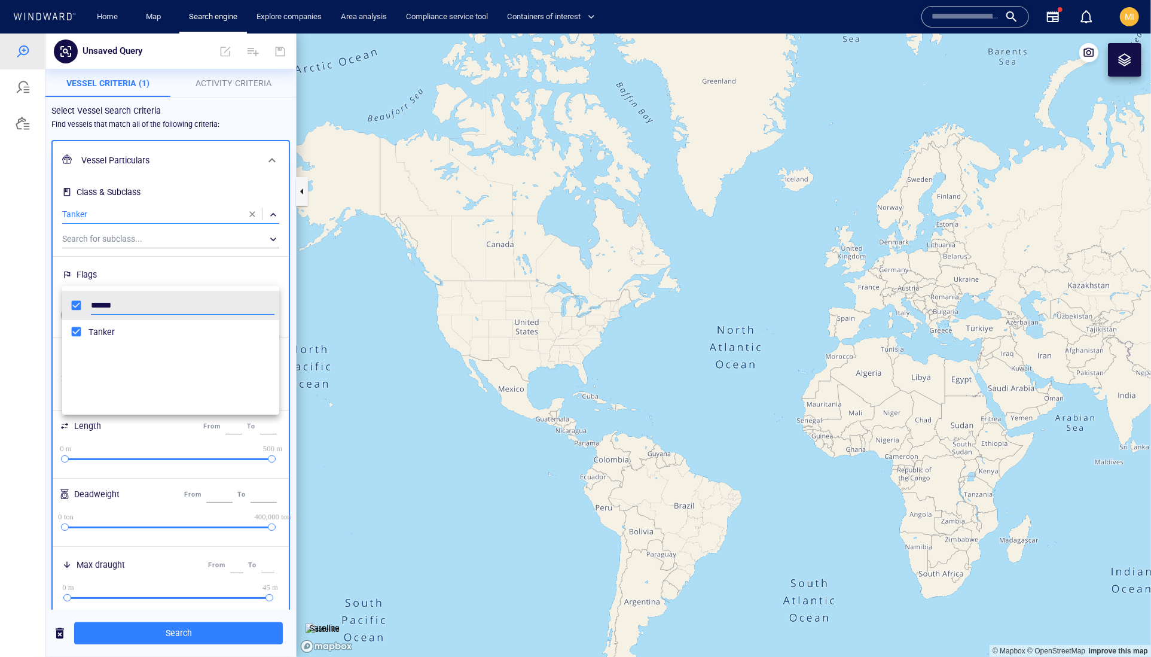
click at [215, 259] on div at bounding box center [575, 344] width 1151 height 623
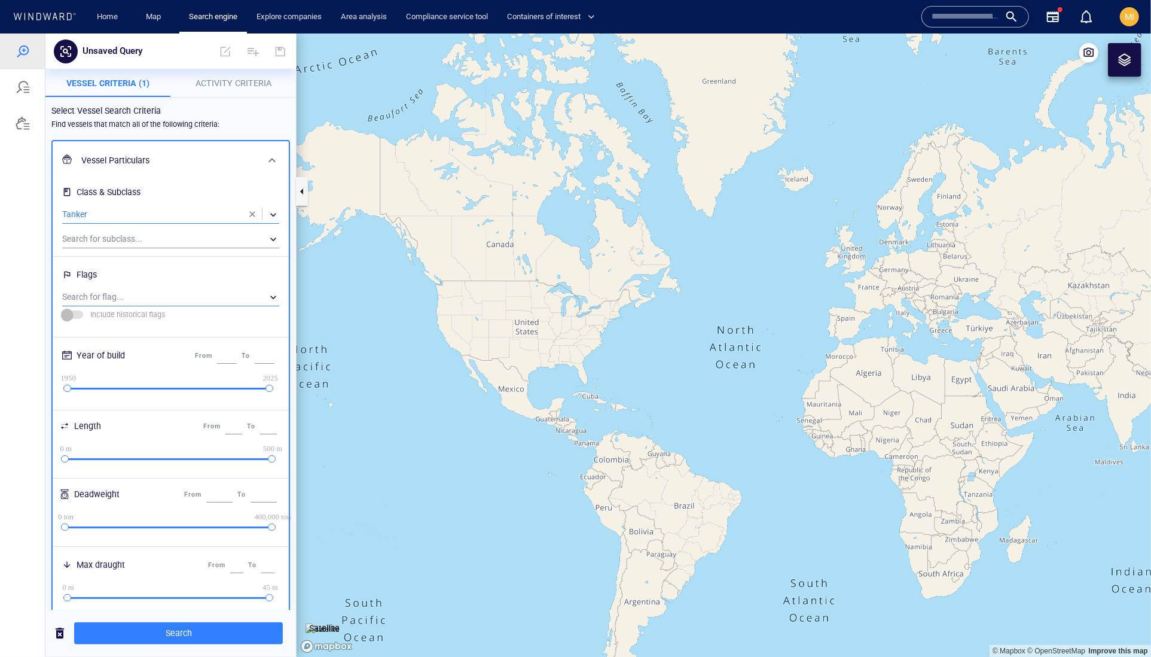
click at [183, 306] on div "​" at bounding box center [170, 297] width 217 height 18
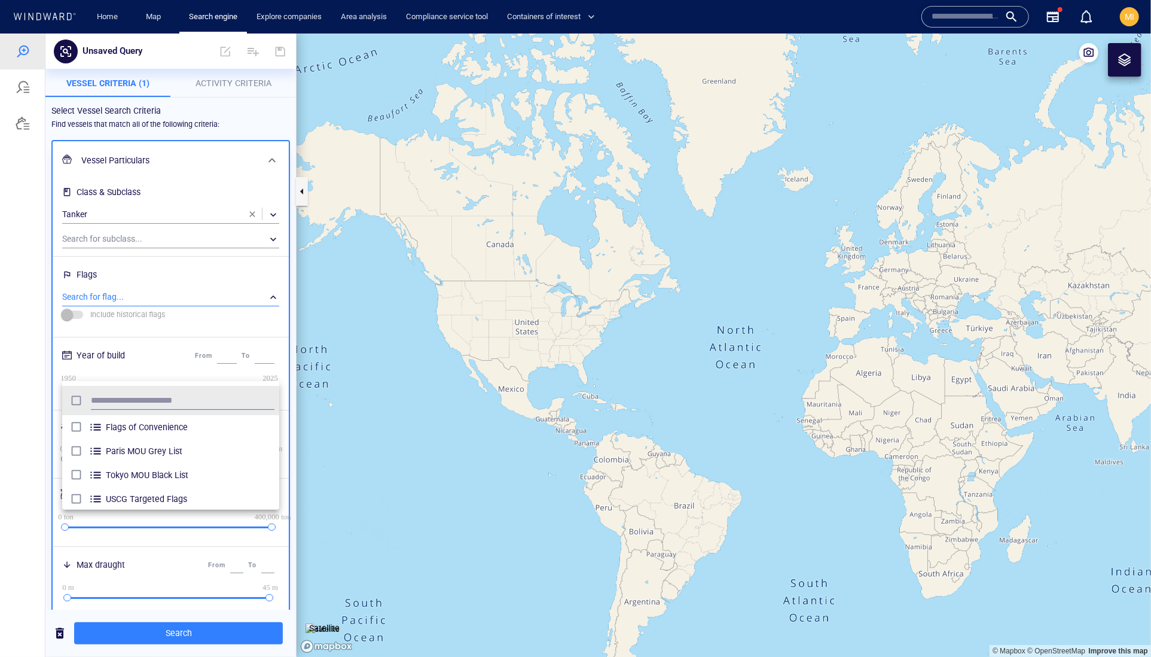
scroll to position [130, 218]
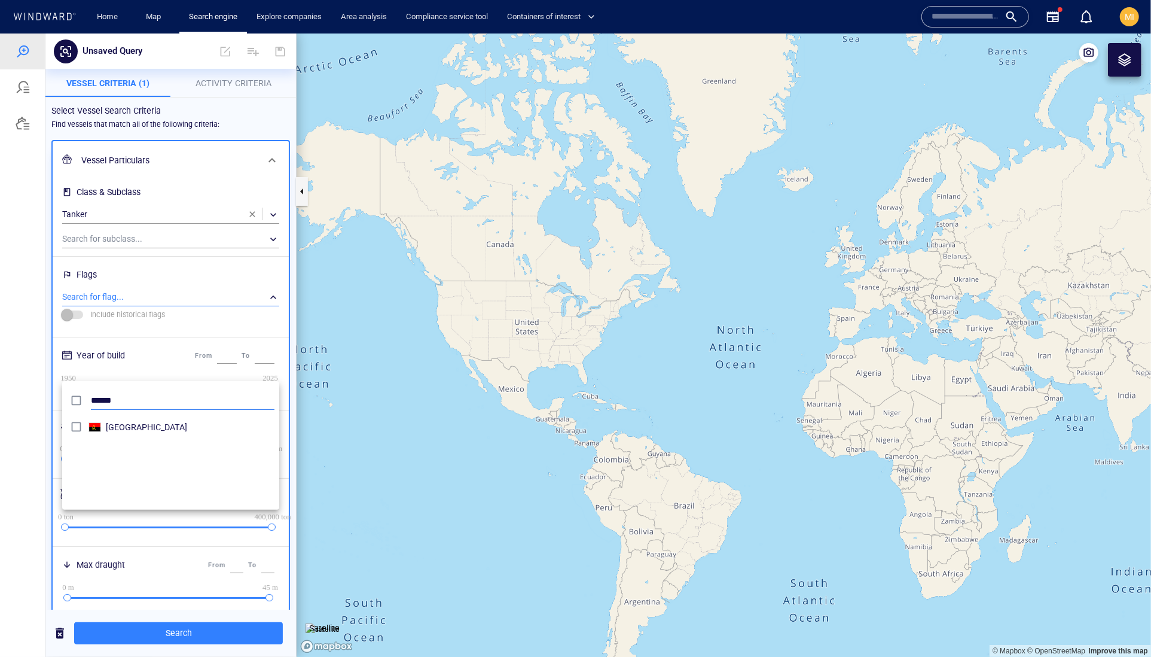
type input "******"
click at [182, 636] on div at bounding box center [575, 344] width 1151 height 623
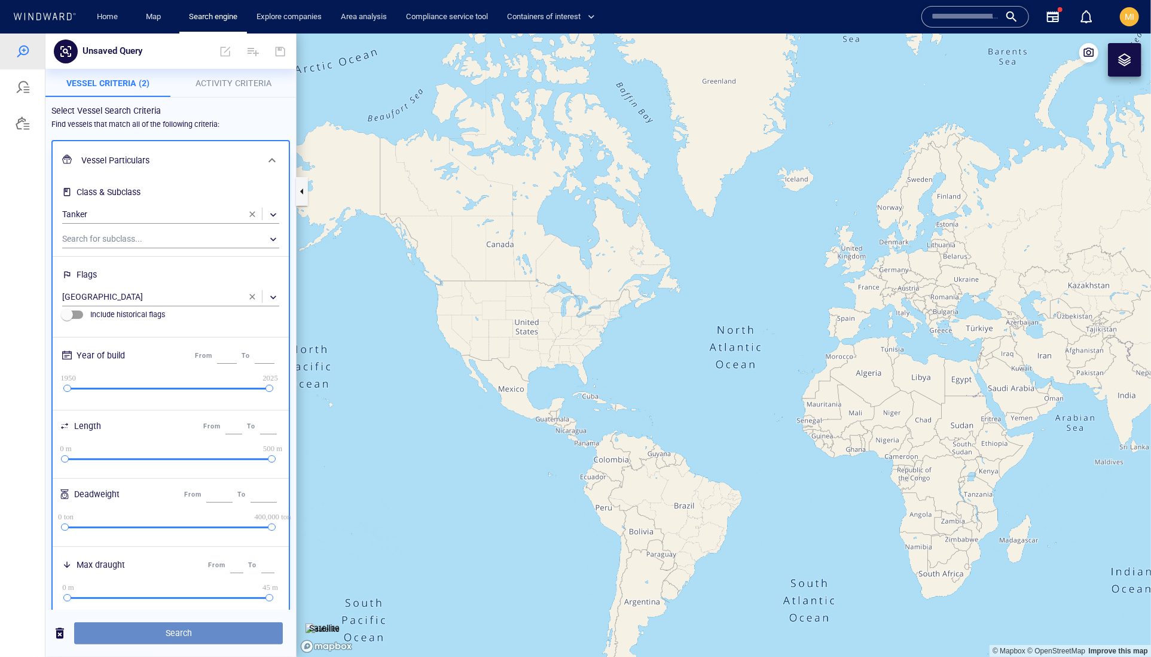
click at [183, 636] on span "Search" at bounding box center [179, 632] width 190 height 15
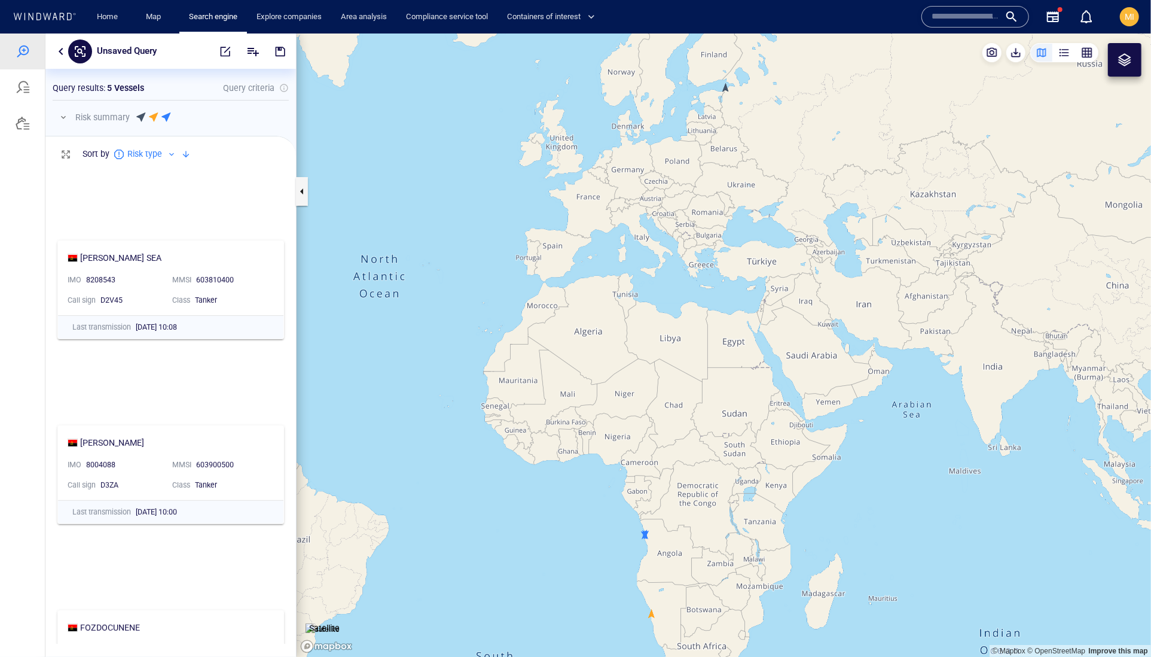
scroll to position [337, 0]
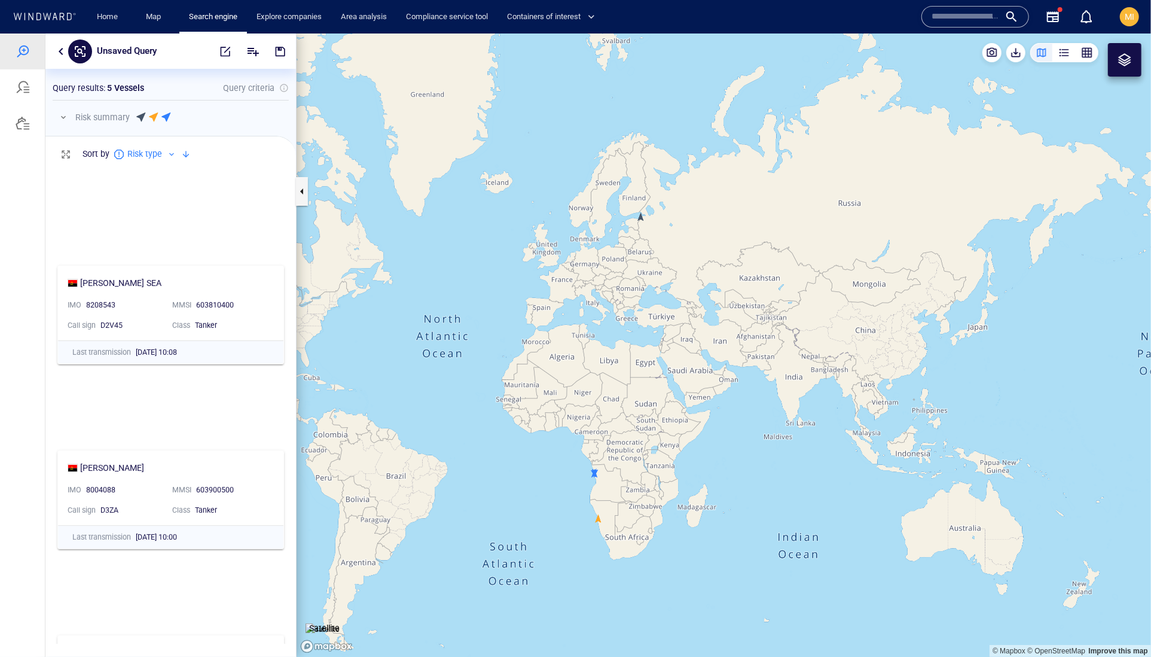
click at [948, 20] on input "text" at bounding box center [966, 17] width 68 height 18
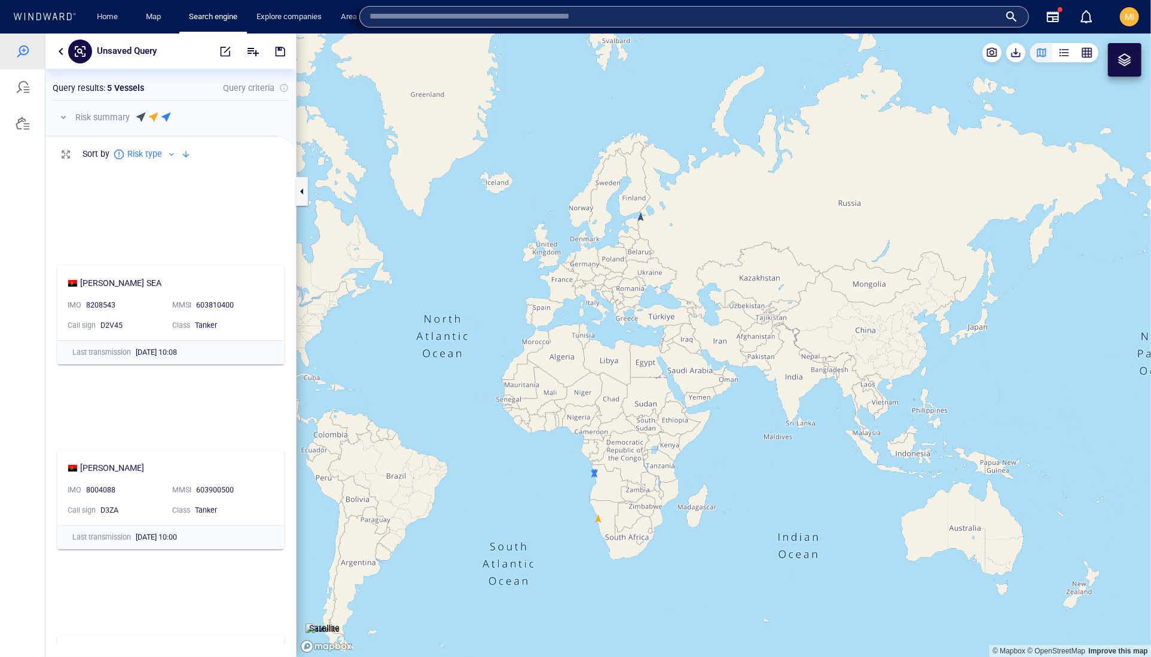
paste input "*******"
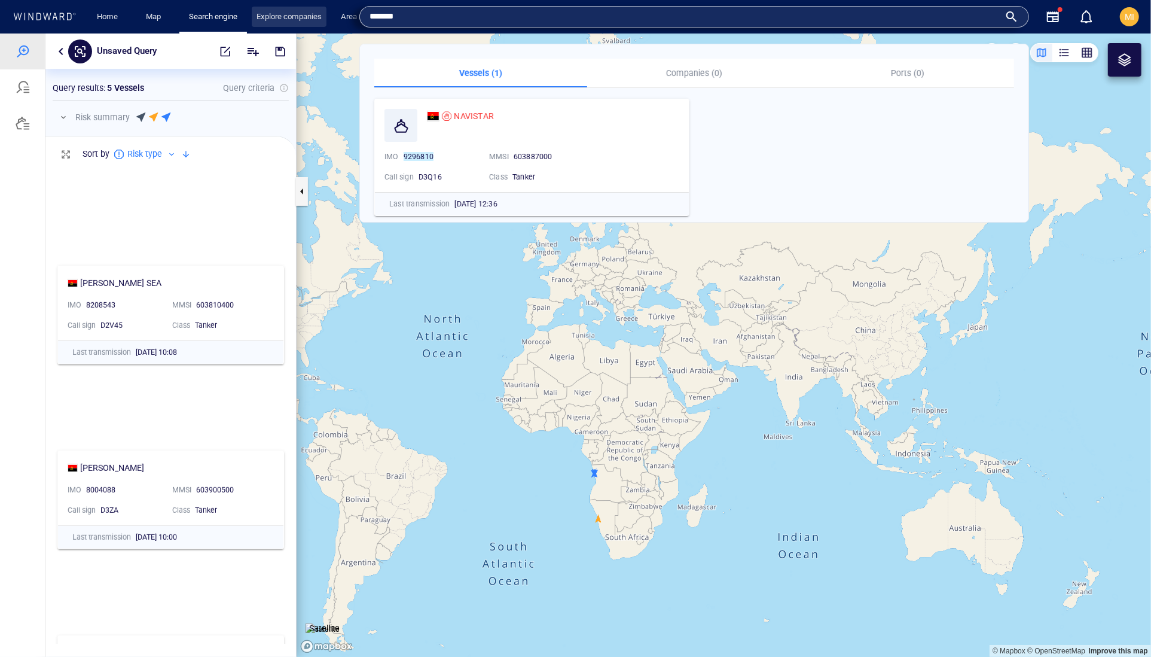
drag, startPoint x: 431, startPoint y: 17, endPoint x: 313, endPoint y: 5, distance: 117.9
click at [314, 5] on div "Home Map Search engine Explore companies Area analysis Compliance service tool …" at bounding box center [577, 16] width 1134 height 33
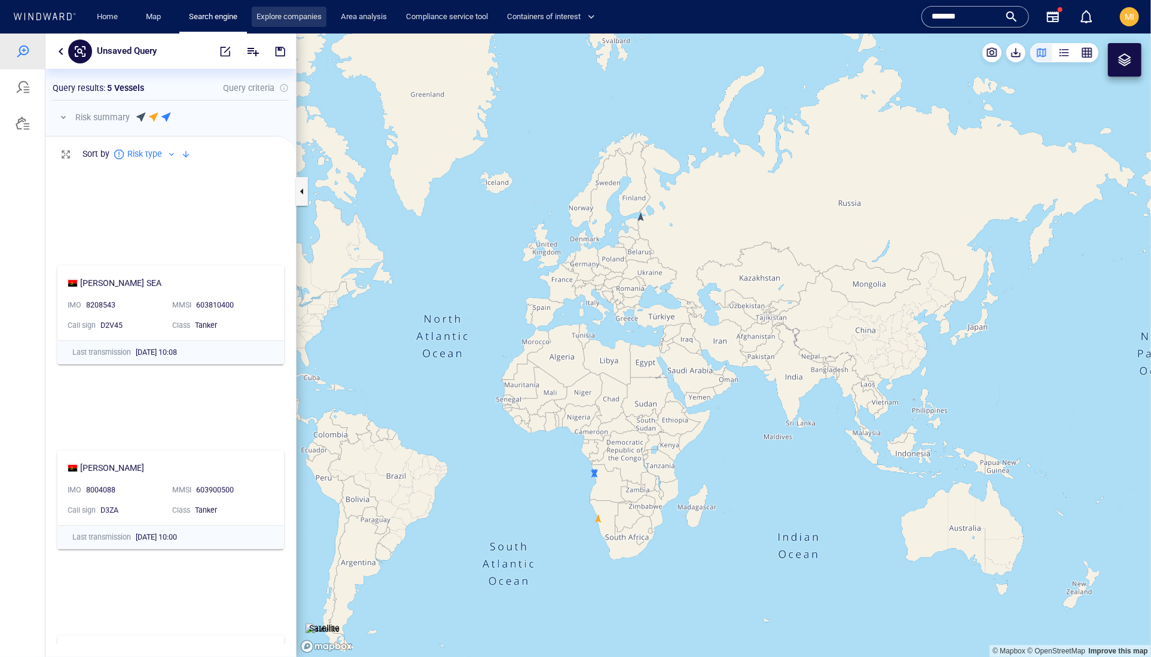
paste input "text"
type input "*******"
click at [1000, 19] on div "*******" at bounding box center [975, 17] width 87 height 18
click at [999, 20] on div "*******" at bounding box center [975, 17] width 87 height 18
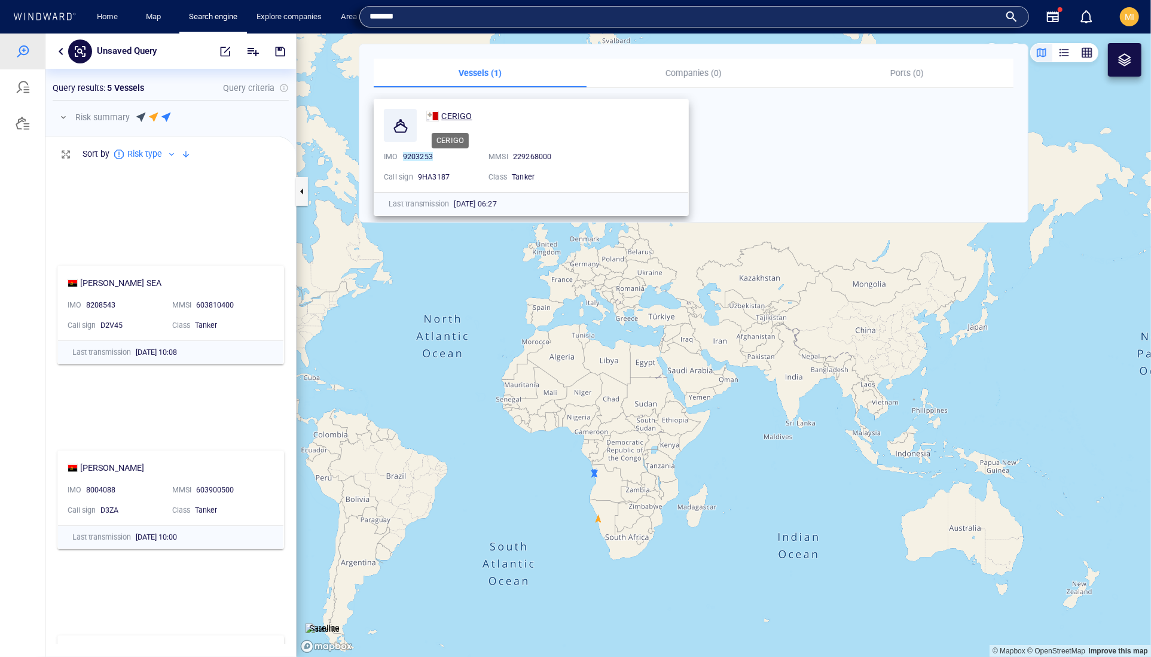
click at [471, 113] on span "CERIGO" at bounding box center [456, 116] width 30 height 10
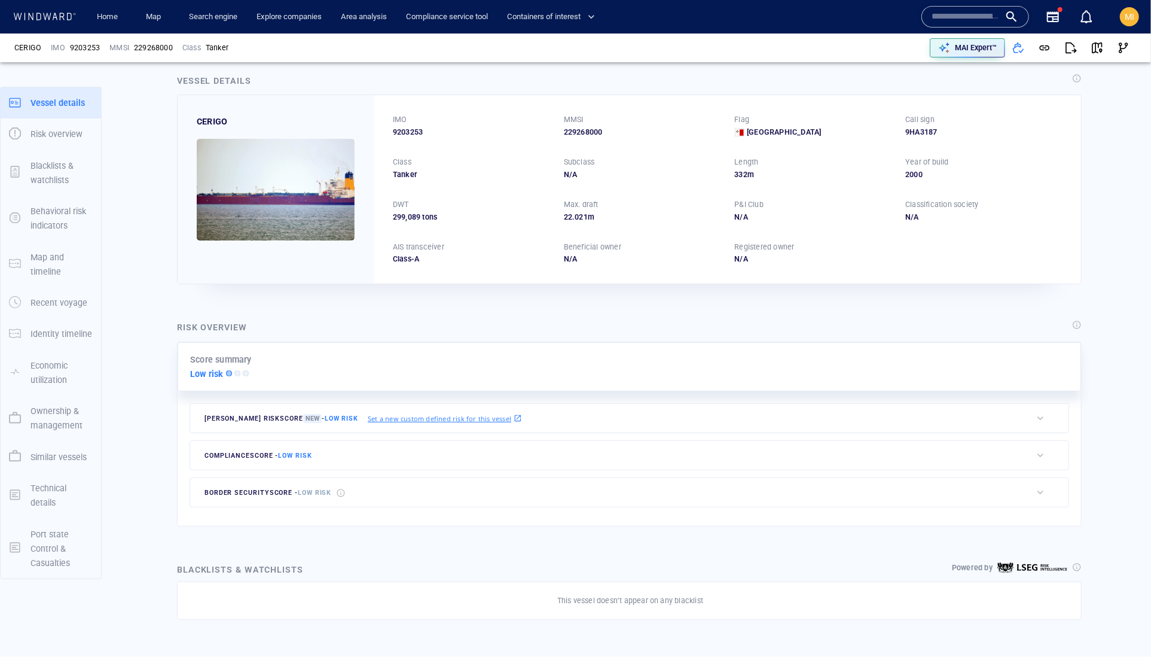
scroll to position [18, 0]
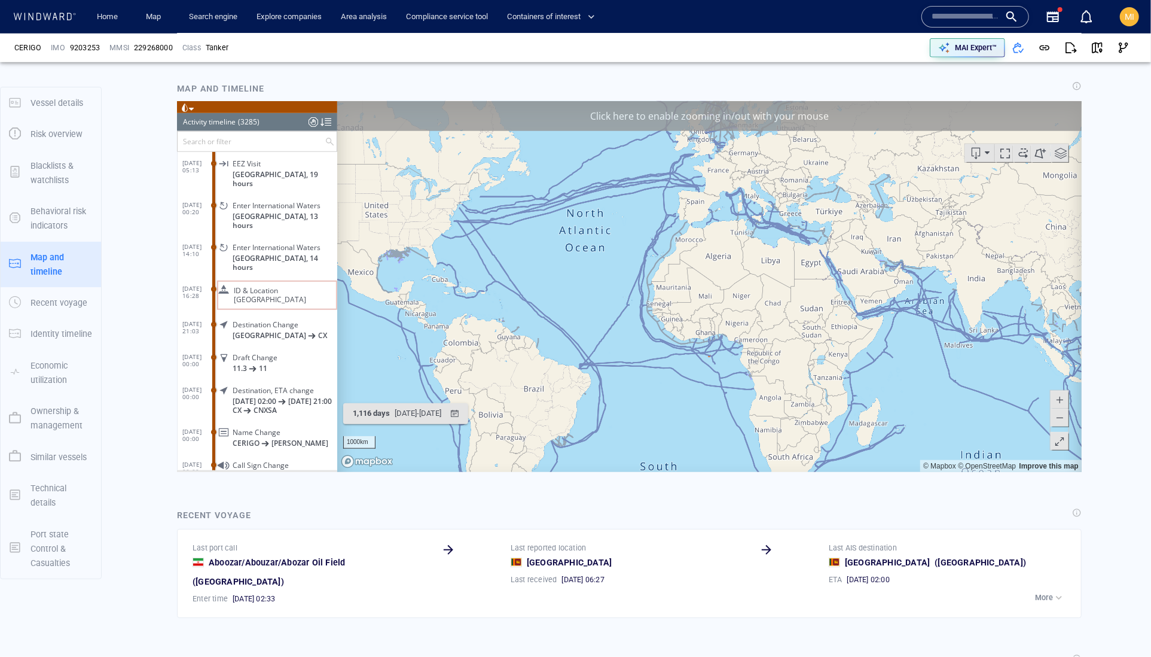
scroll to position [689, 0]
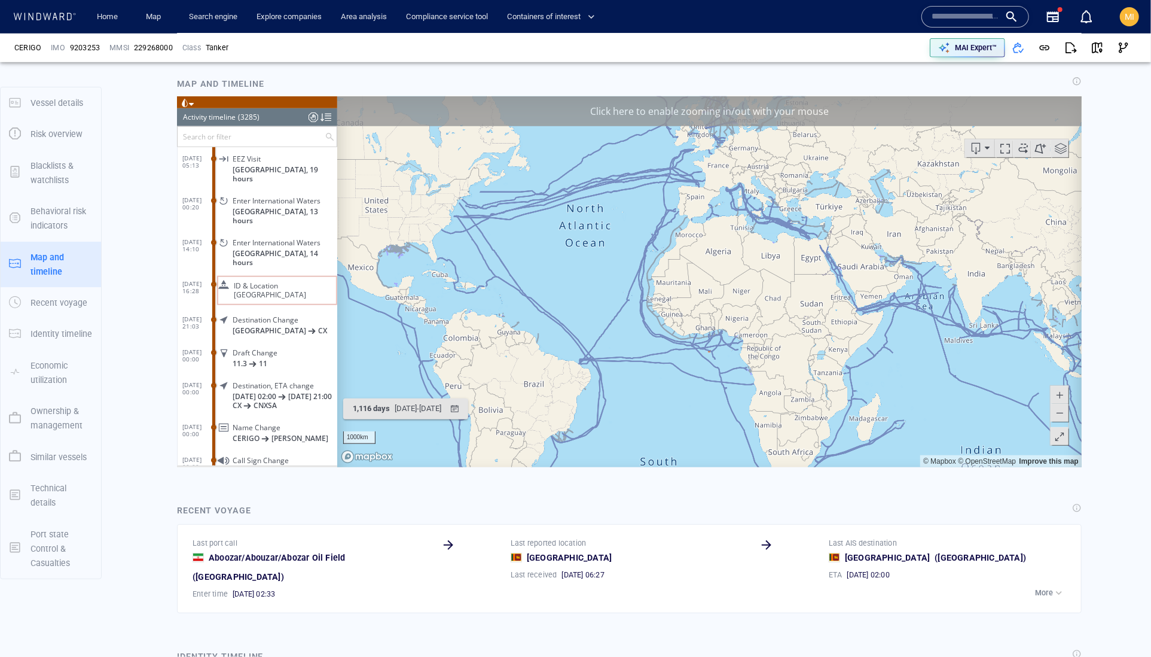
click at [277, 146] on input "text" at bounding box center [250, 136] width 147 height 20
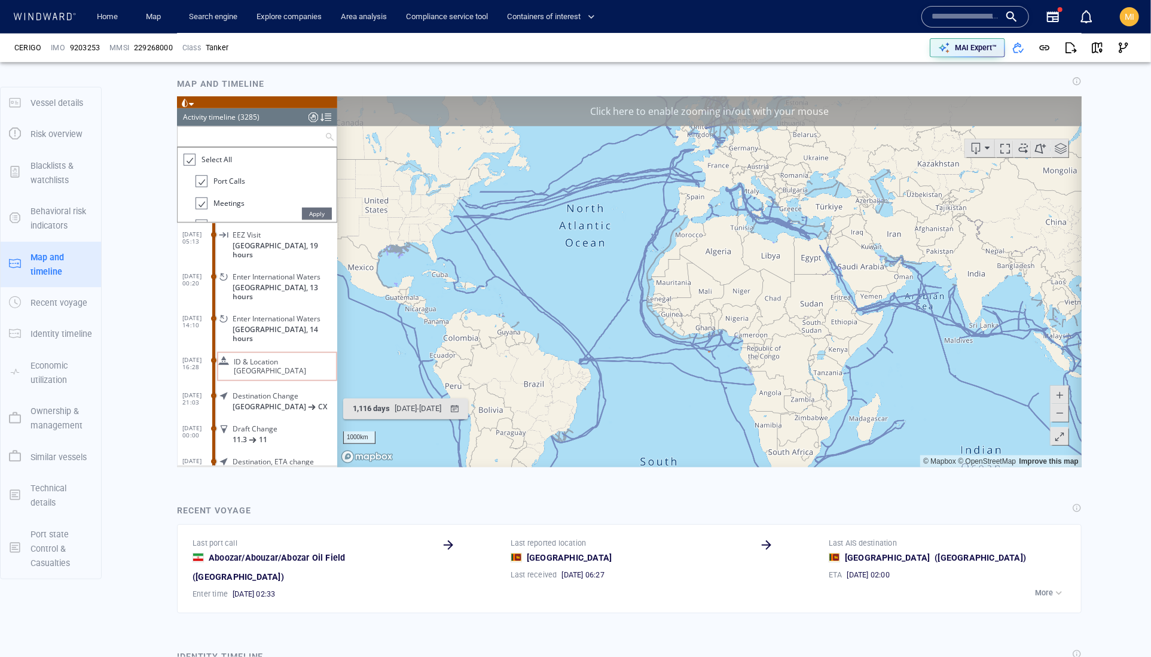
type input "*"
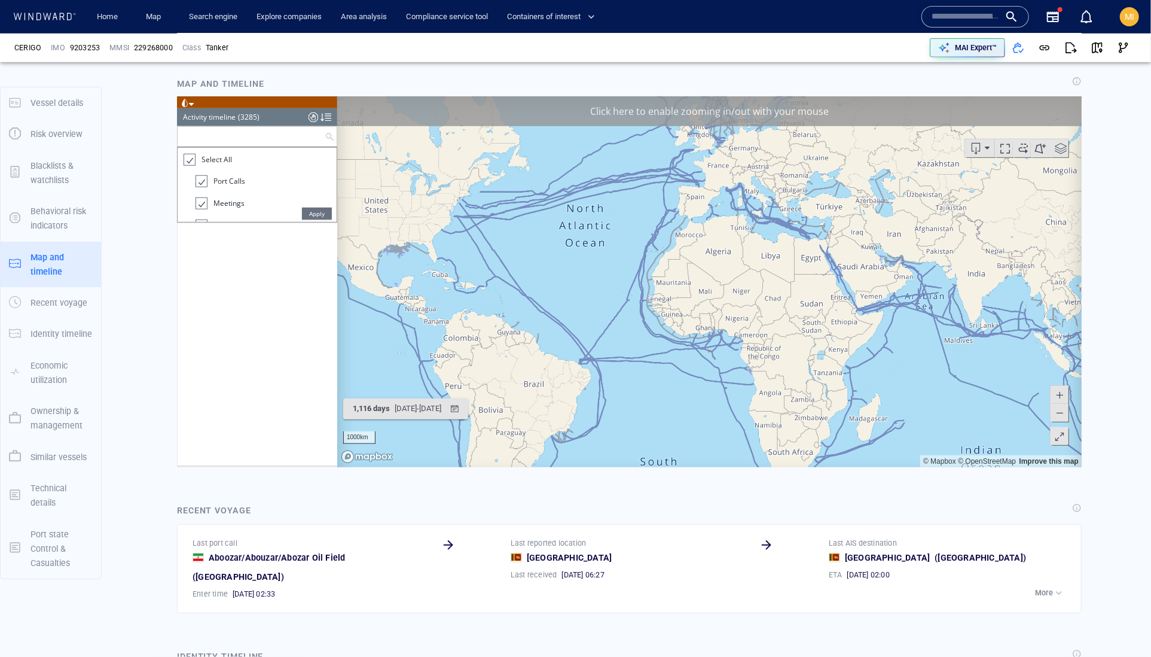
click at [189, 166] on div at bounding box center [188, 159] width 12 height 14
click at [225, 146] on input "text" at bounding box center [250, 136] width 147 height 20
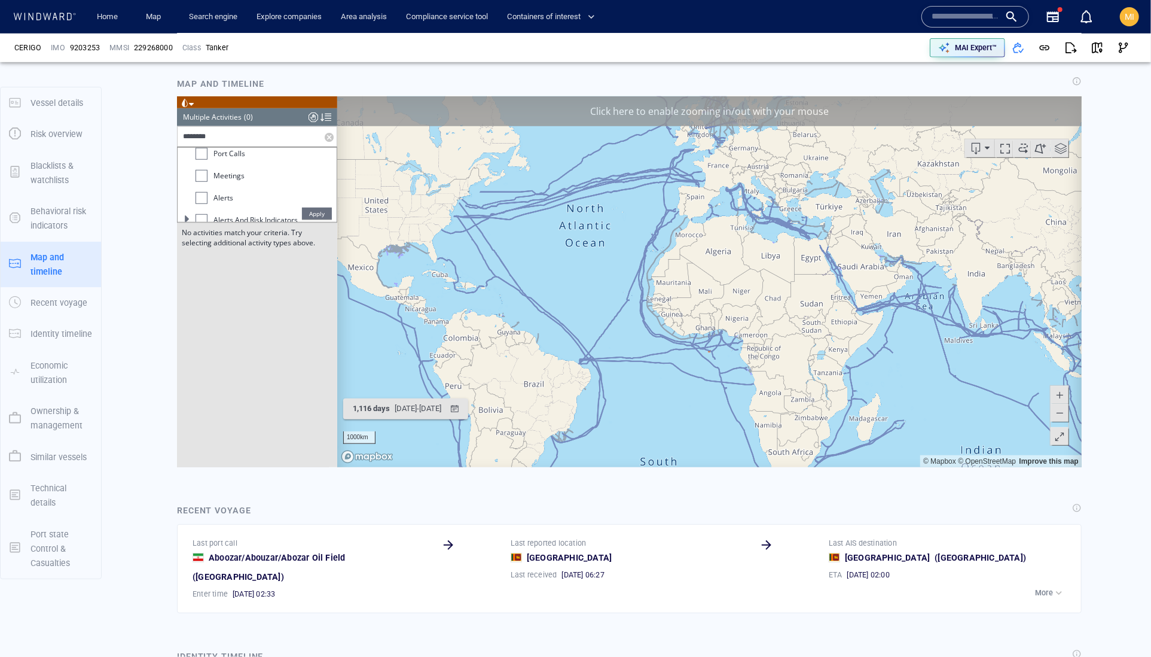
scroll to position [38, 0]
type input "*"
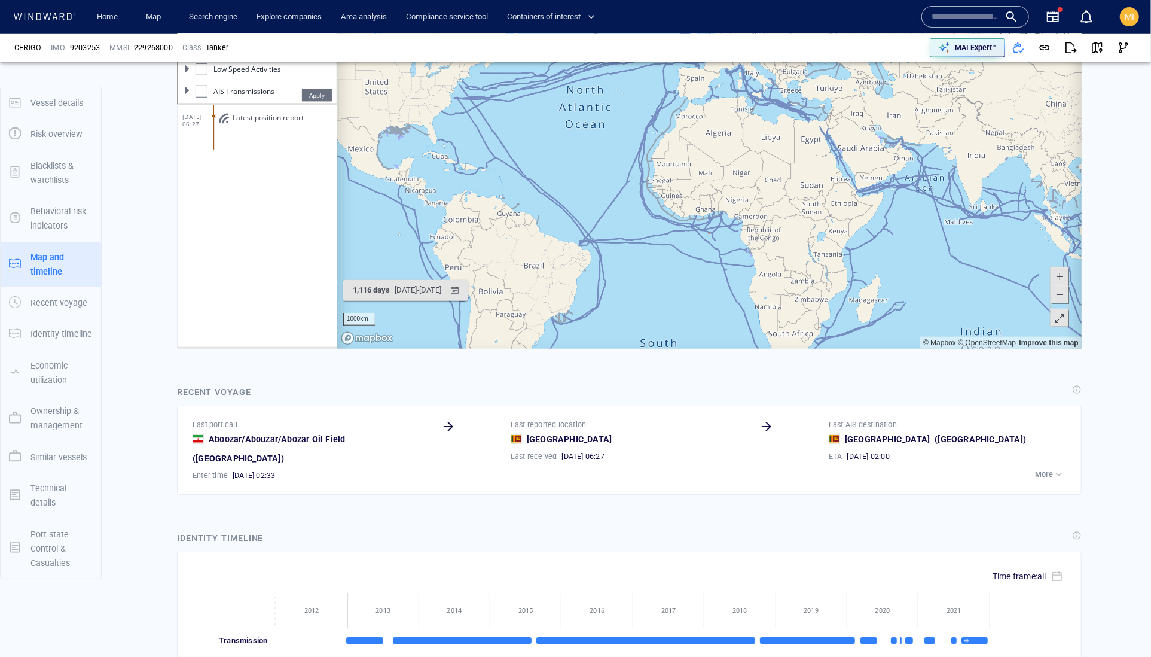
scroll to position [187, 0]
click at [205, 53] on div at bounding box center [201, 48] width 12 height 12
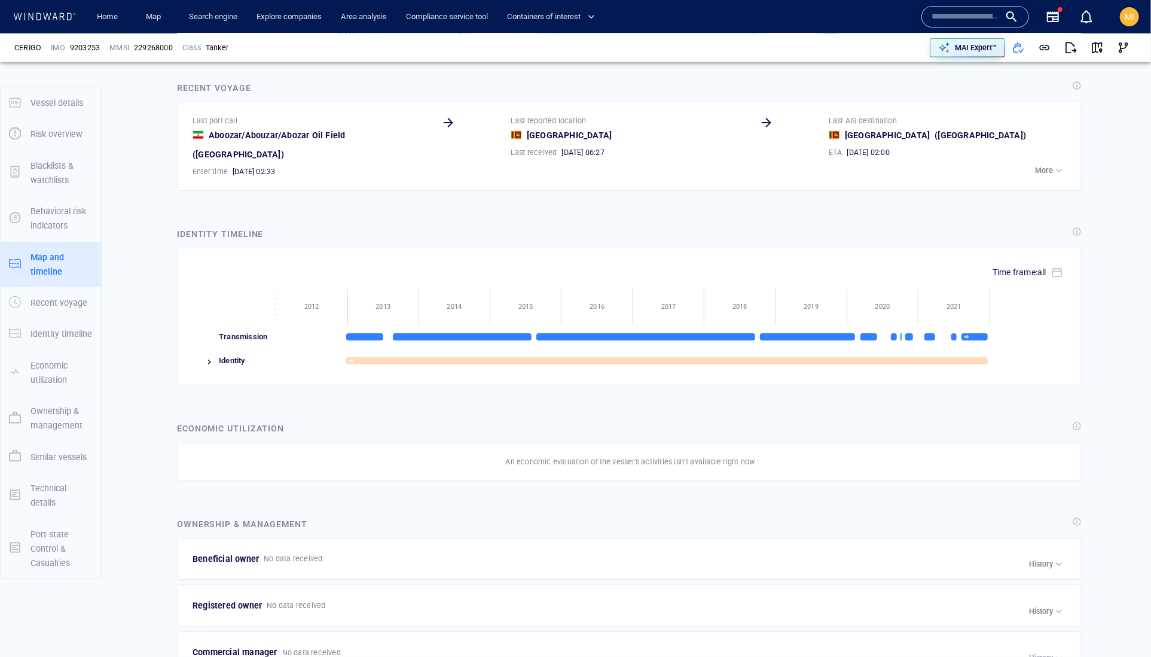
scroll to position [0, 0]
